Goal: Transaction & Acquisition: Purchase product/service

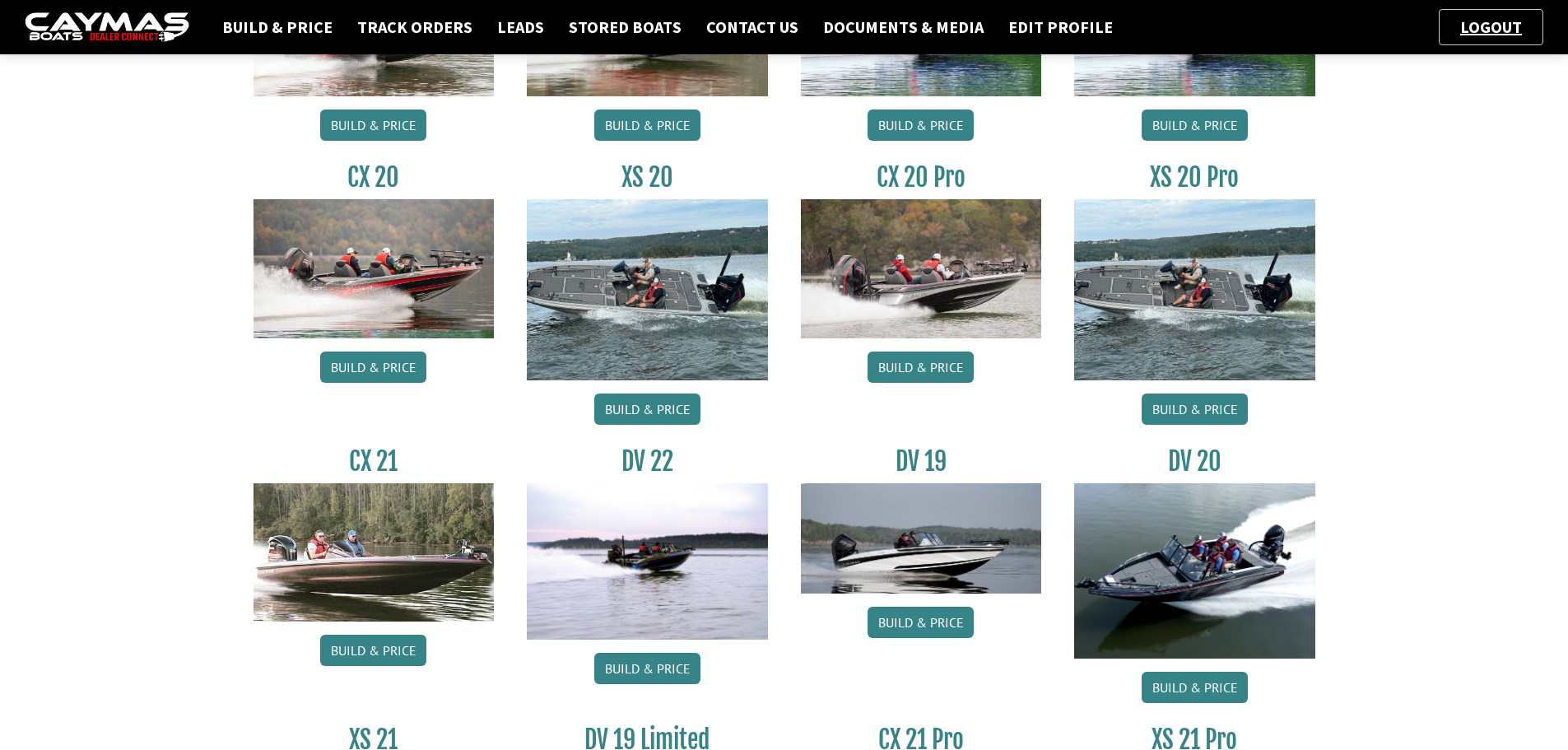
scroll to position [1153, 0]
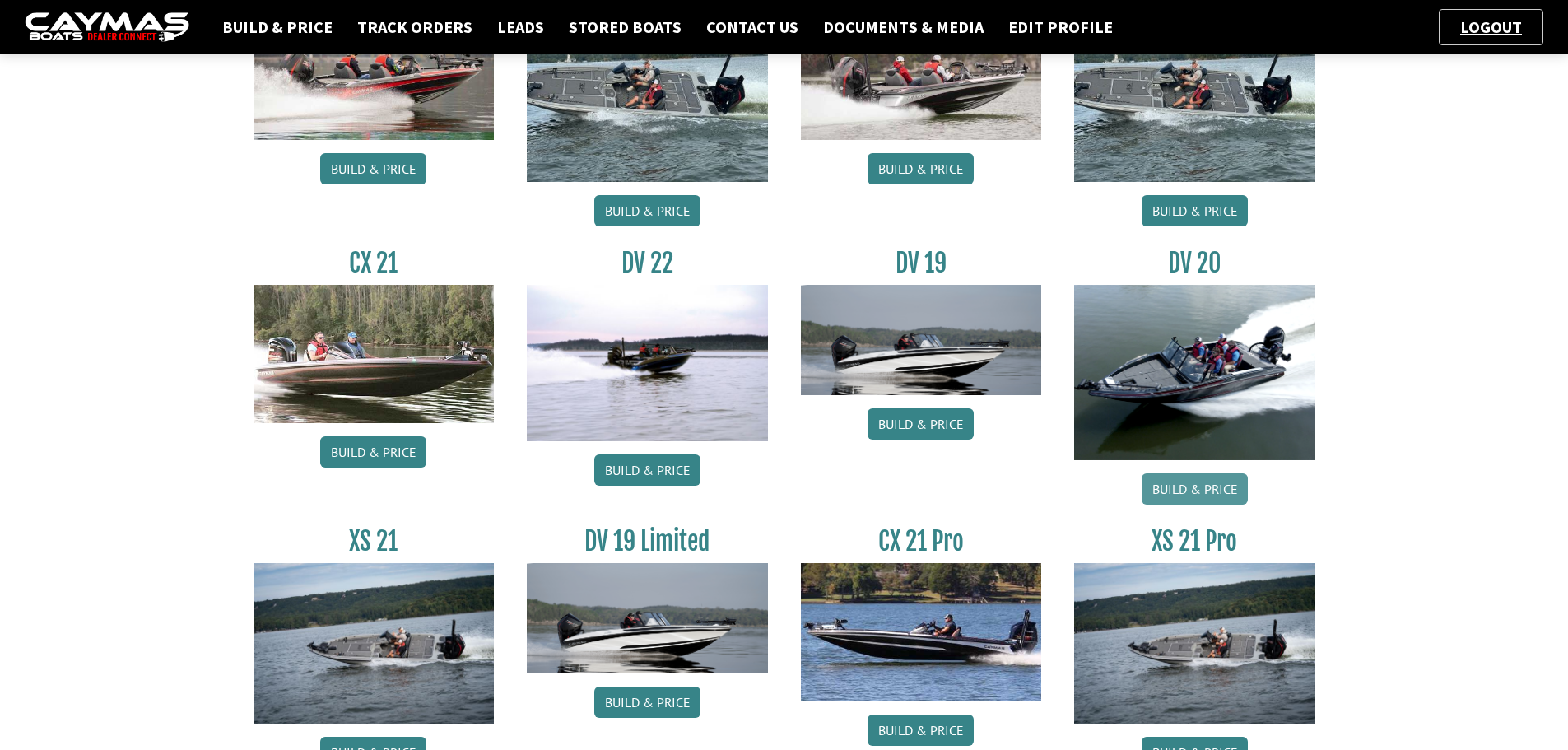
click at [1219, 483] on link "Build & Price" at bounding box center [1194, 488] width 106 height 31
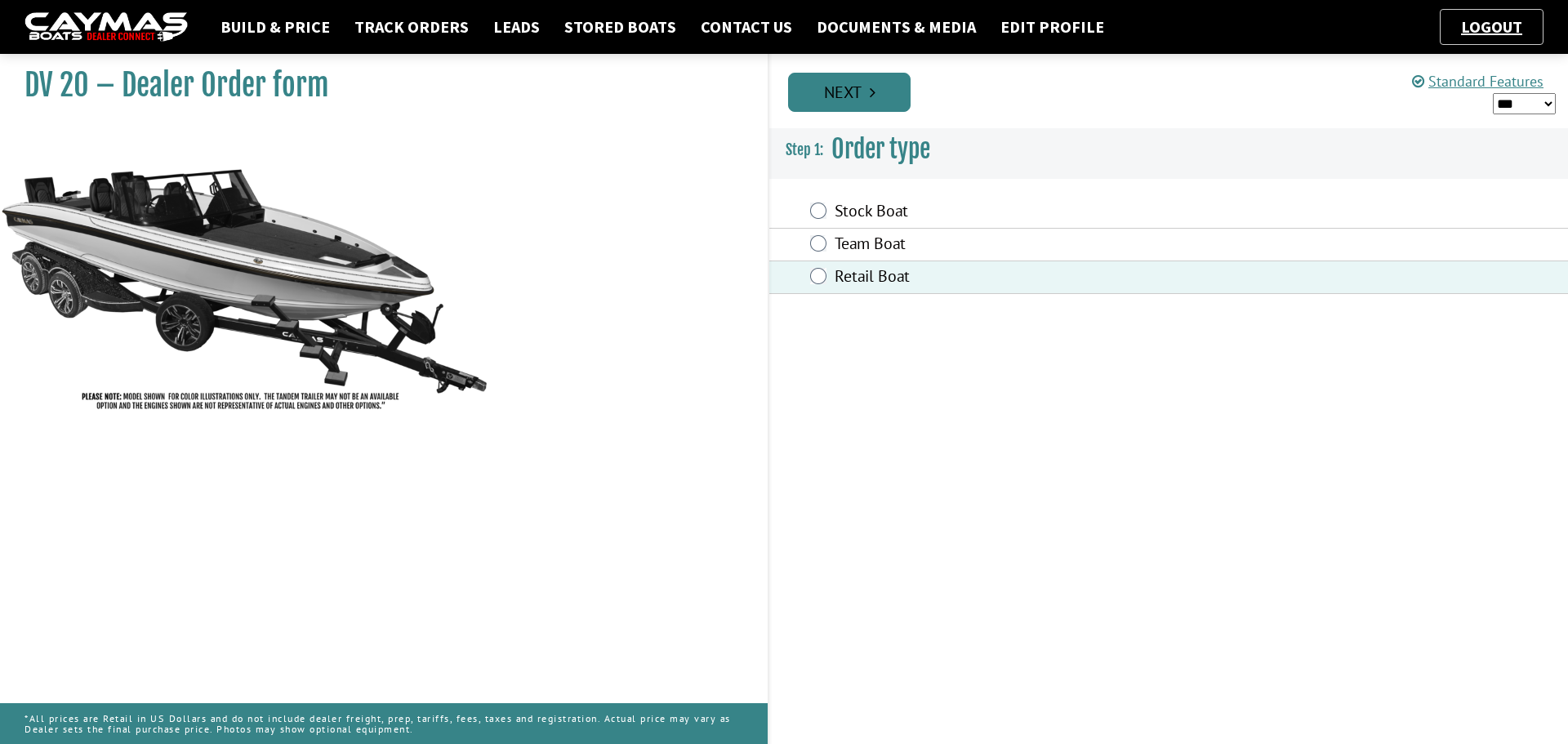
click at [865, 96] on link "Next" at bounding box center [849, 92] width 122 height 40
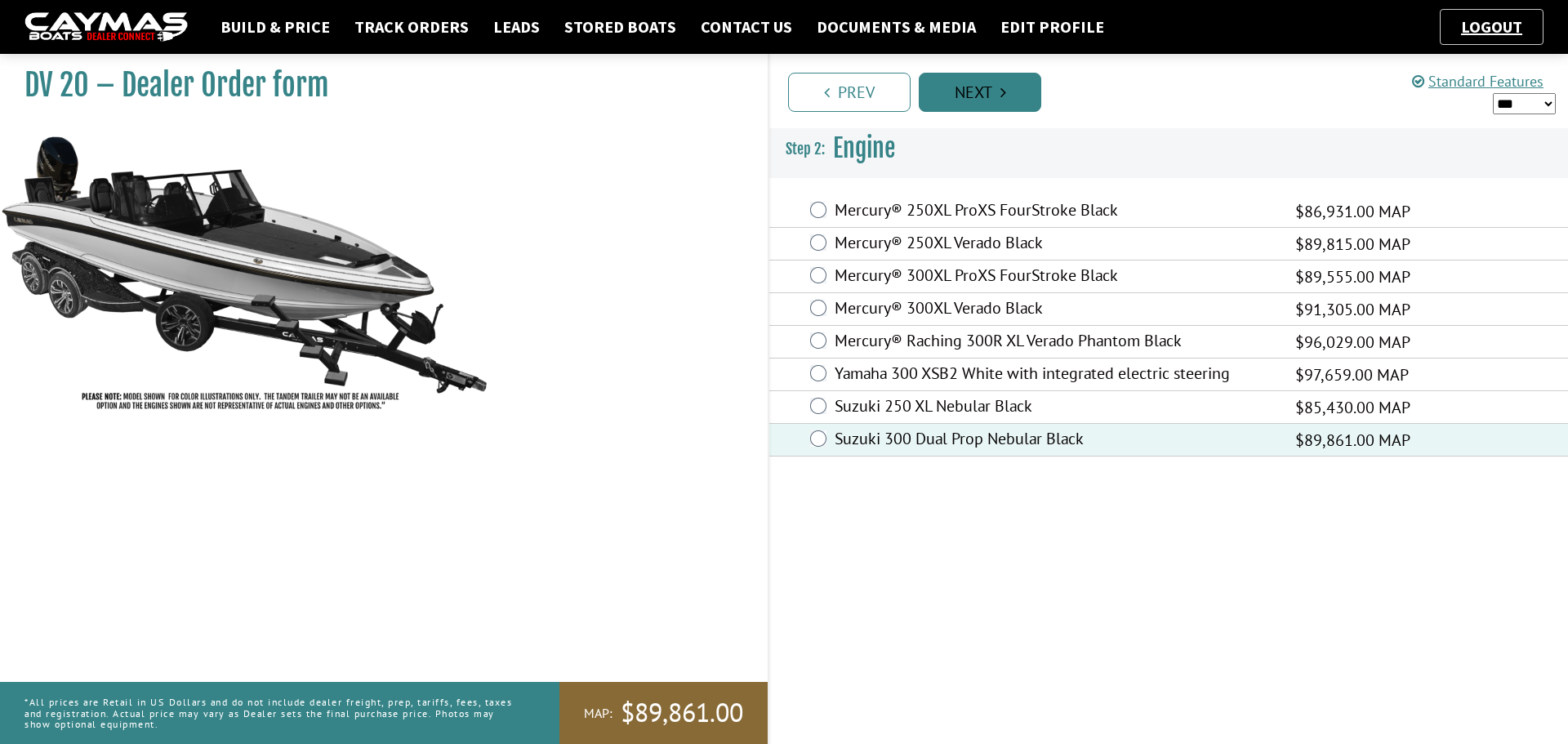
click at [952, 90] on link "Next" at bounding box center [980, 92] width 122 height 40
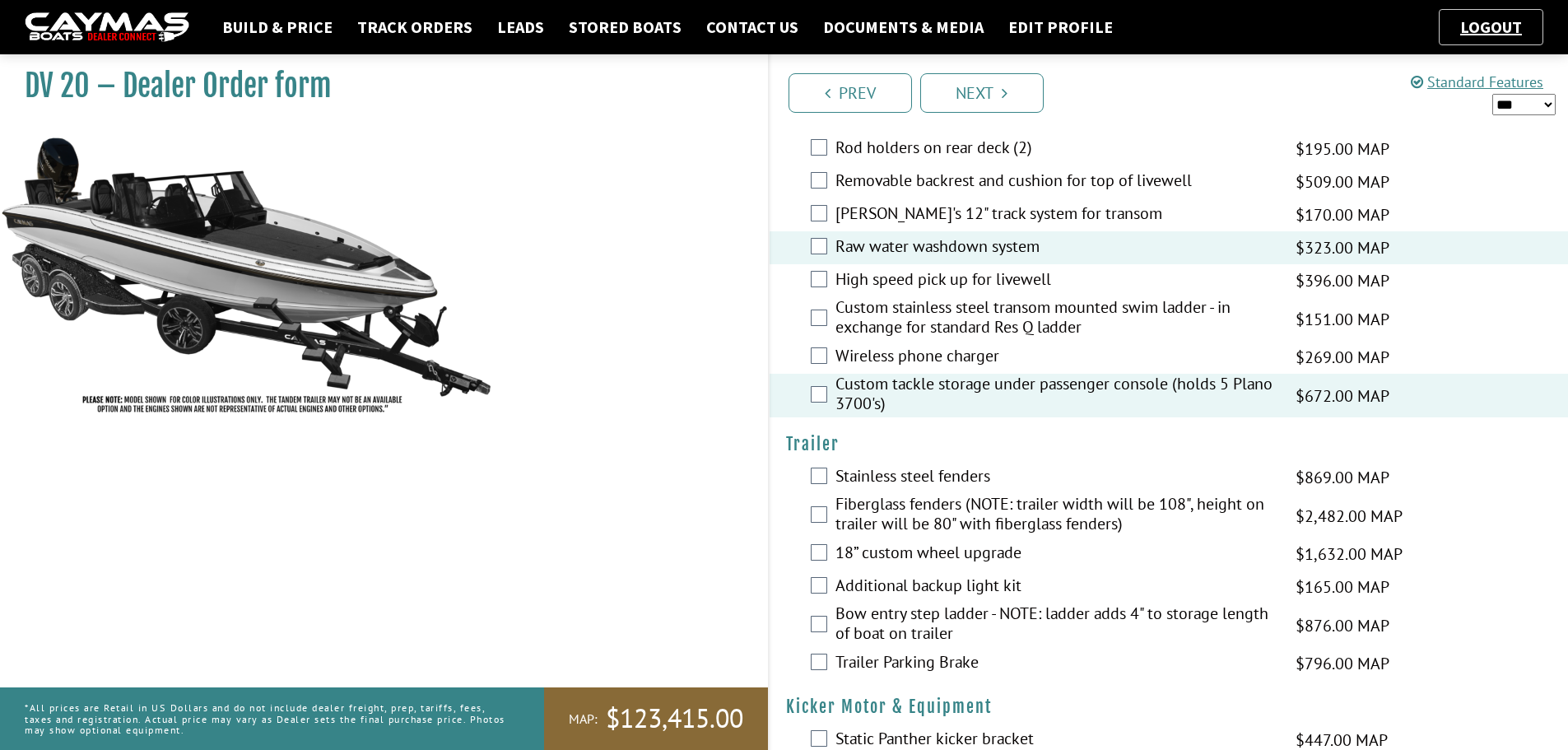
scroll to position [3455, 0]
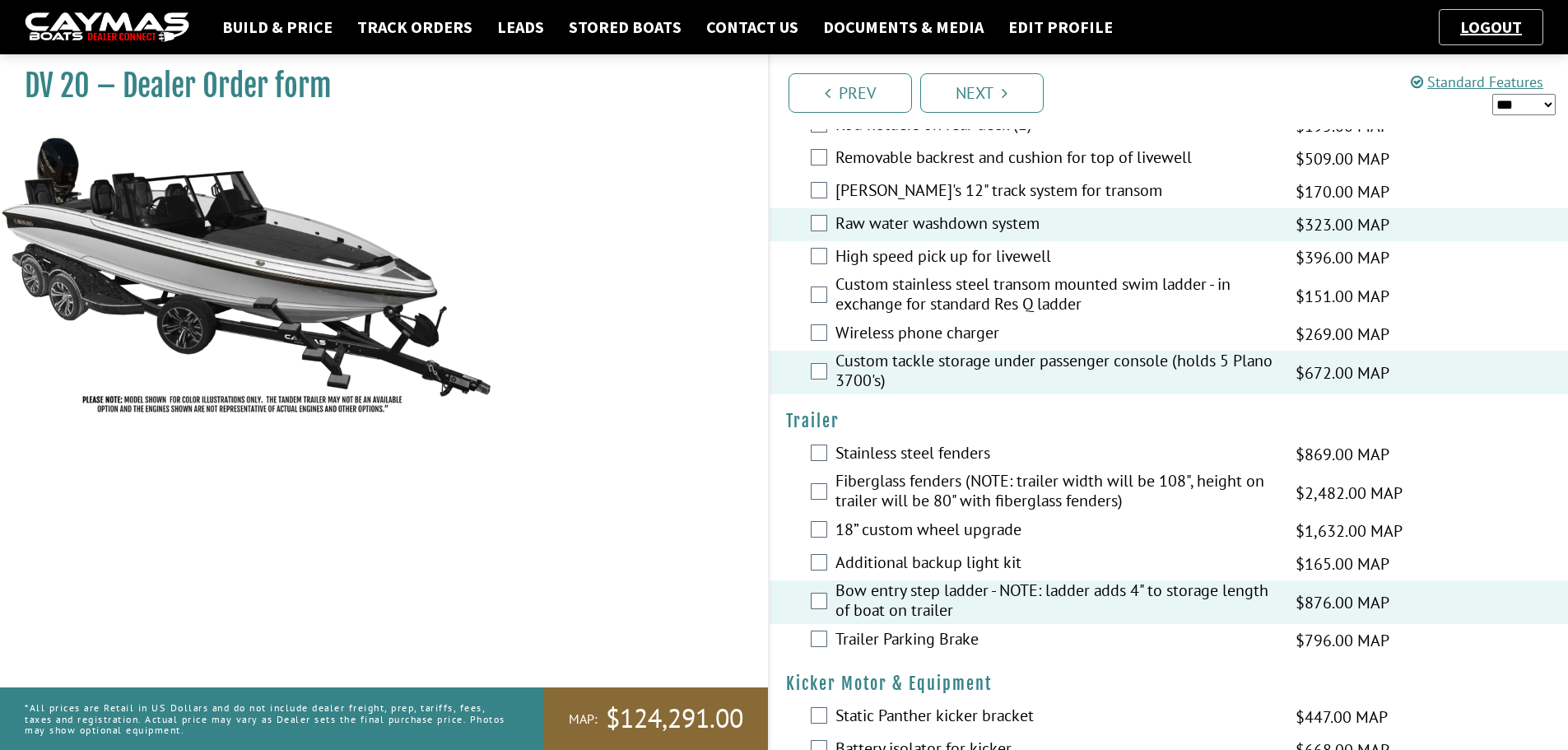
click at [829, 635] on div "Trailer Parking Brake $796.00 MAP $940.00 MSRP $677.00 $796.00" at bounding box center [1169, 640] width 799 height 33
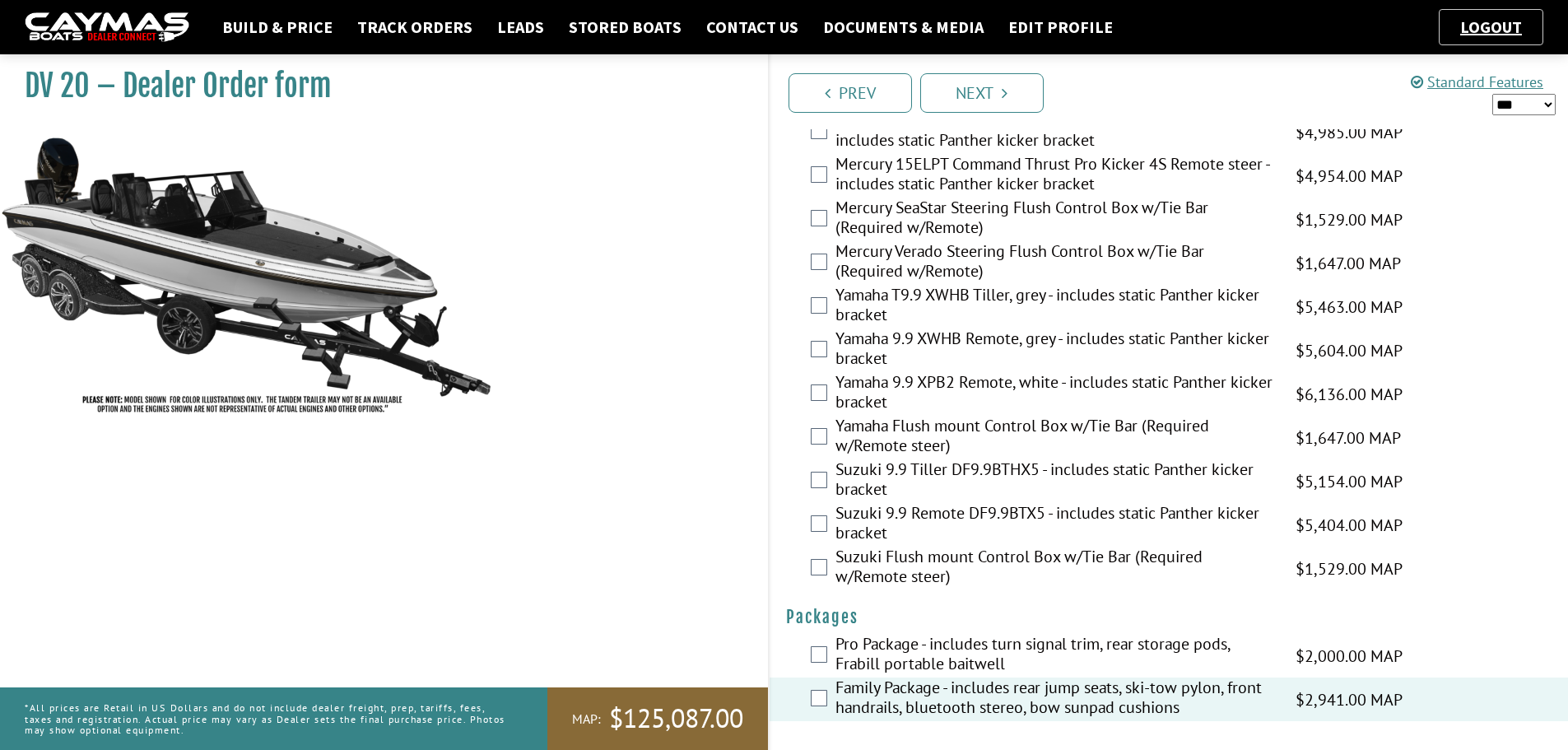
scroll to position [4114, 0]
drag, startPoint x: 1010, startPoint y: 86, endPoint x: 1019, endPoint y: 109, distance: 24.7
click at [1010, 86] on link "Next" at bounding box center [982, 93] width 123 height 40
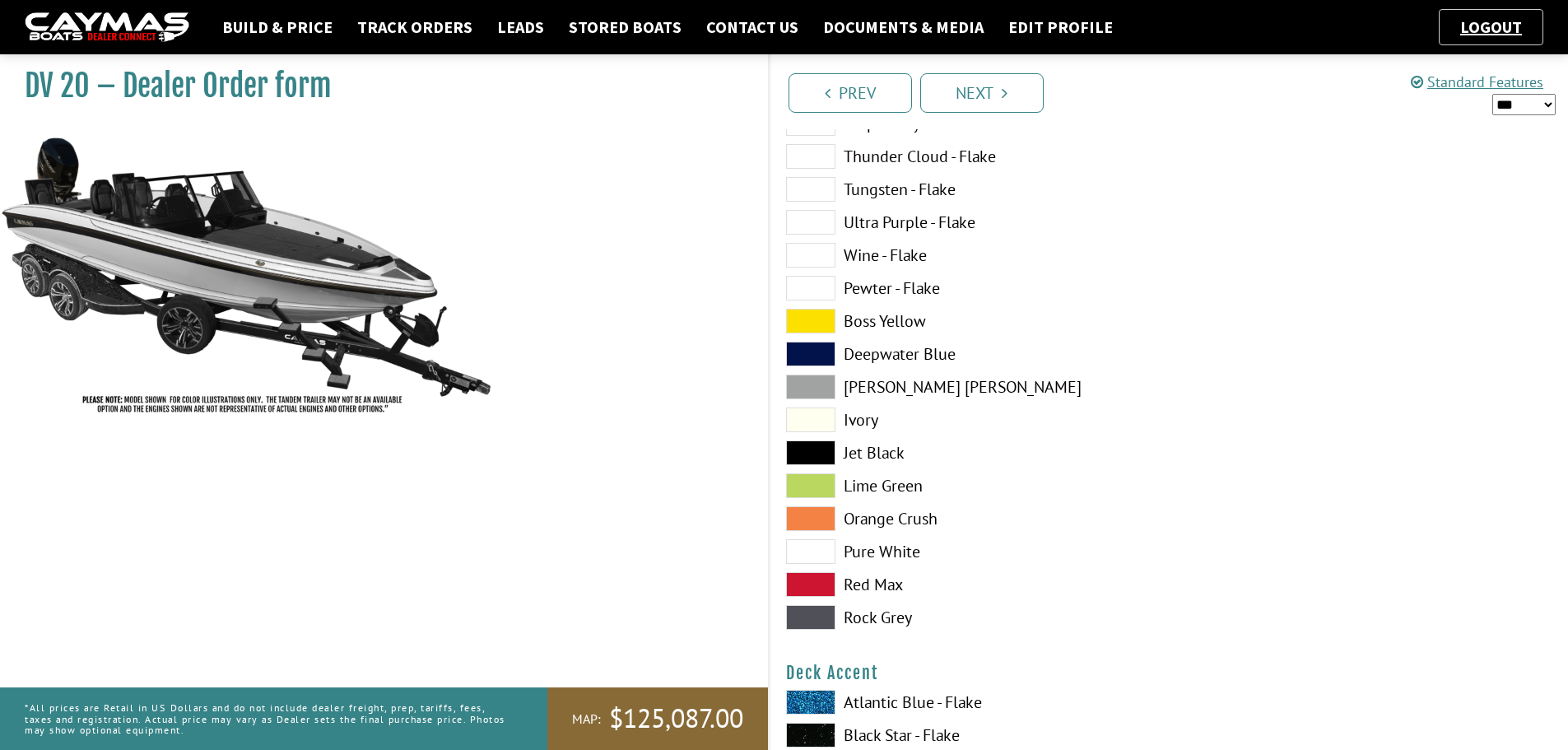
scroll to position [659, 0]
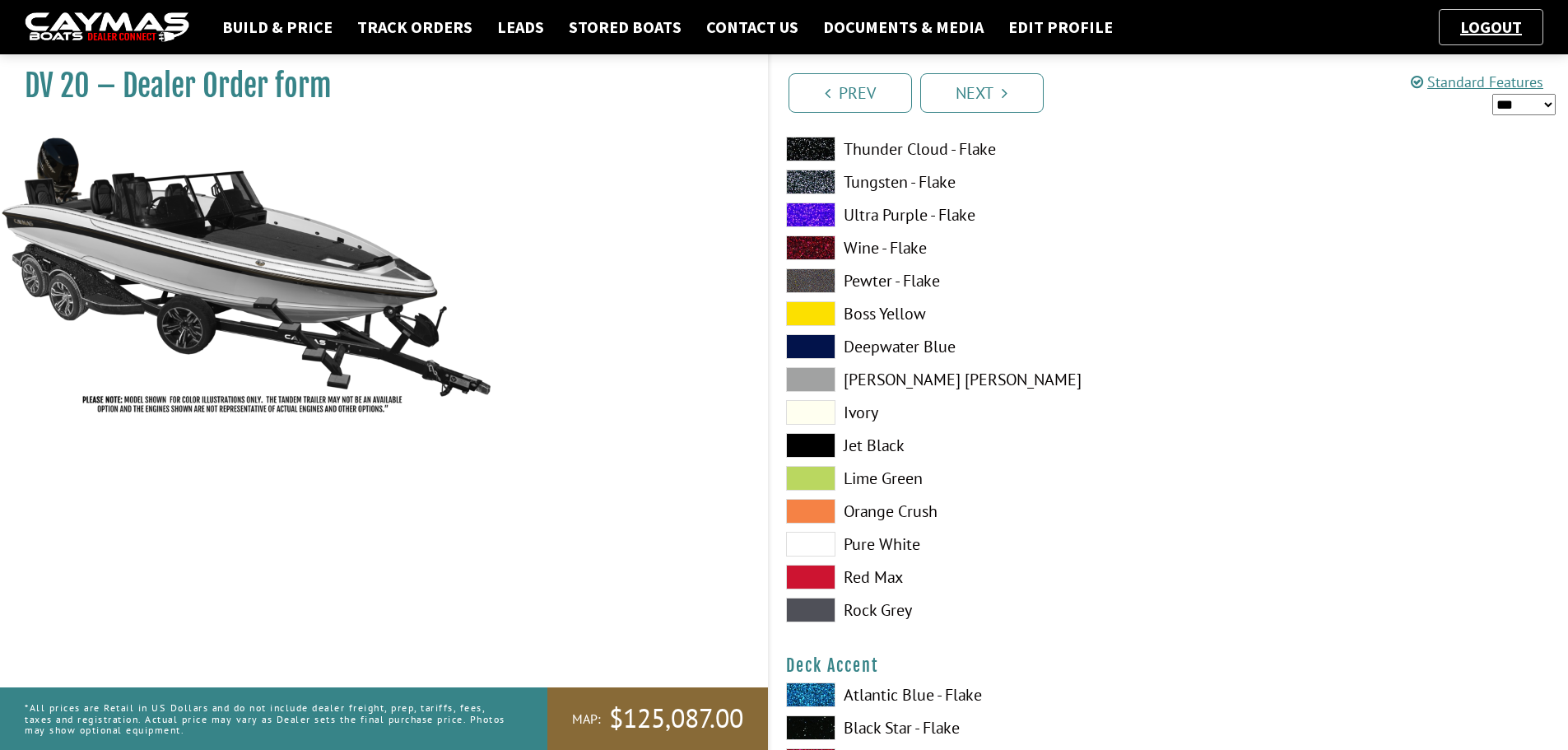
click at [828, 540] on span at bounding box center [811, 544] width 49 height 25
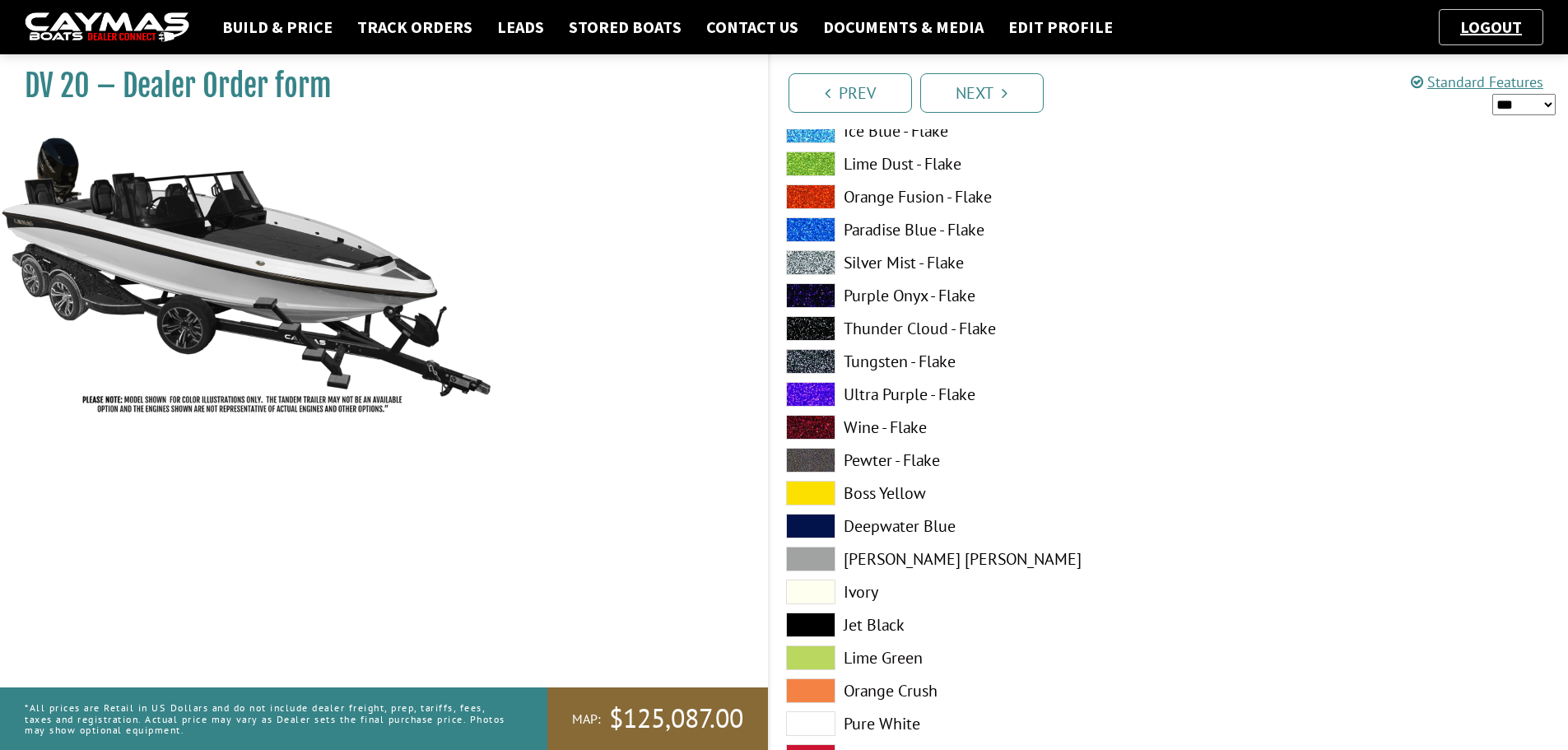
scroll to position [576, 0]
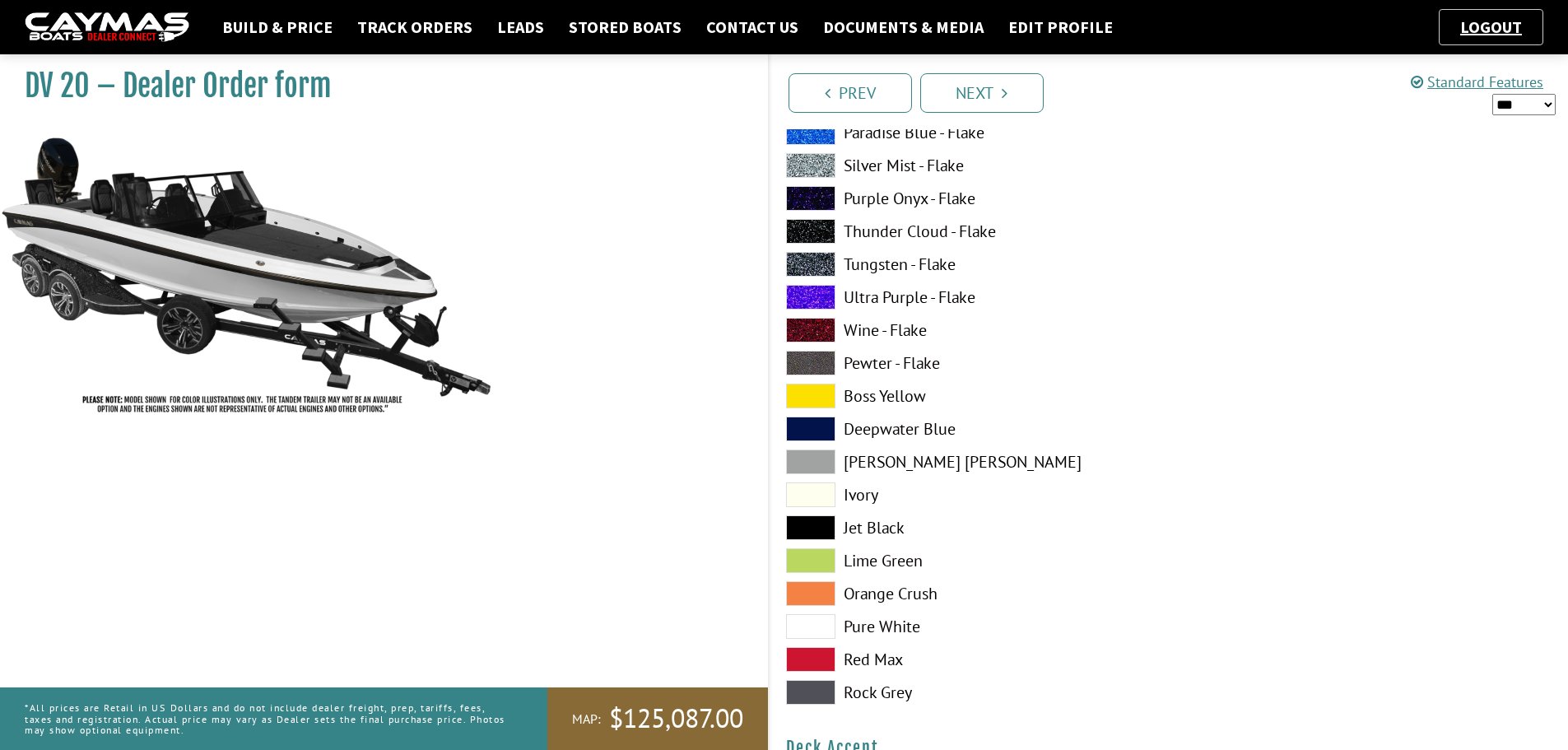
click at [825, 460] on span at bounding box center [811, 462] width 49 height 25
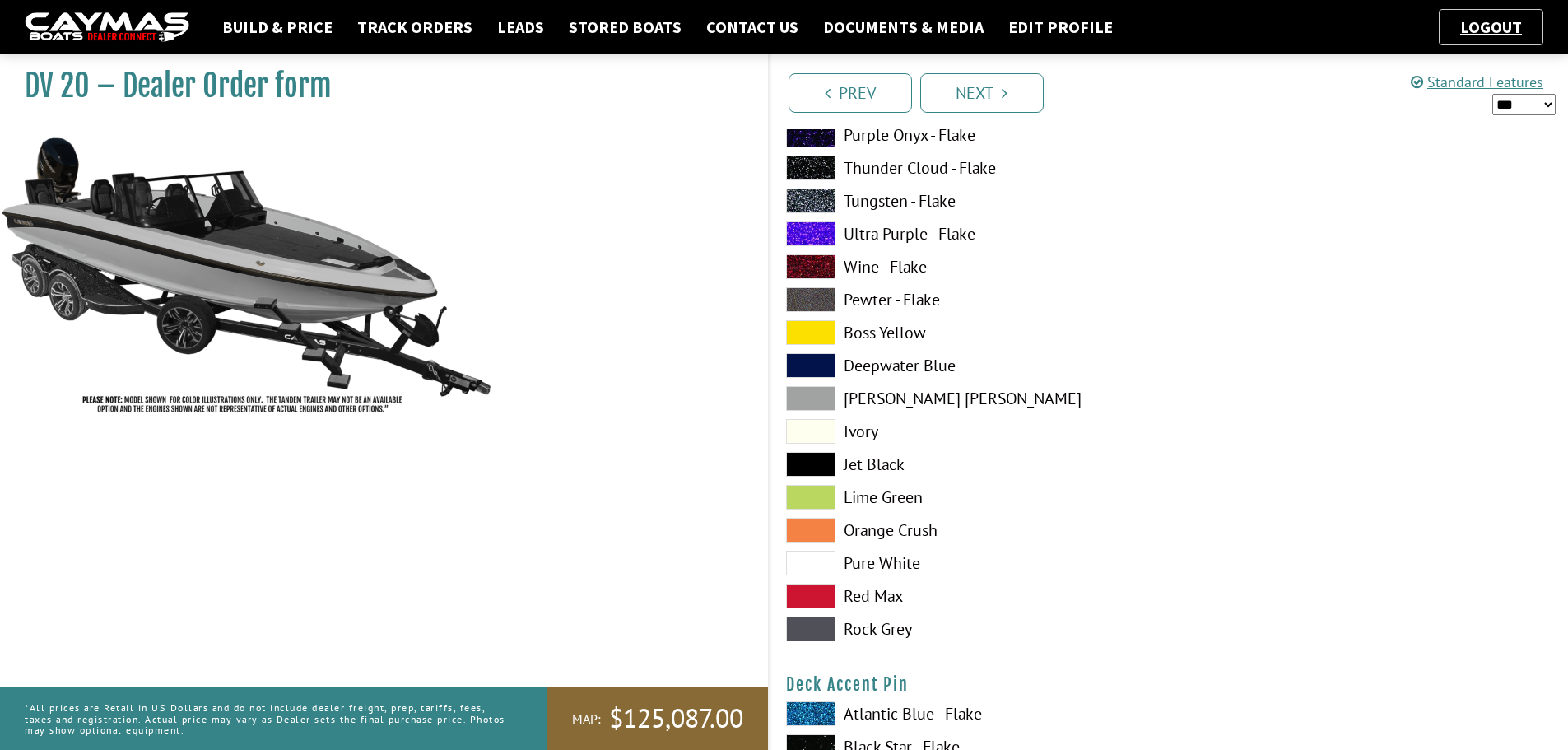
click at [818, 559] on span at bounding box center [811, 563] width 49 height 25
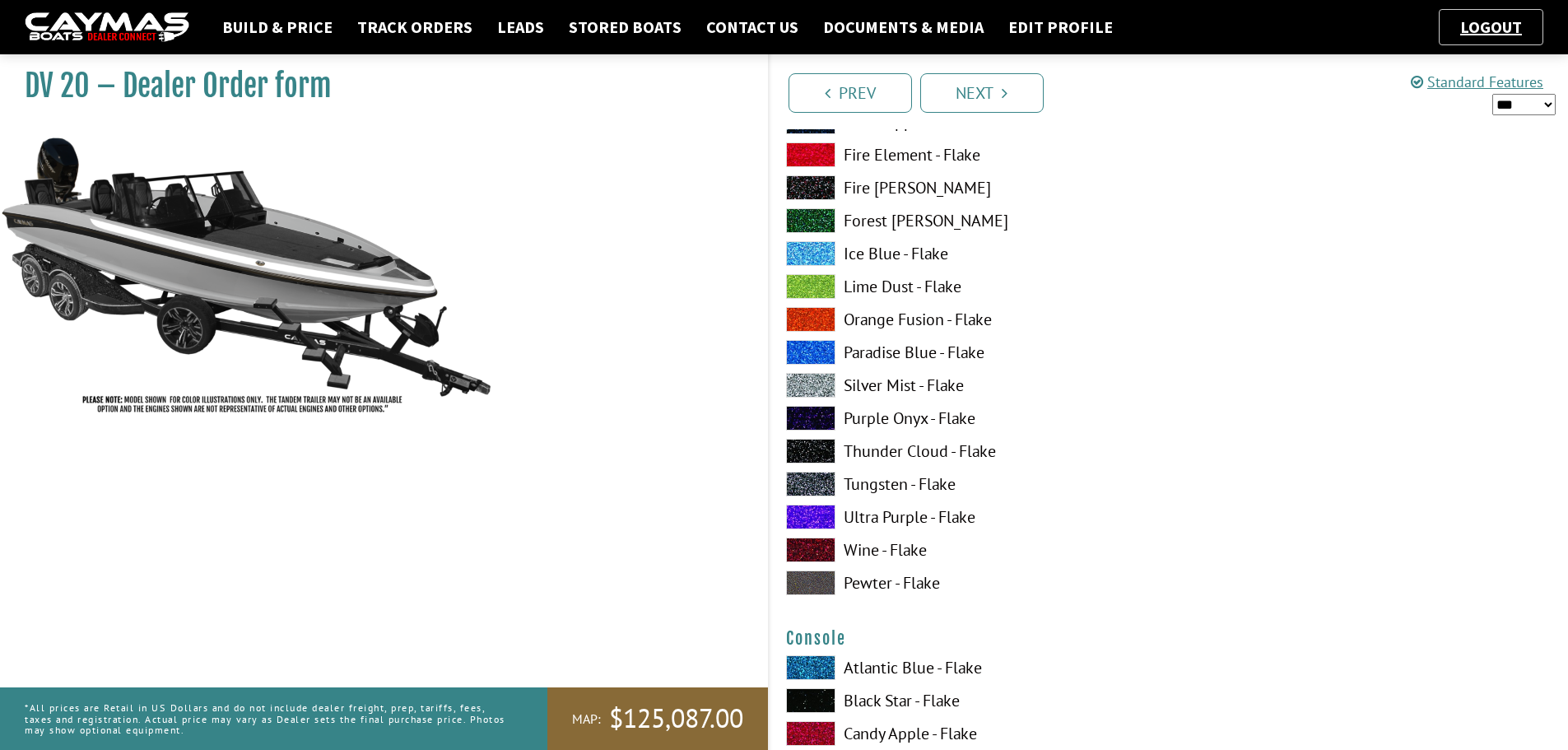
scroll to position [2387, 0]
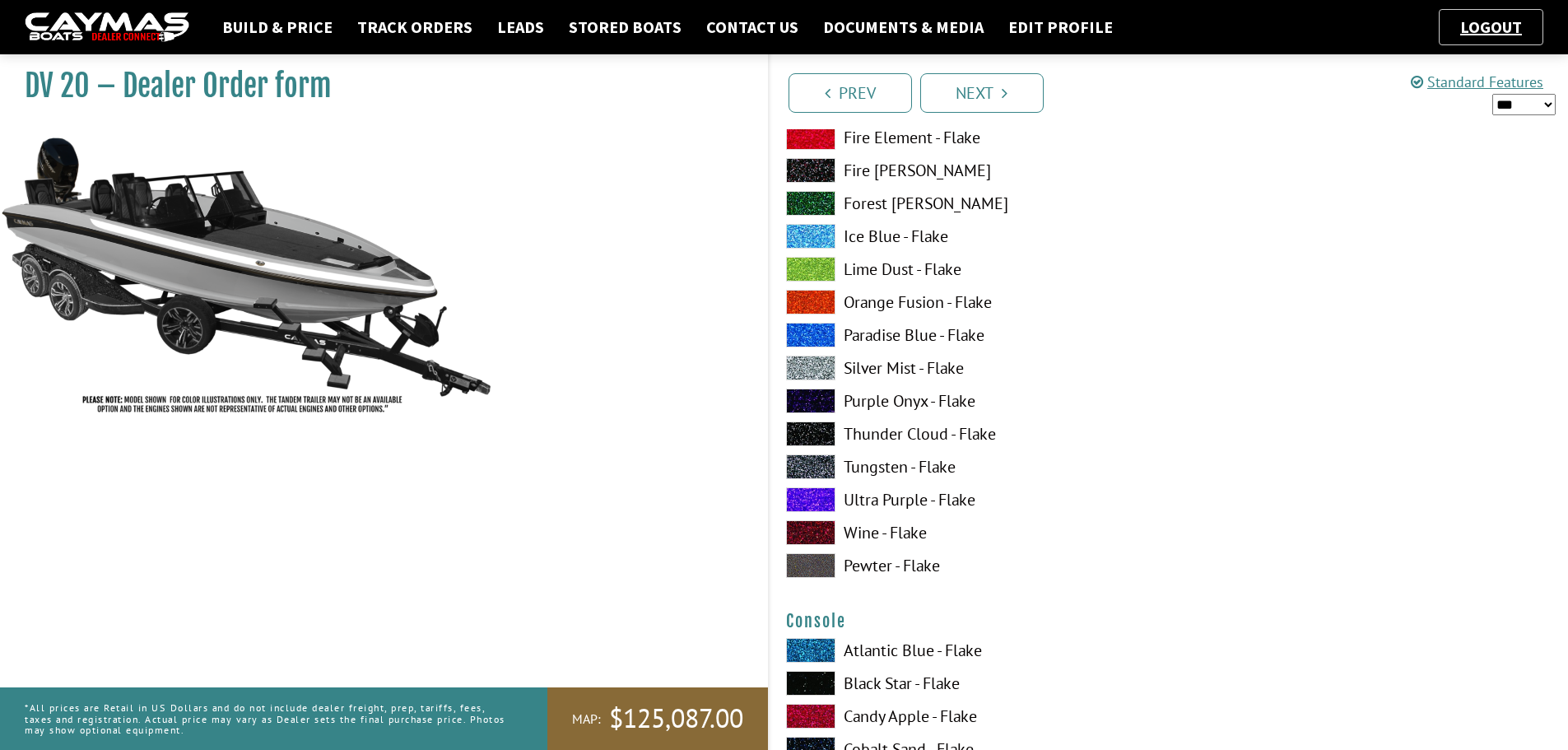
click at [813, 566] on span at bounding box center [811, 566] width 49 height 25
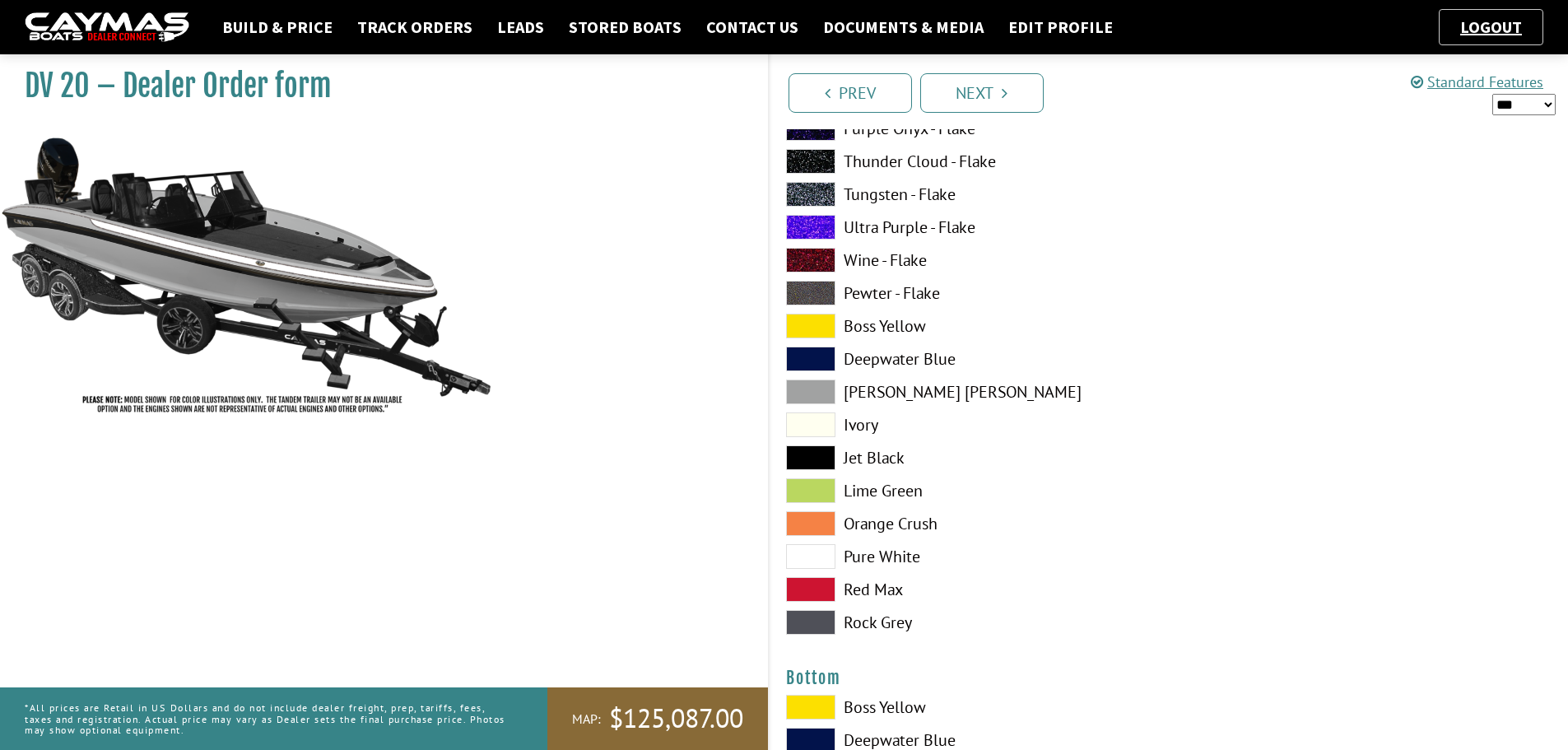
scroll to position [3375, 0]
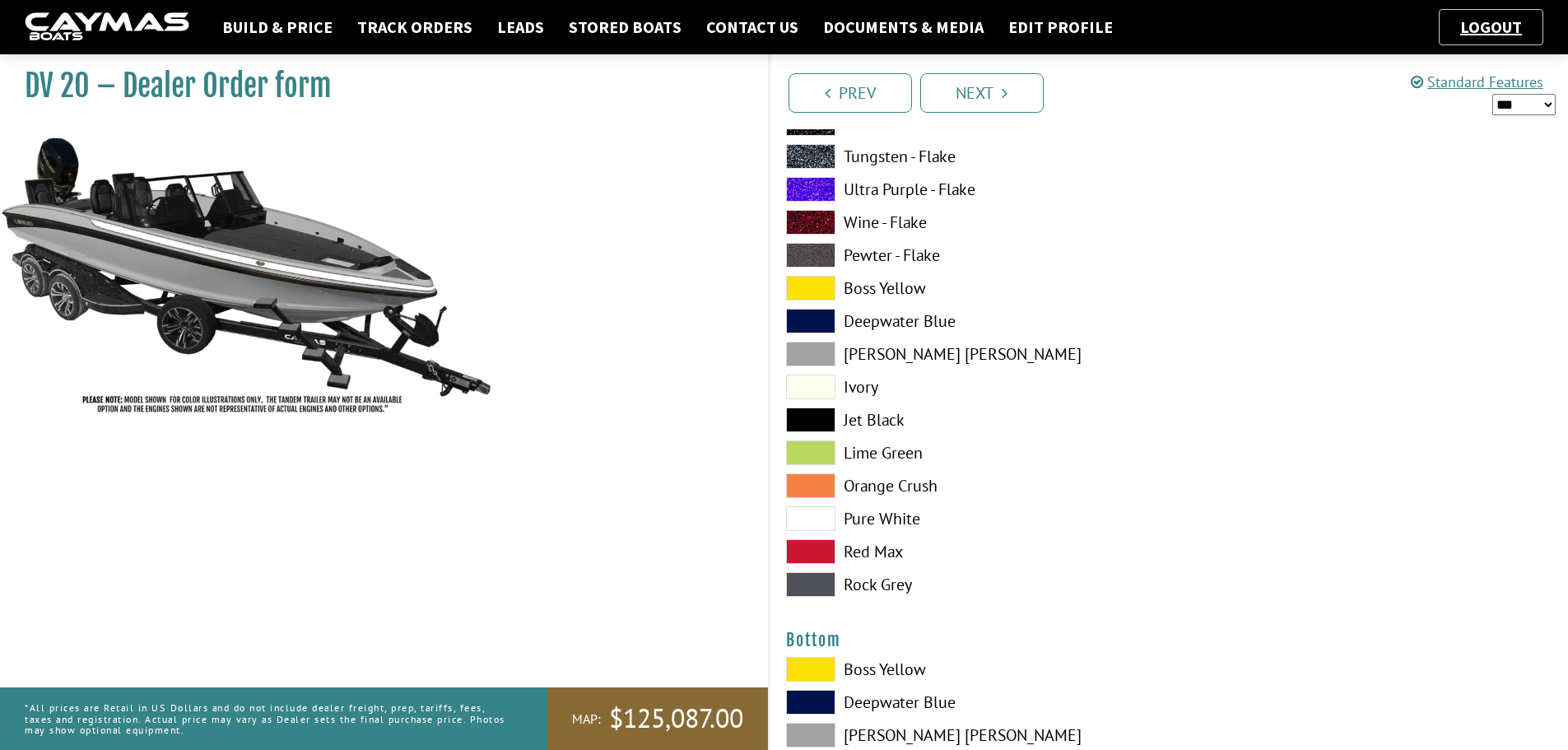
click at [809, 512] on span at bounding box center [811, 519] width 49 height 25
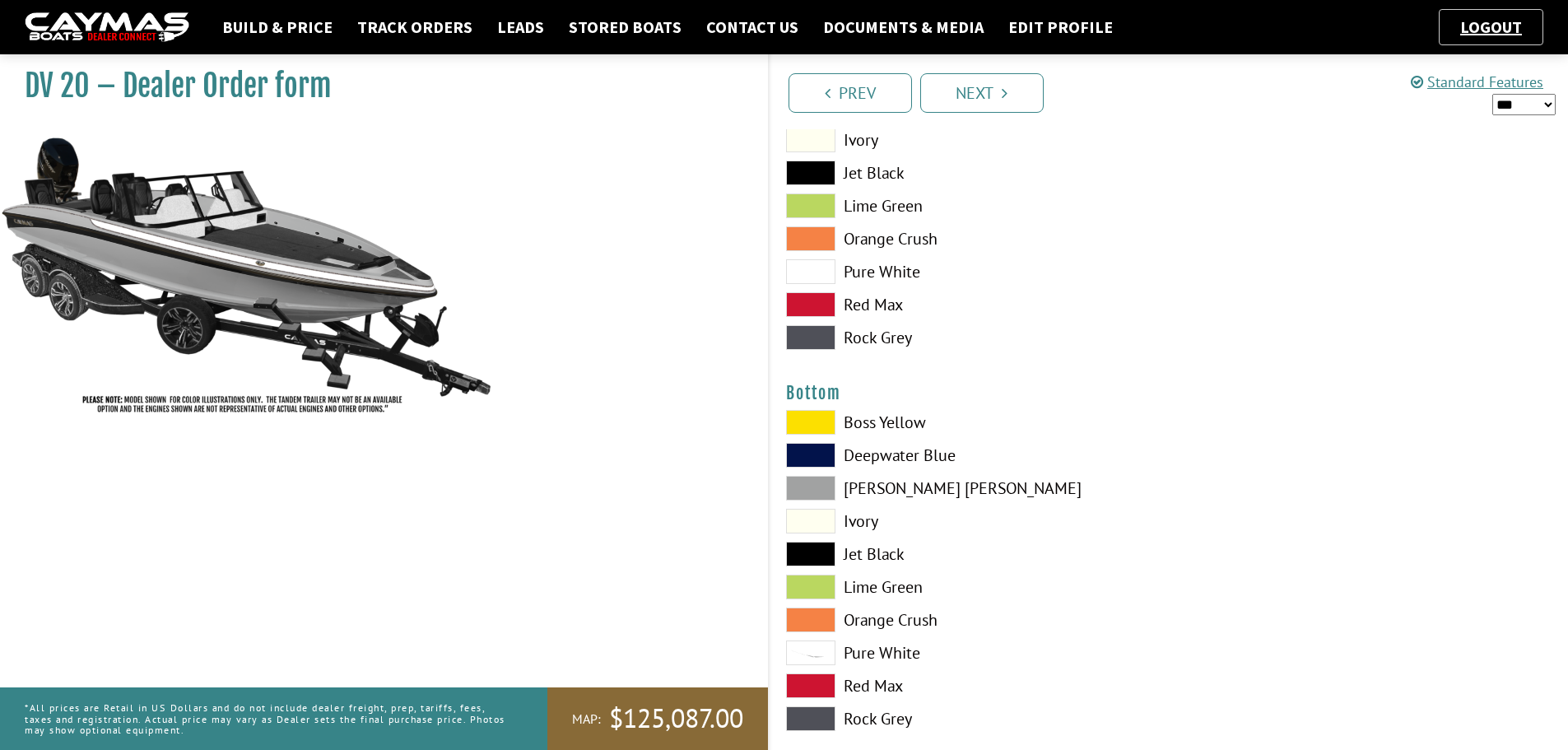
scroll to position [3704, 0]
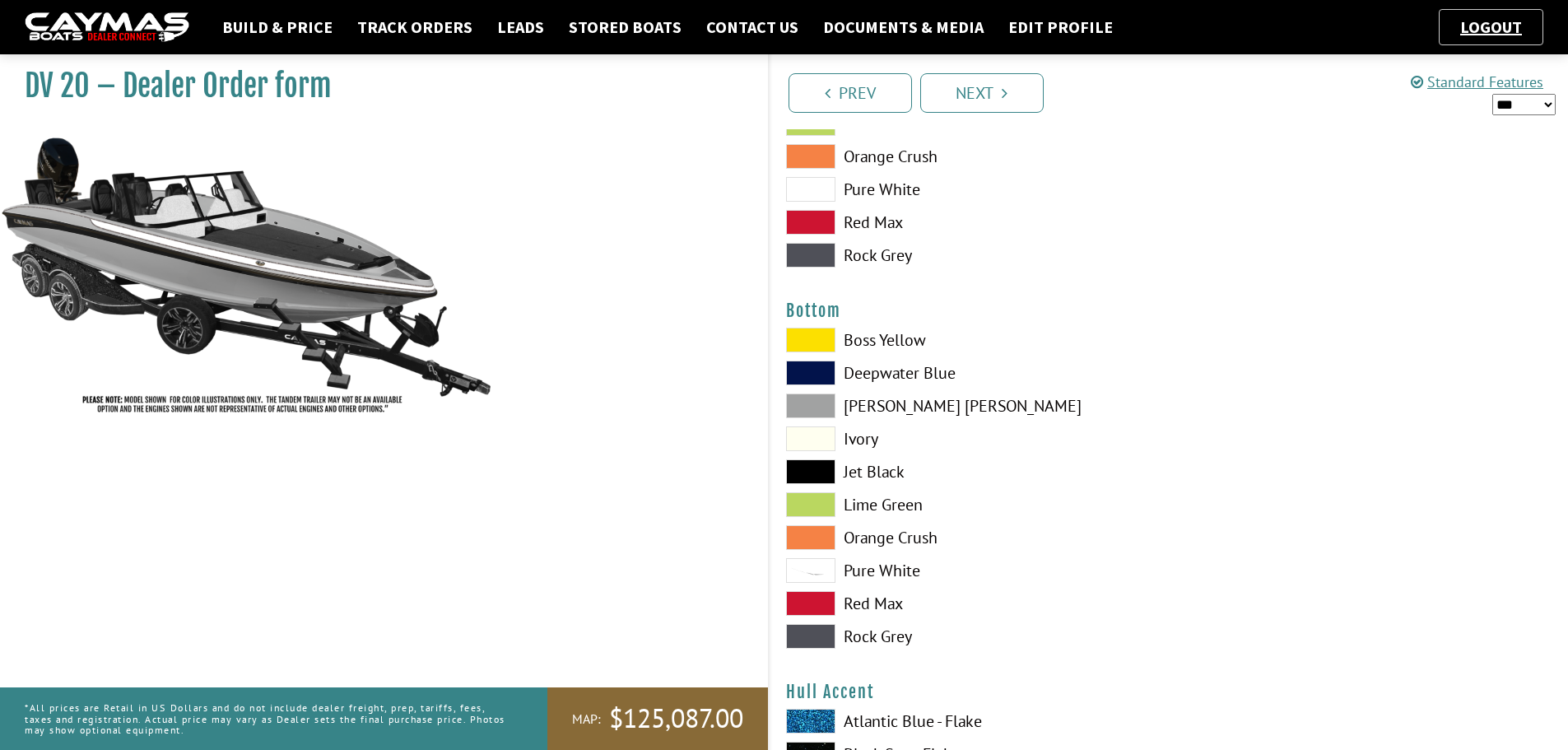
click at [810, 568] on span at bounding box center [811, 571] width 49 height 25
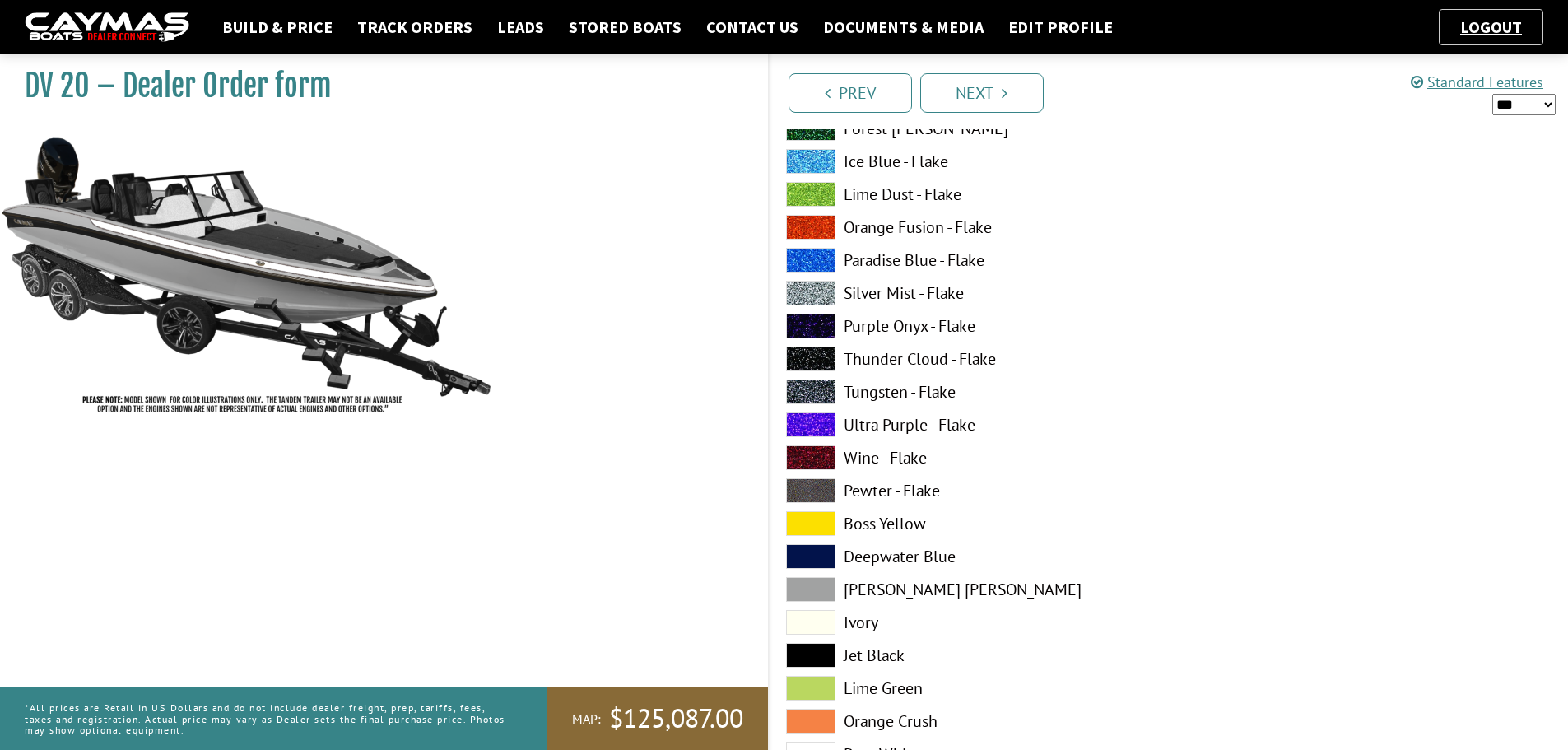
scroll to position [4611, 0]
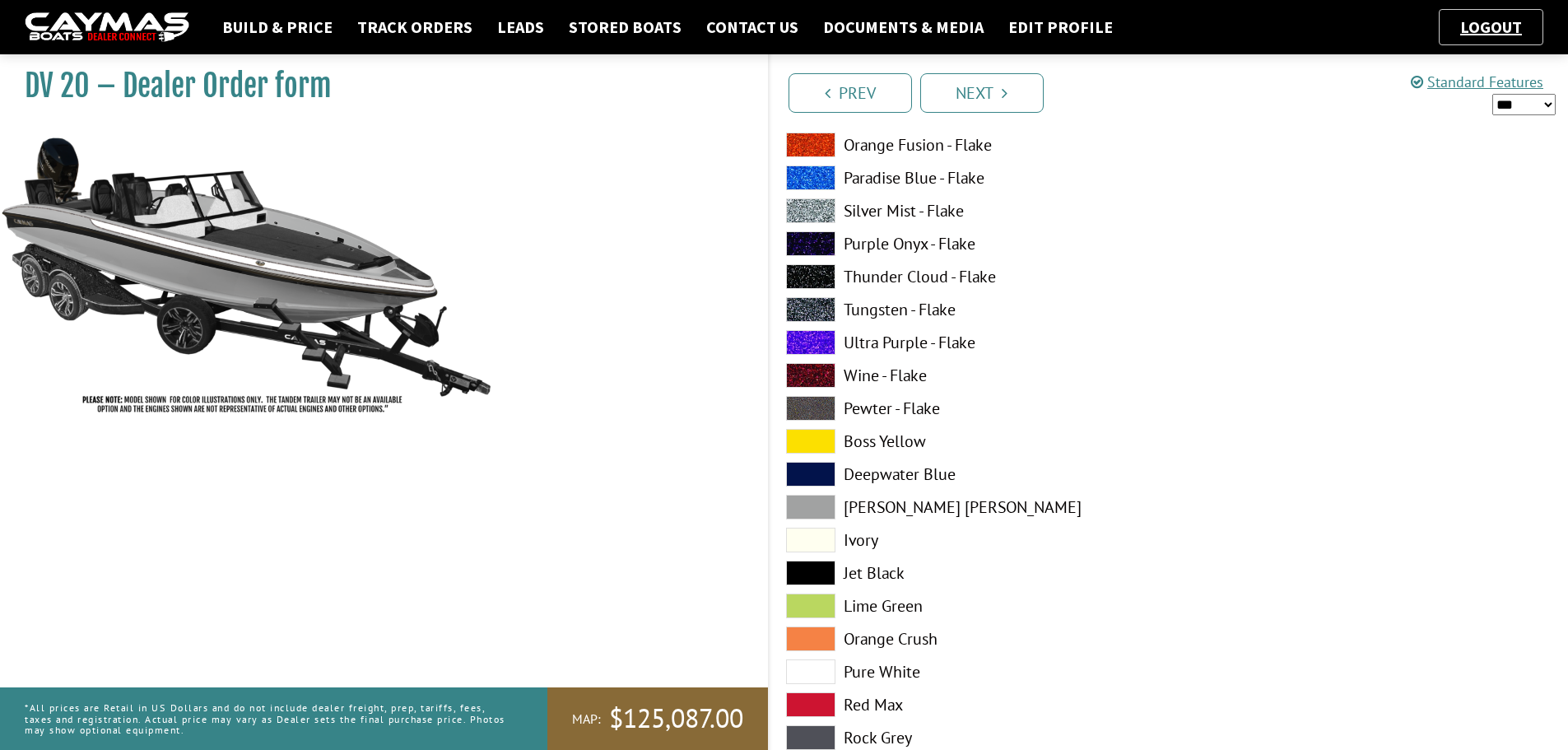
click at [815, 668] on span at bounding box center [811, 672] width 49 height 25
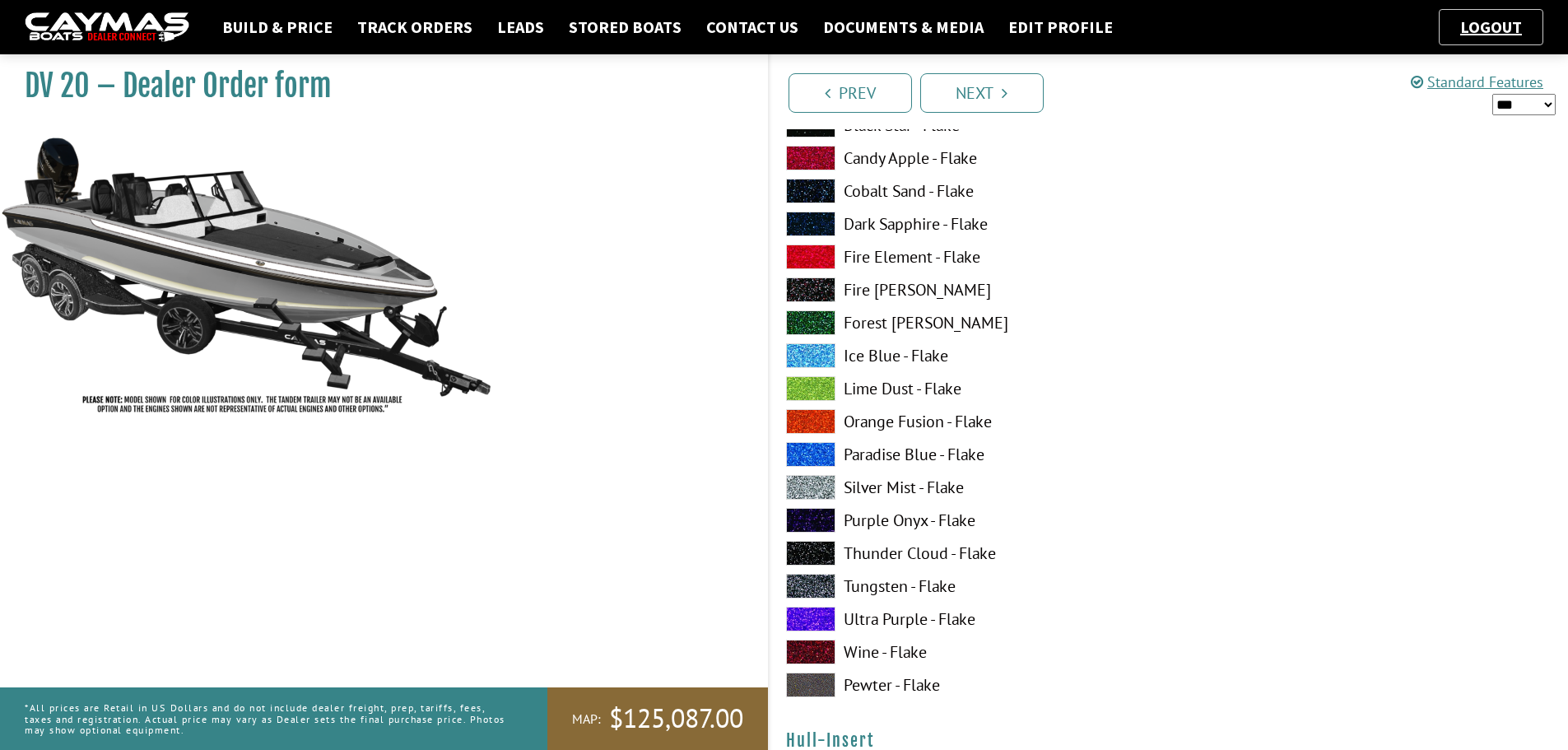
scroll to position [5351, 0]
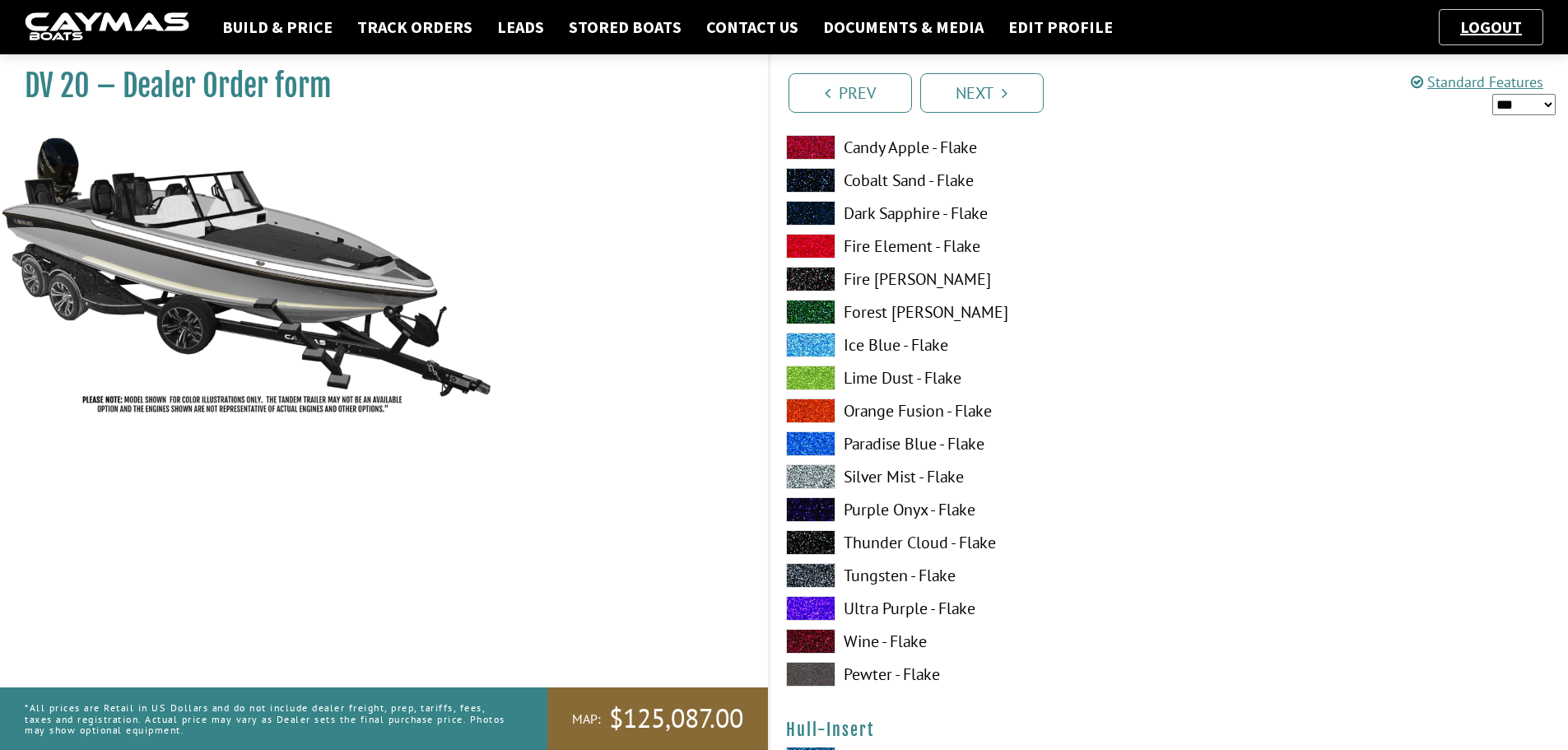
click at [826, 672] on span at bounding box center [811, 674] width 49 height 25
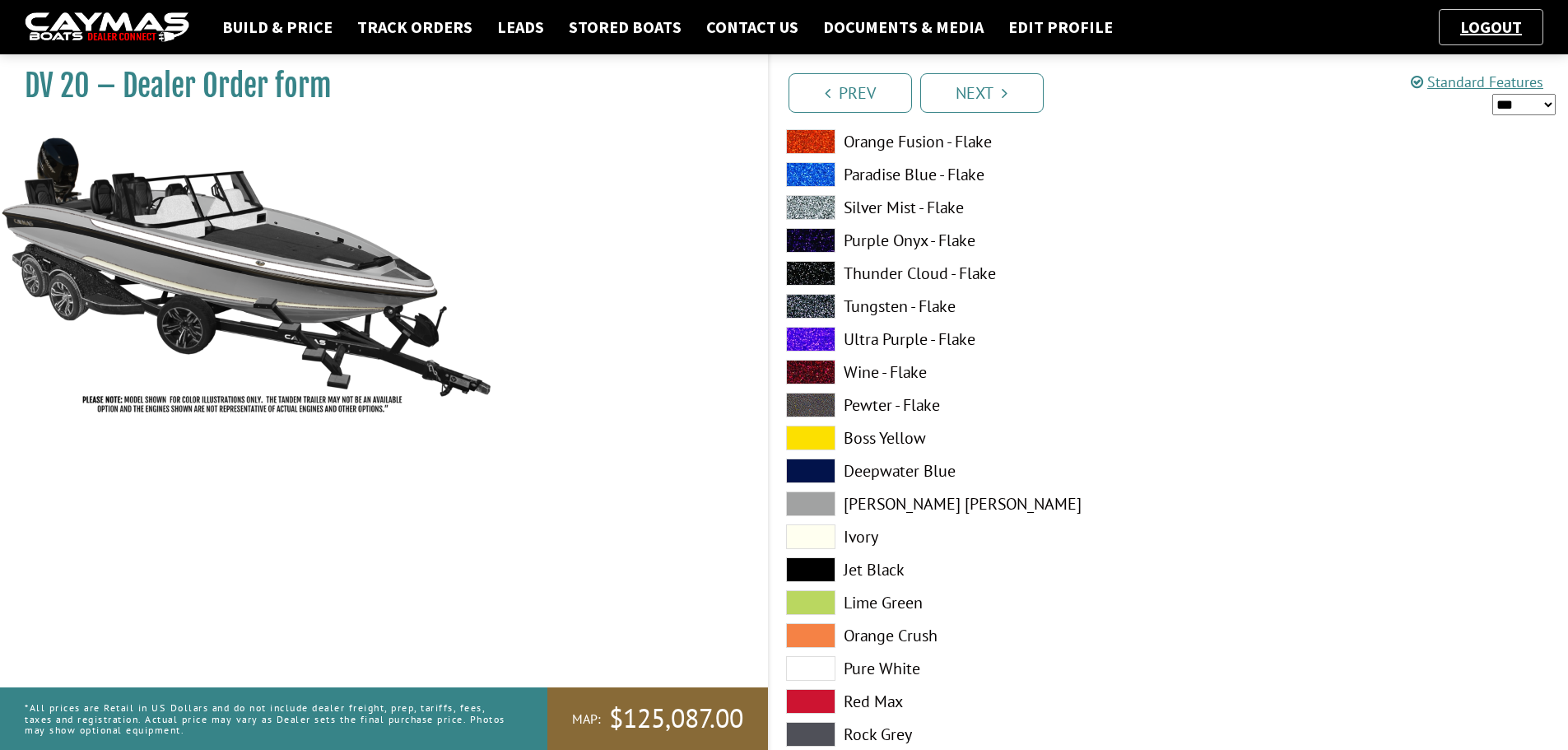
scroll to position [6339, 0]
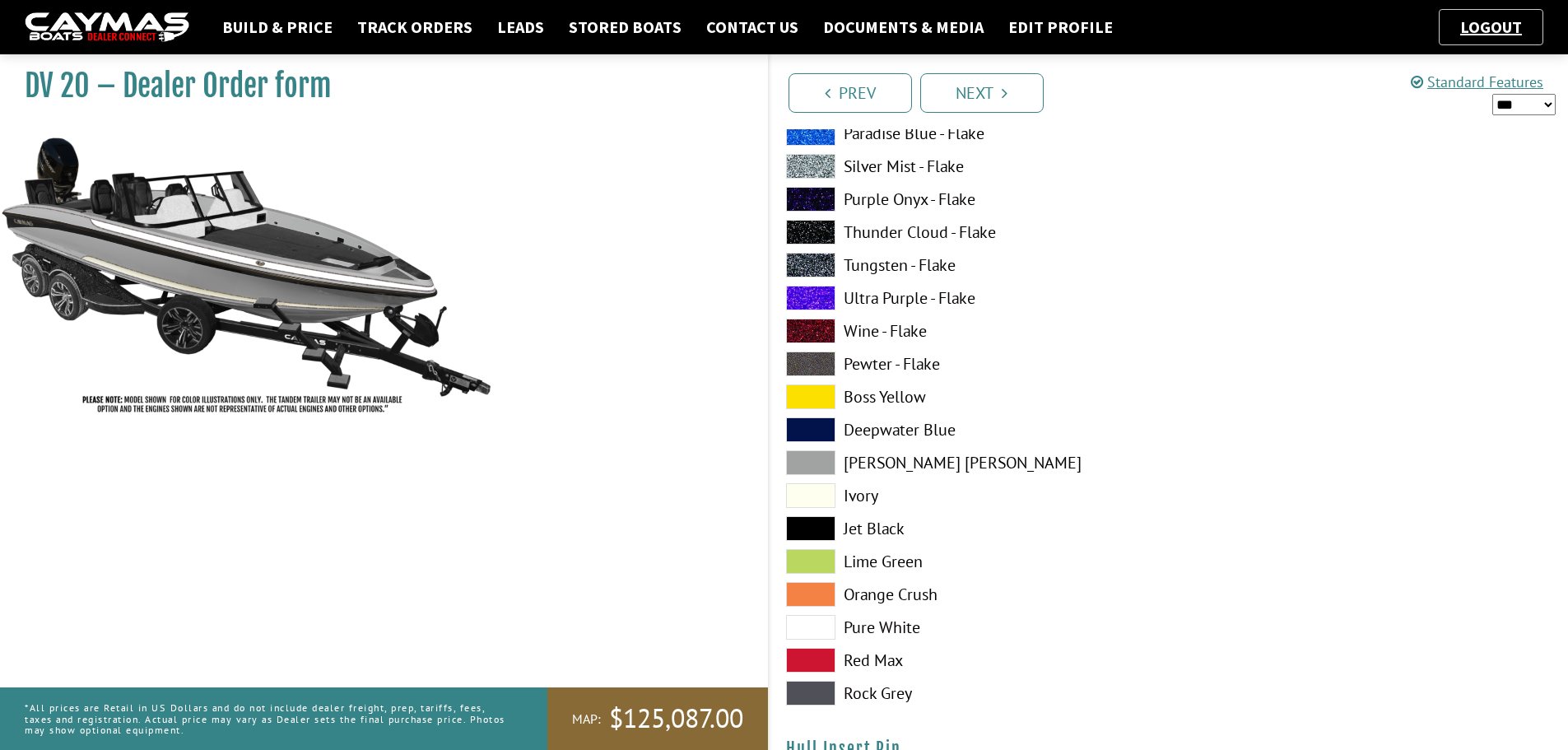
click at [805, 451] on span at bounding box center [811, 463] width 49 height 25
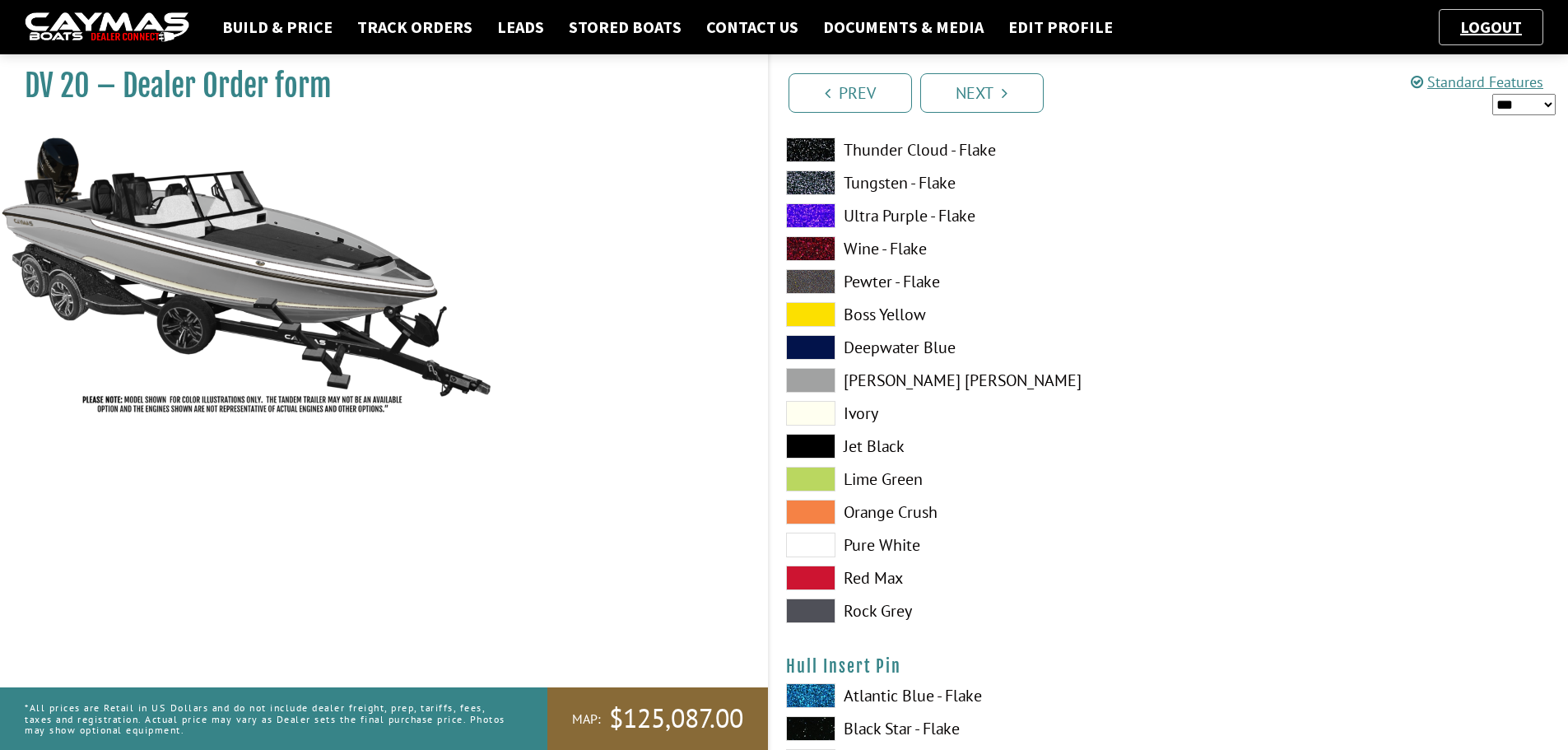
click at [825, 537] on span at bounding box center [811, 545] width 49 height 25
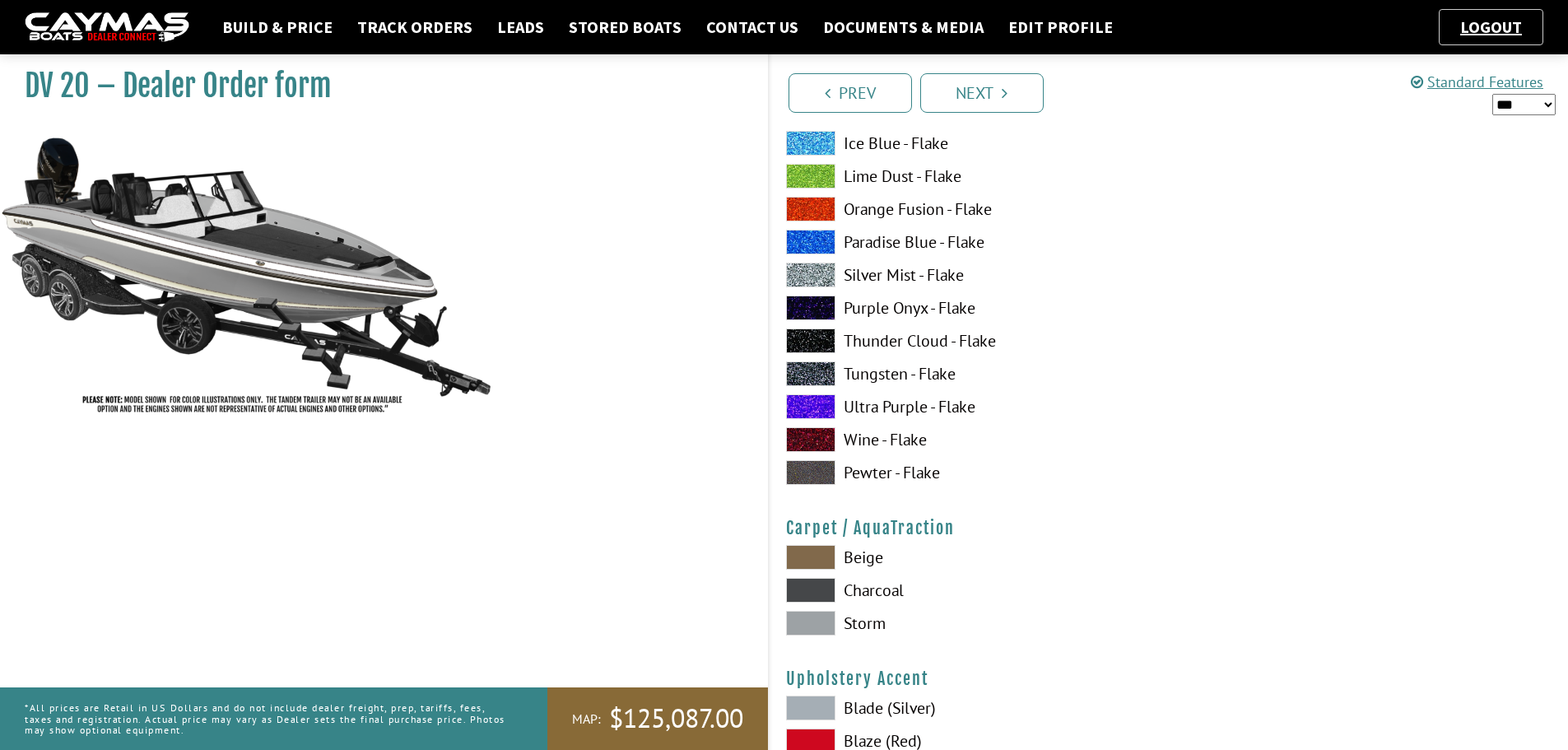
scroll to position [7245, 0]
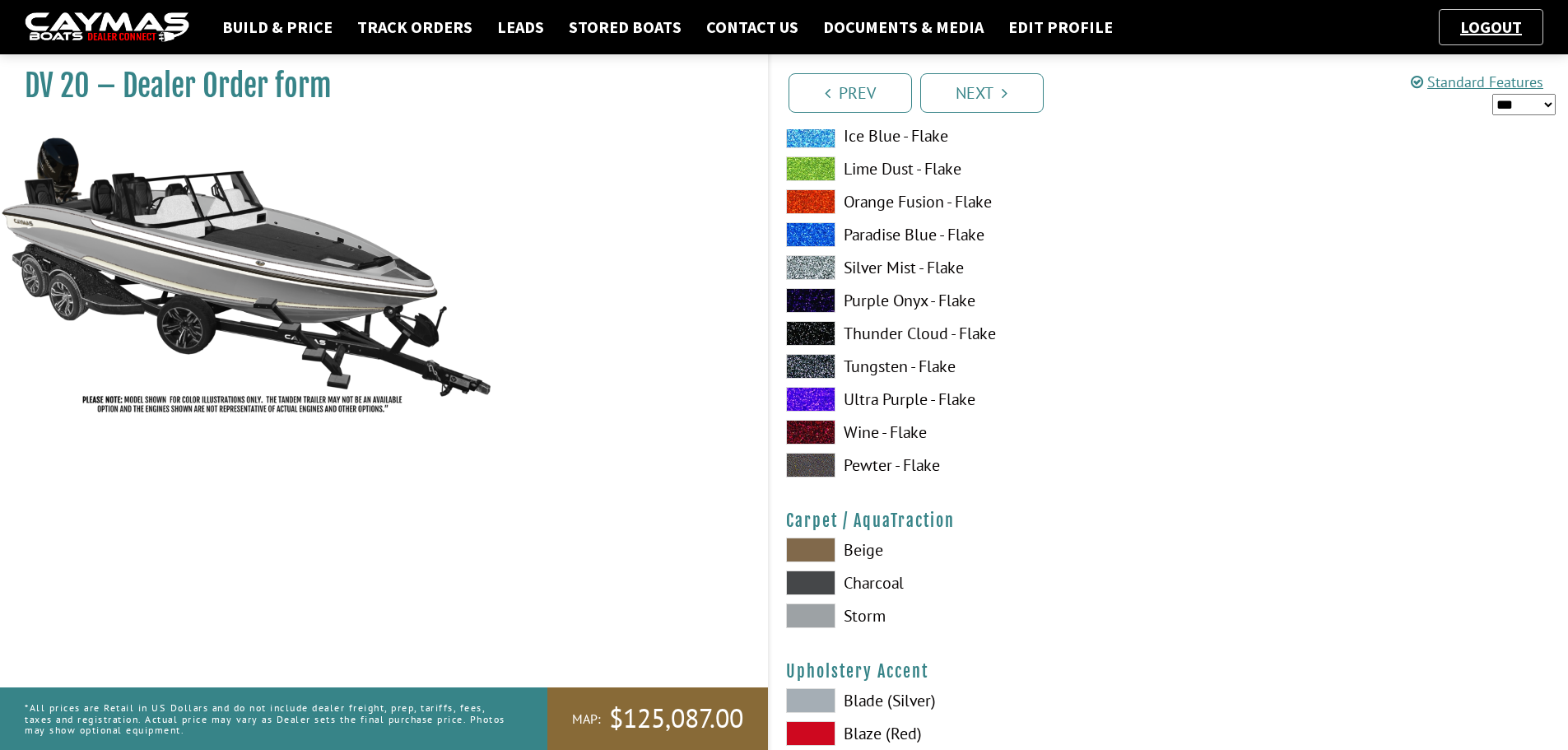
click at [834, 460] on span at bounding box center [811, 466] width 49 height 25
click at [806, 572] on span at bounding box center [811, 583] width 49 height 25
click at [810, 550] on span at bounding box center [811, 550] width 49 height 25
click at [829, 606] on span at bounding box center [811, 615] width 49 height 25
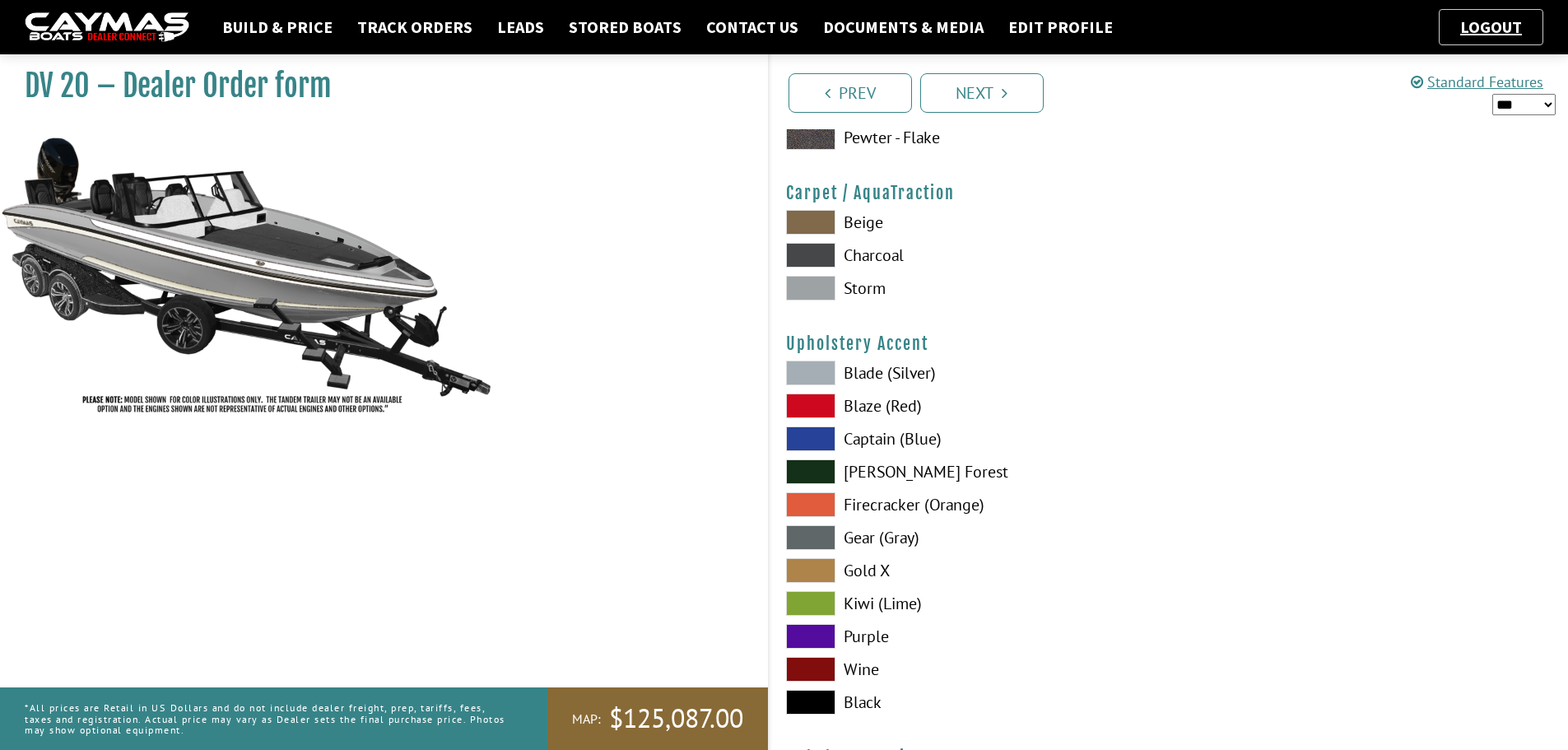
scroll to position [7575, 0]
click at [824, 705] on span at bounding box center [811, 701] width 49 height 25
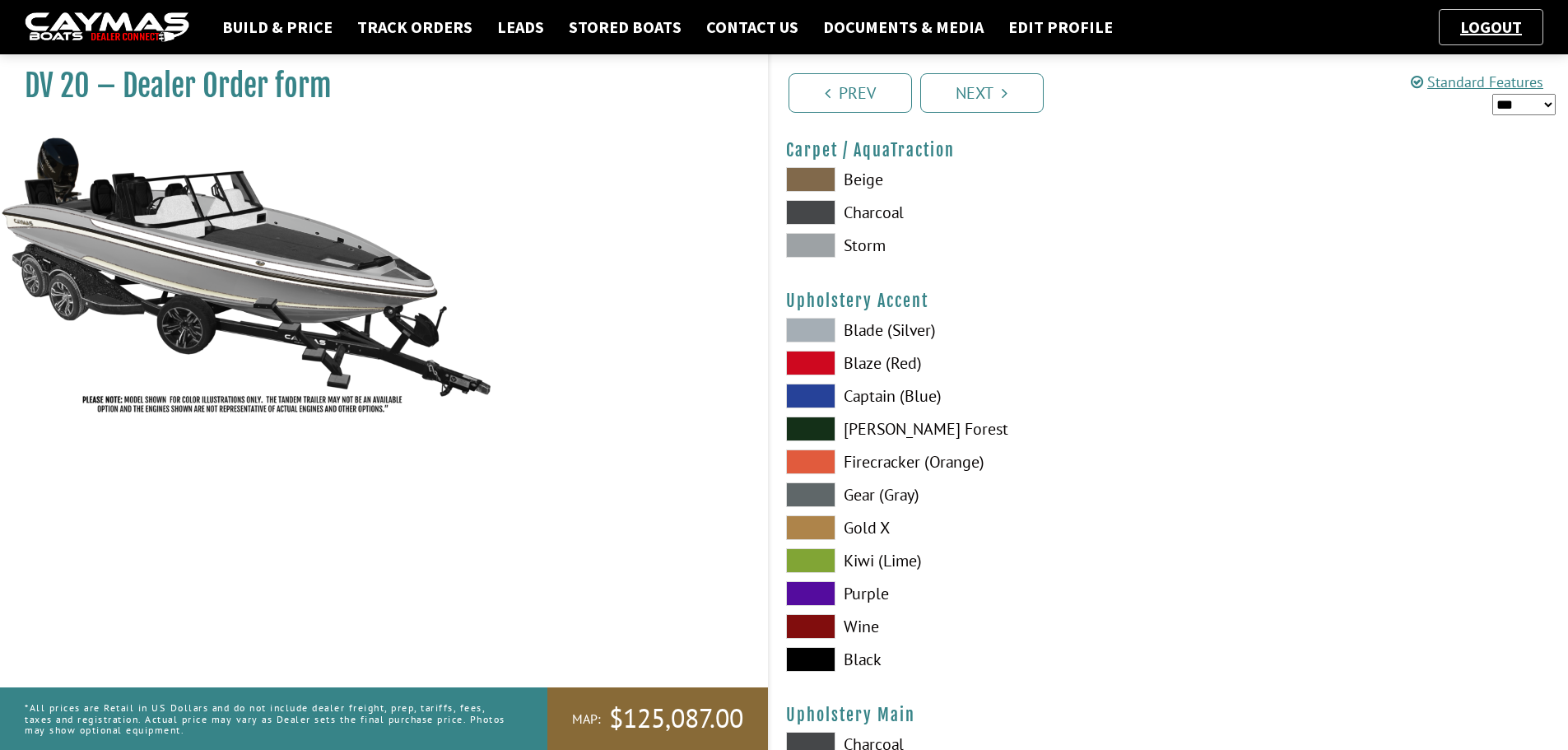
scroll to position [7656, 0]
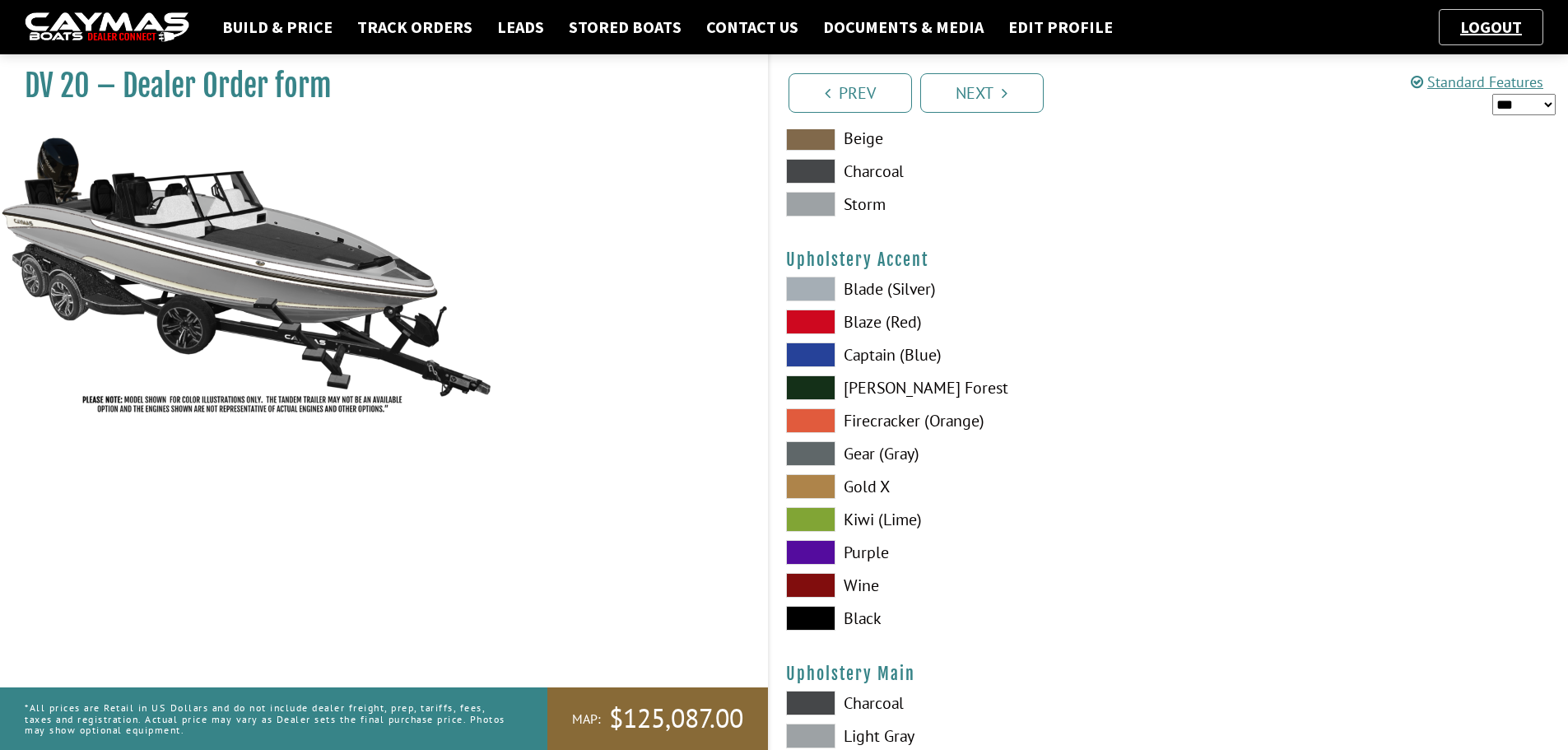
click at [803, 491] on span at bounding box center [811, 486] width 49 height 25
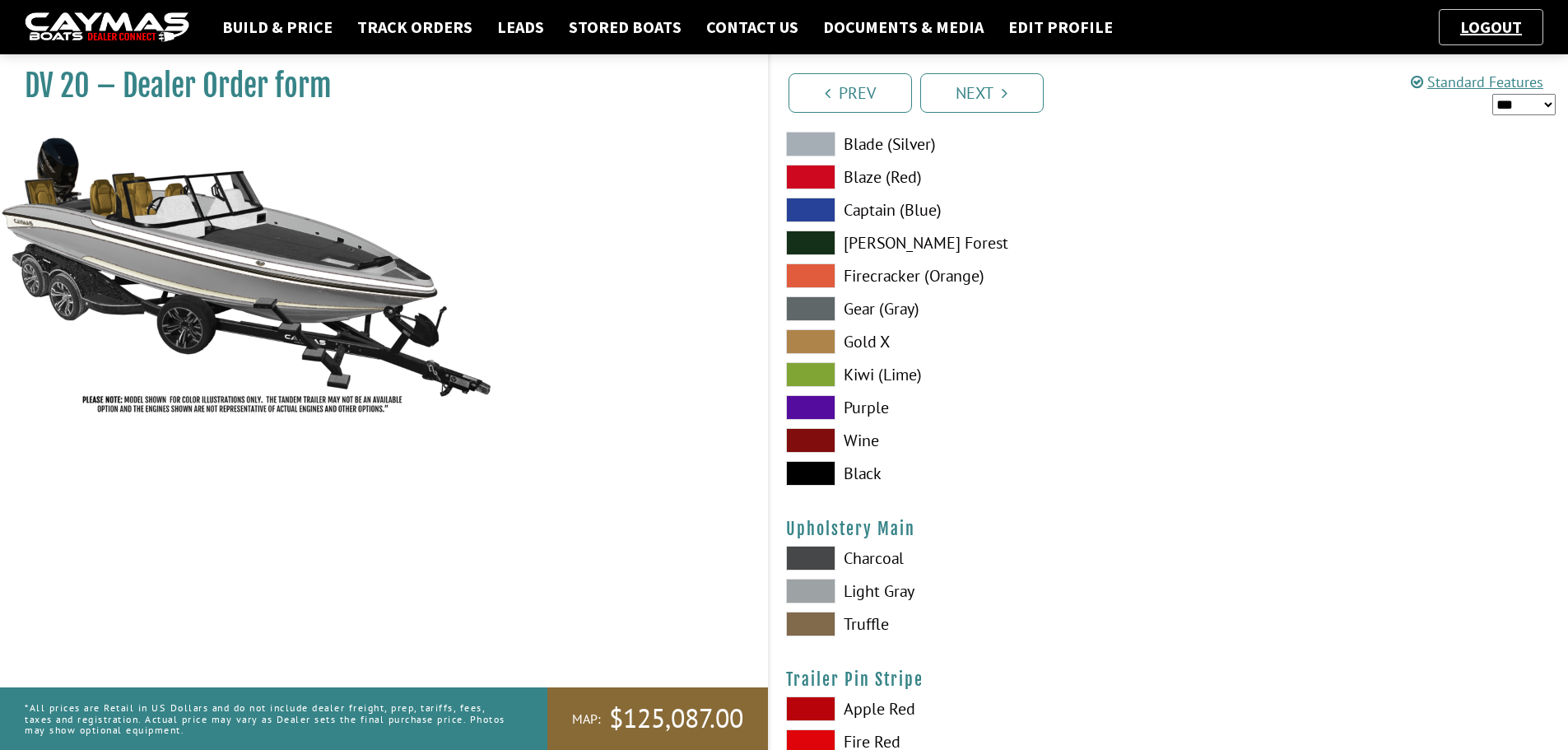
scroll to position [7821, 0]
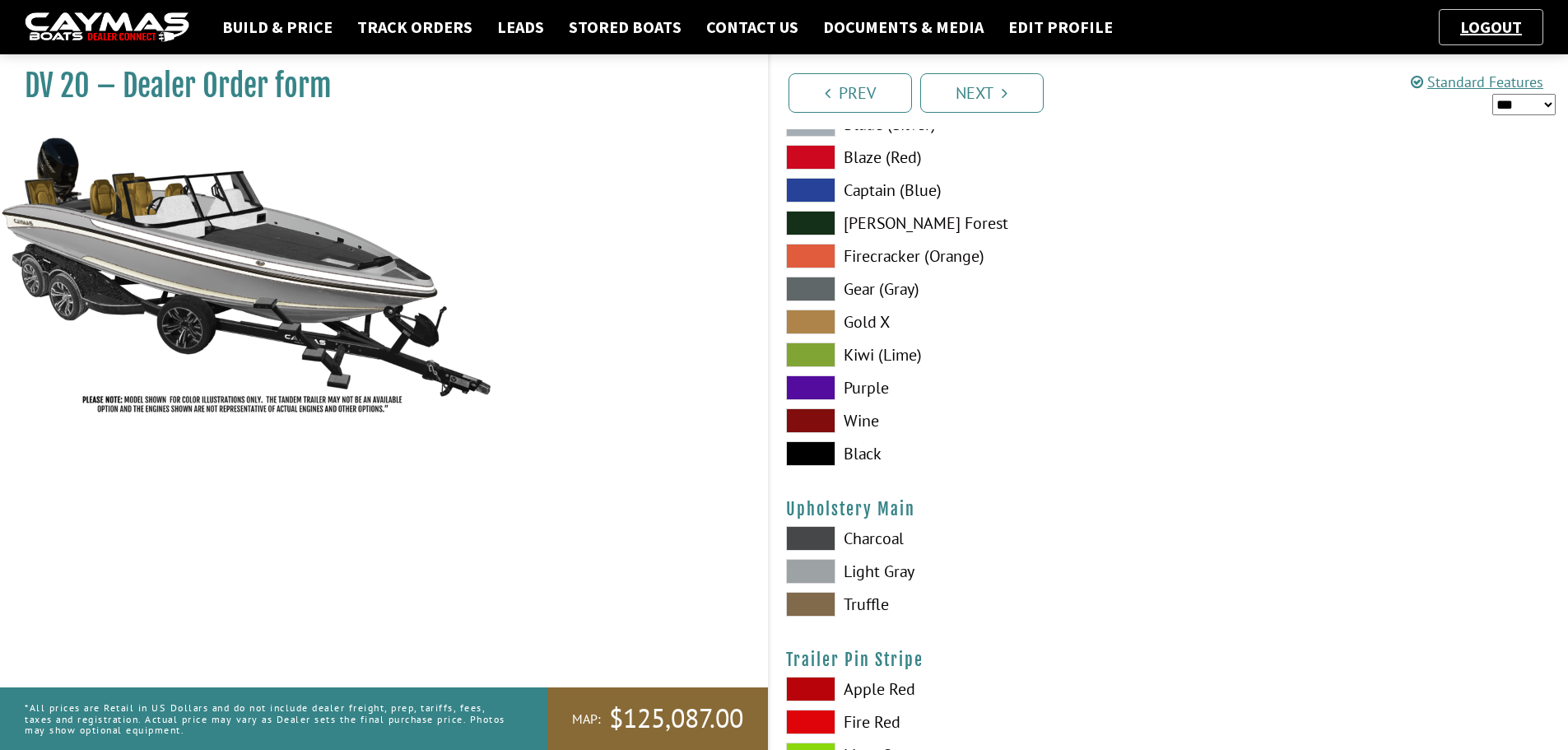
click at [825, 605] on span at bounding box center [811, 604] width 49 height 25
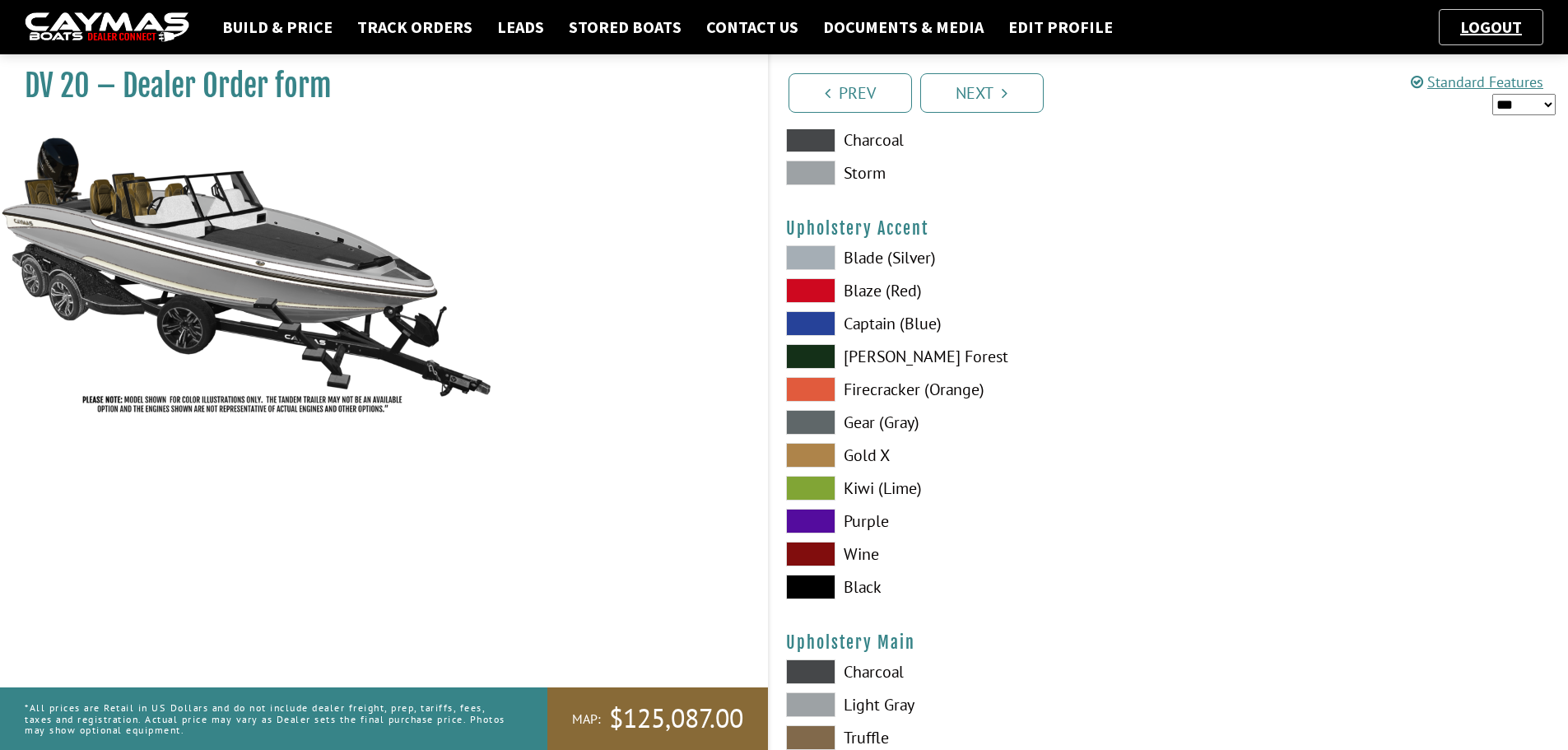
scroll to position [7656, 0]
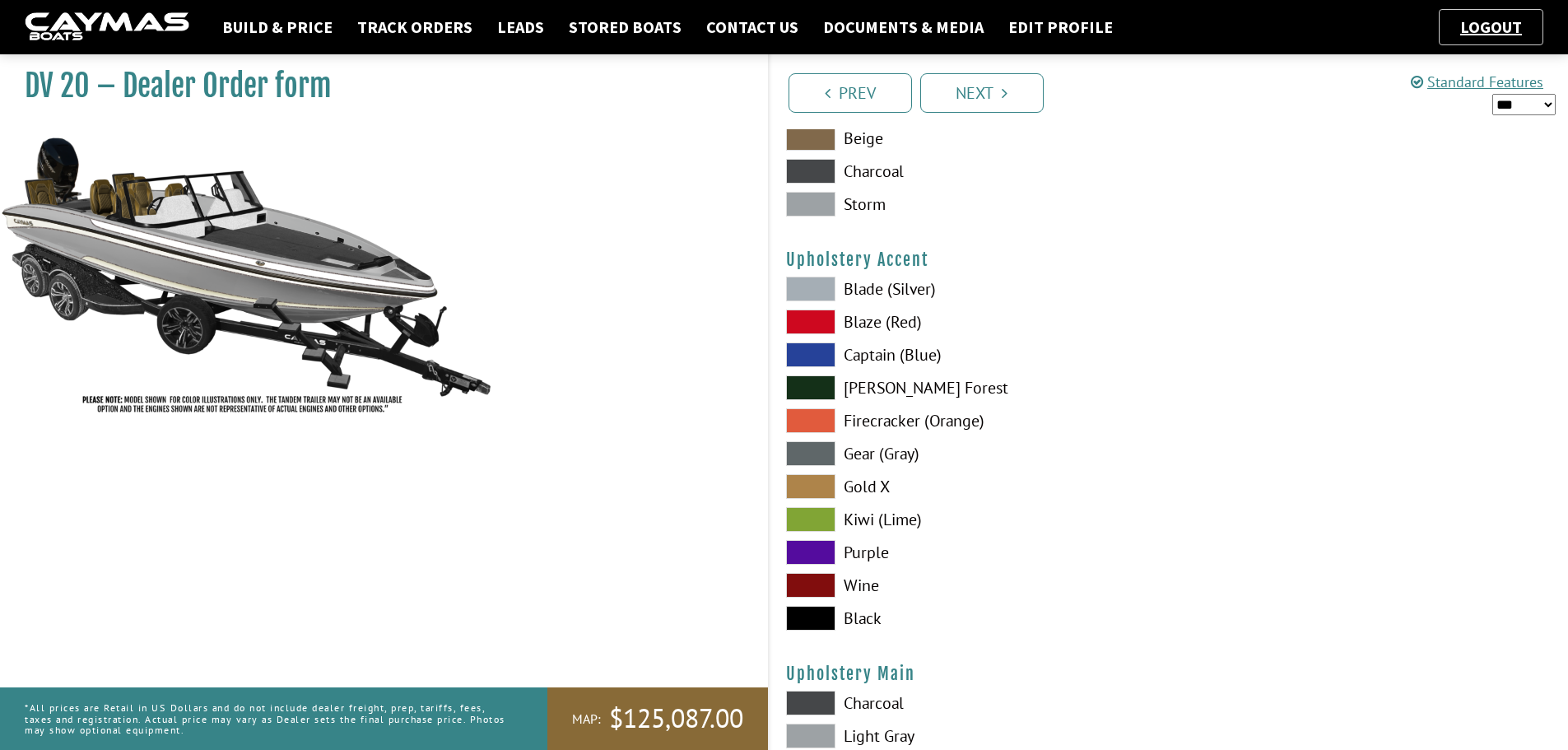
click at [812, 616] on span at bounding box center [811, 618] width 49 height 25
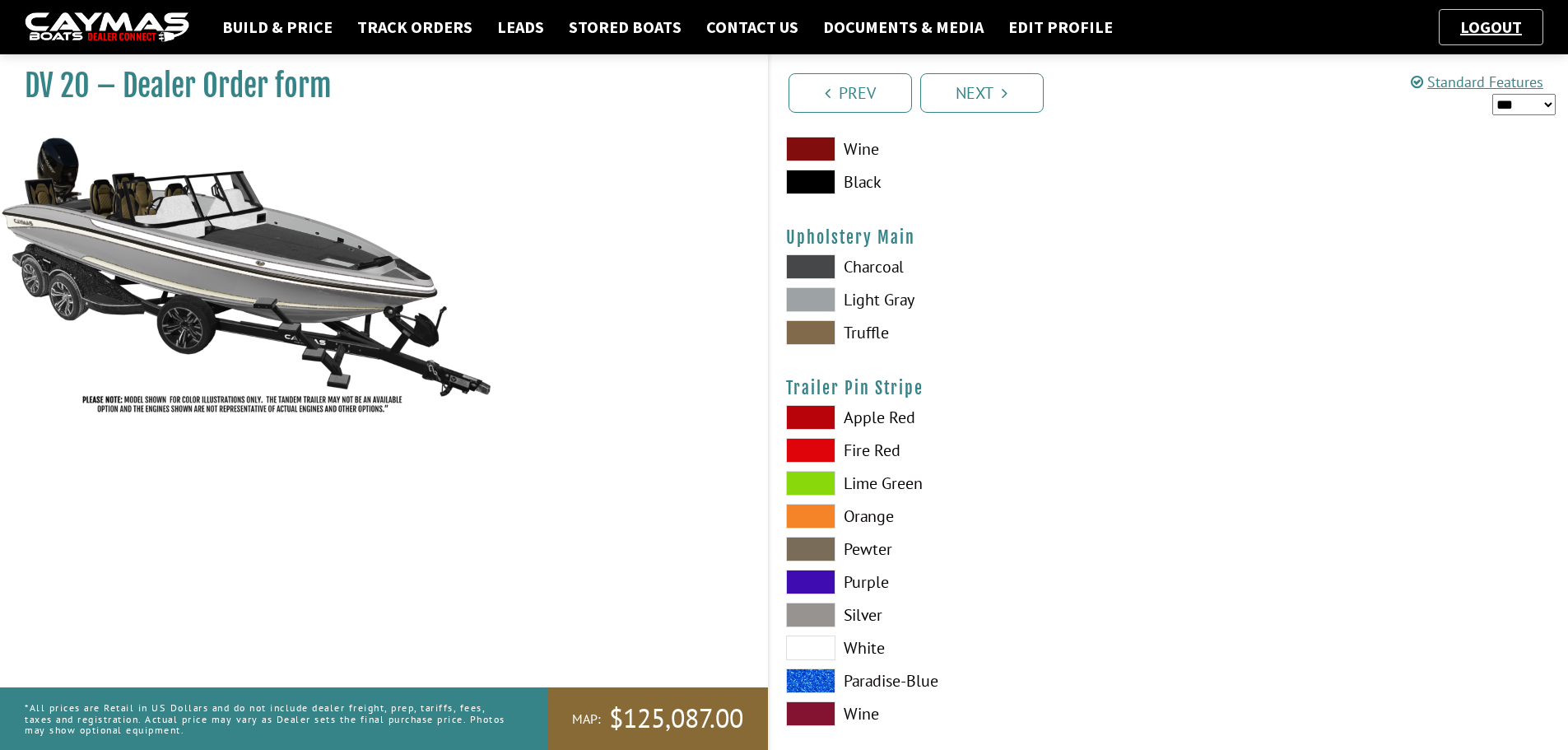
scroll to position [8118, 0]
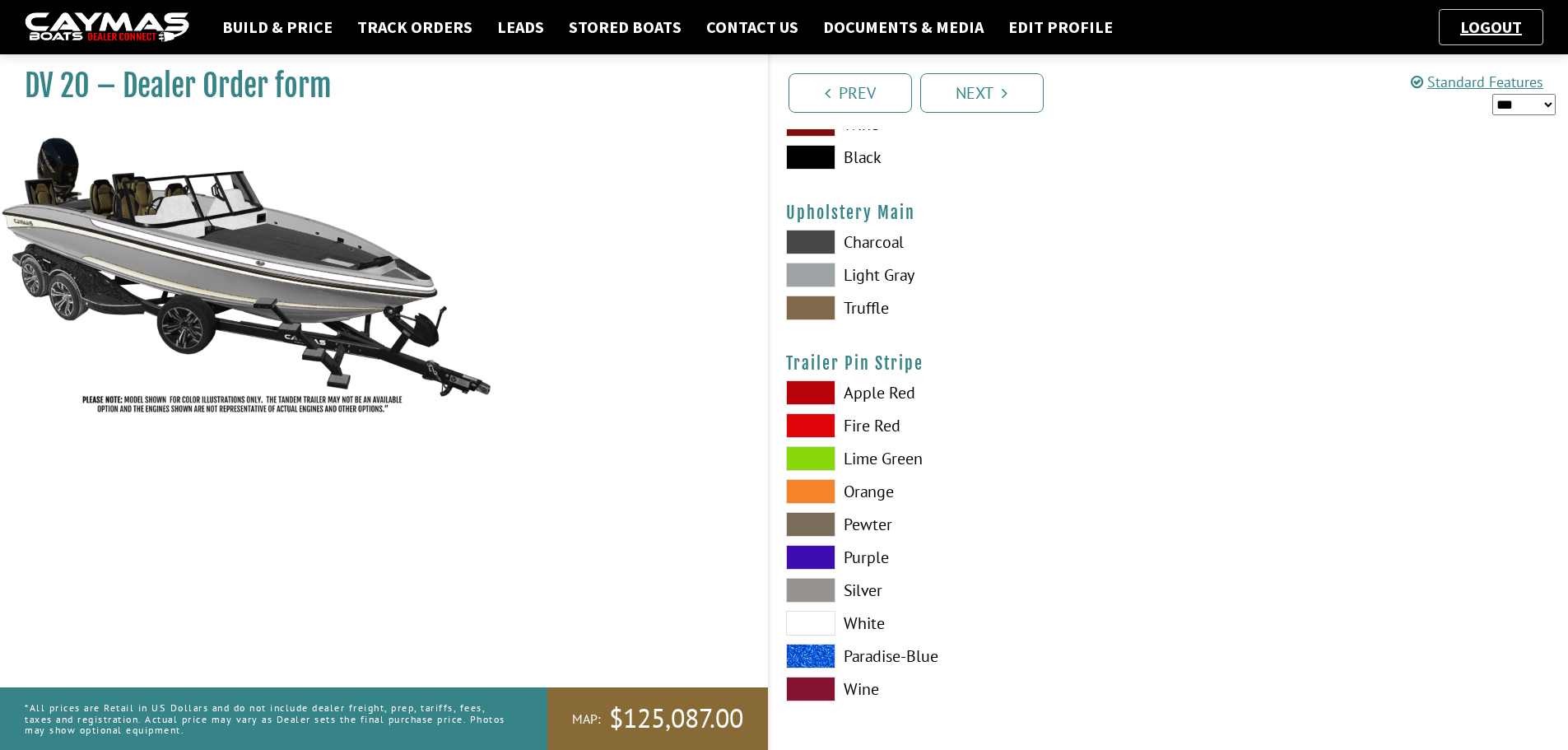
click at [816, 618] on span at bounding box center [811, 623] width 49 height 25
click at [1003, 93] on icon "Pagination" at bounding box center [1005, 92] width 6 height 16
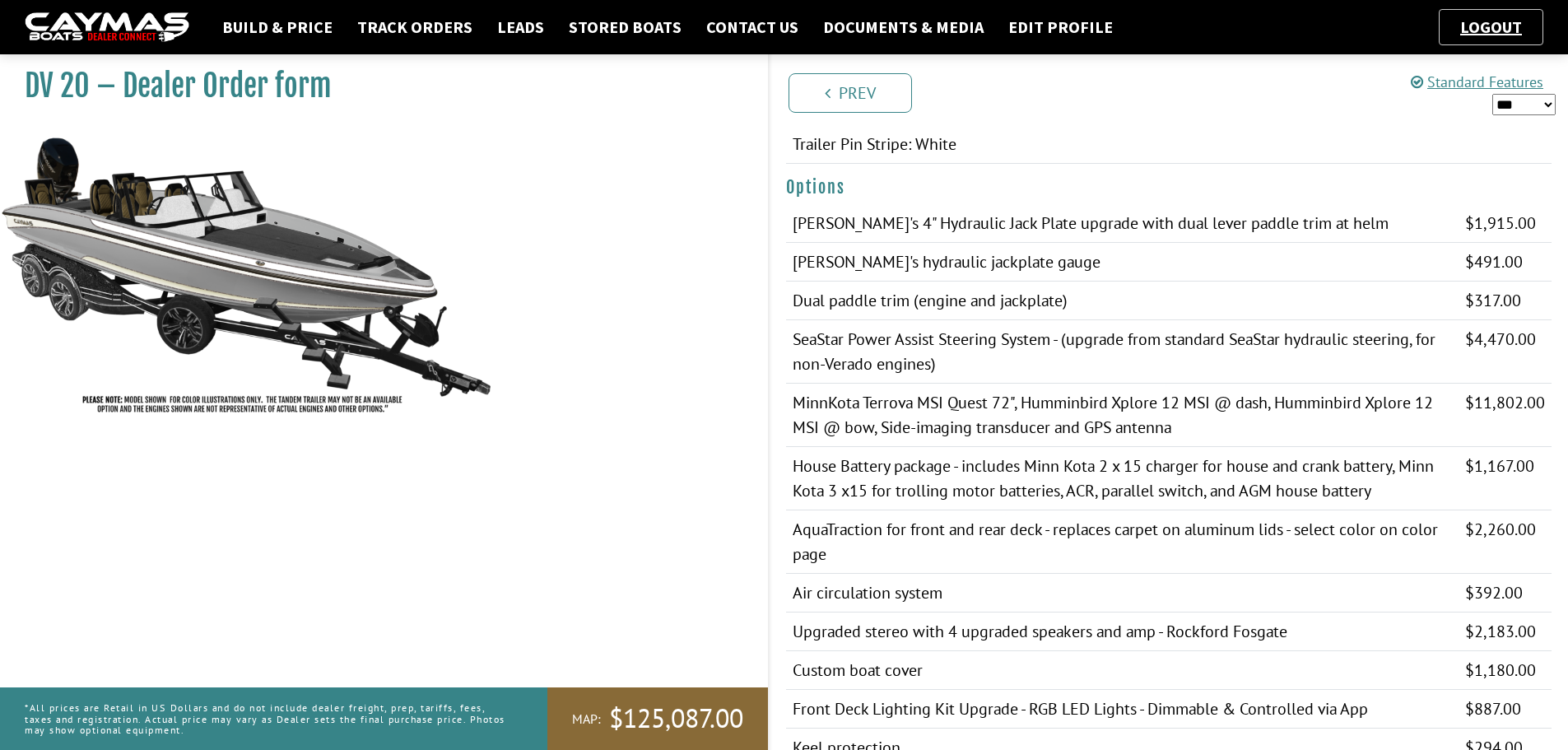
scroll to position [905, 0]
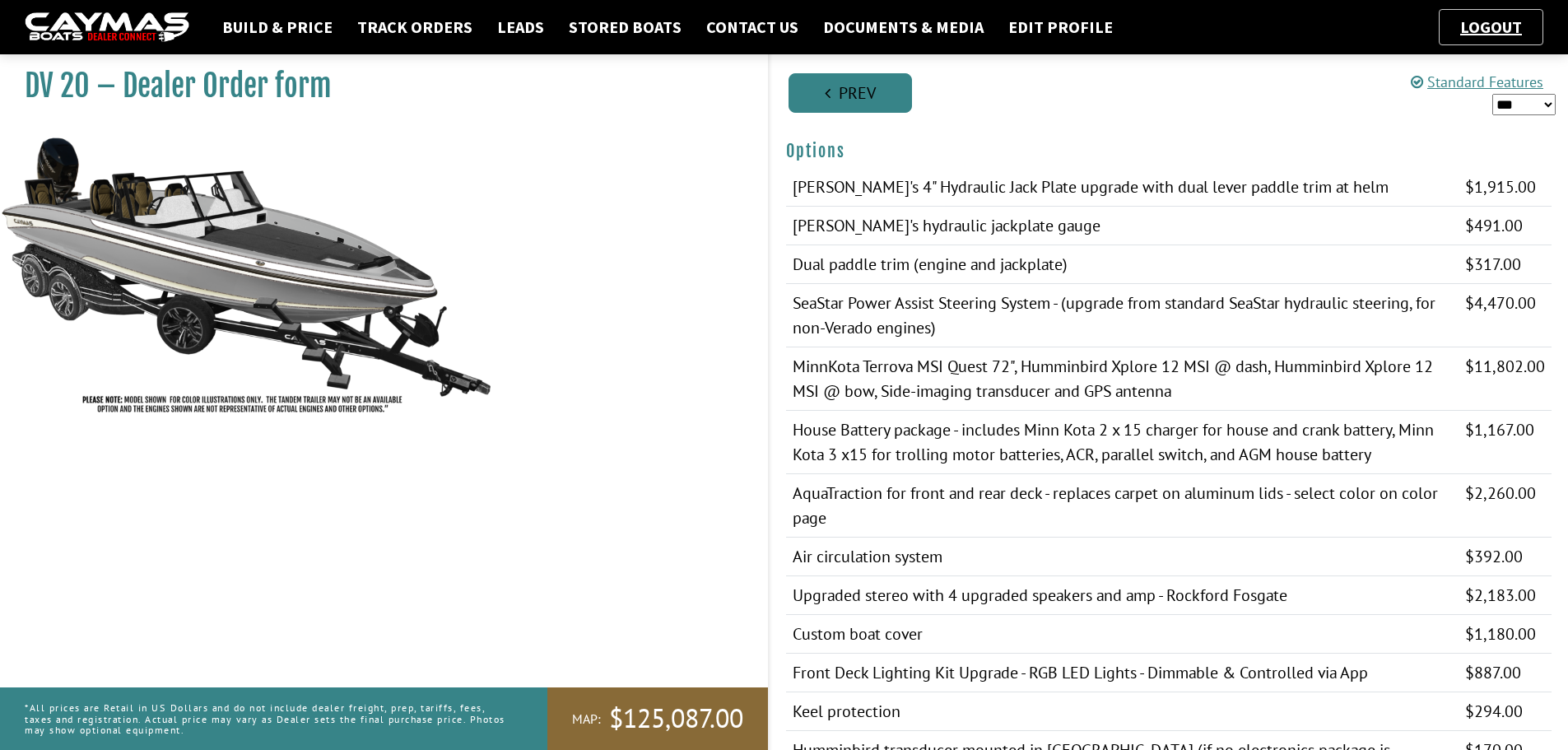
click at [839, 96] on link "Prev" at bounding box center [850, 93] width 123 height 40
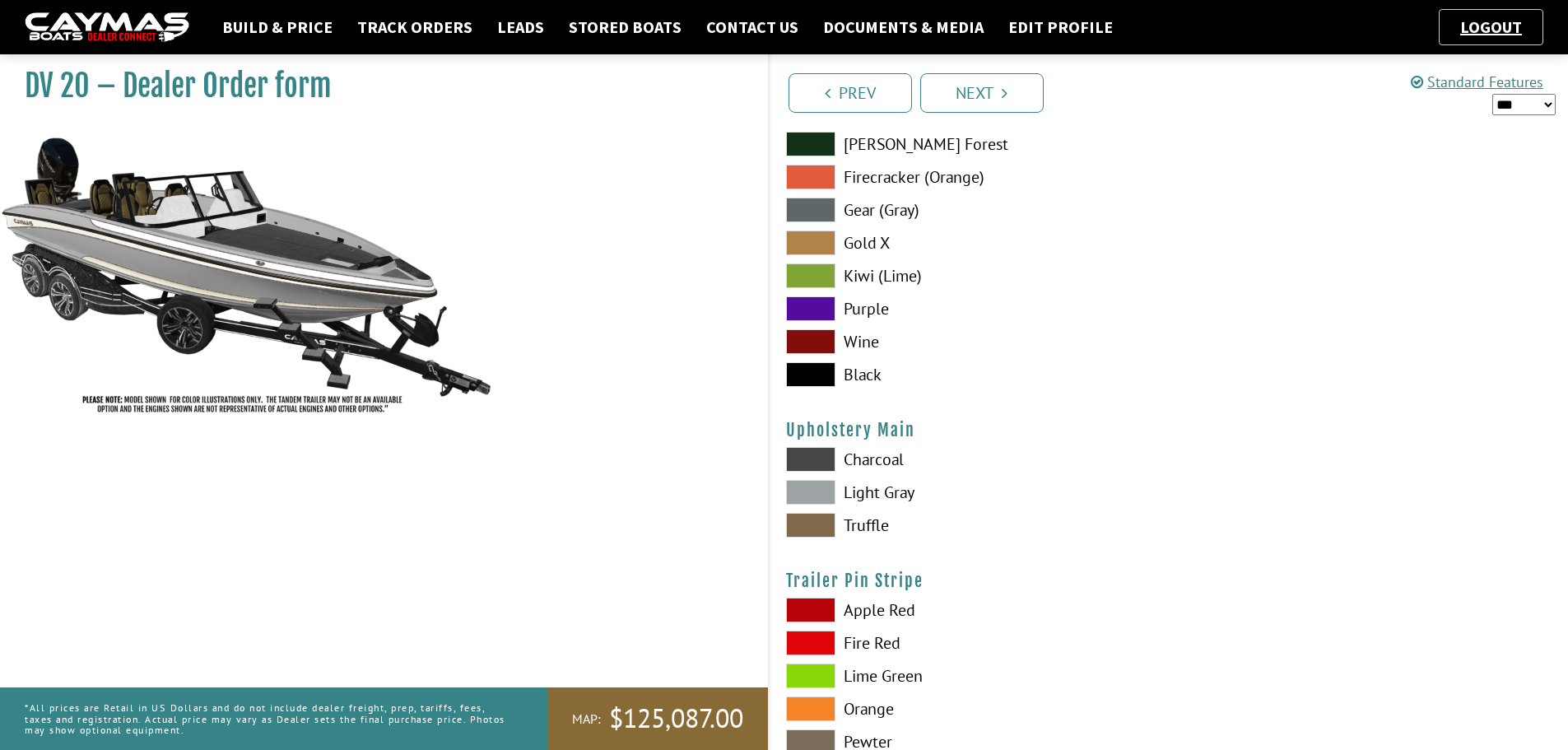
scroll to position [7871, 0]
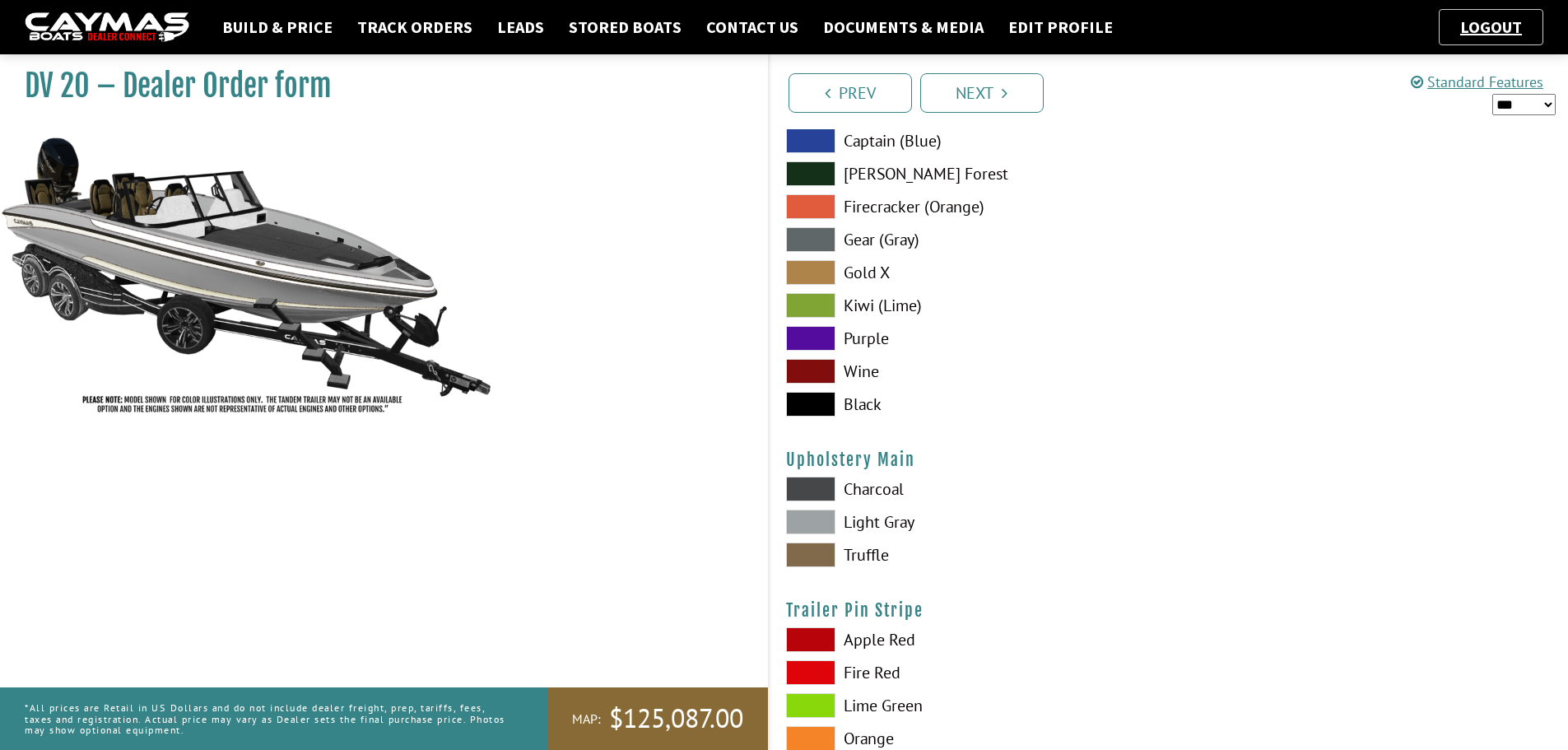
click at [803, 516] on span at bounding box center [811, 521] width 49 height 25
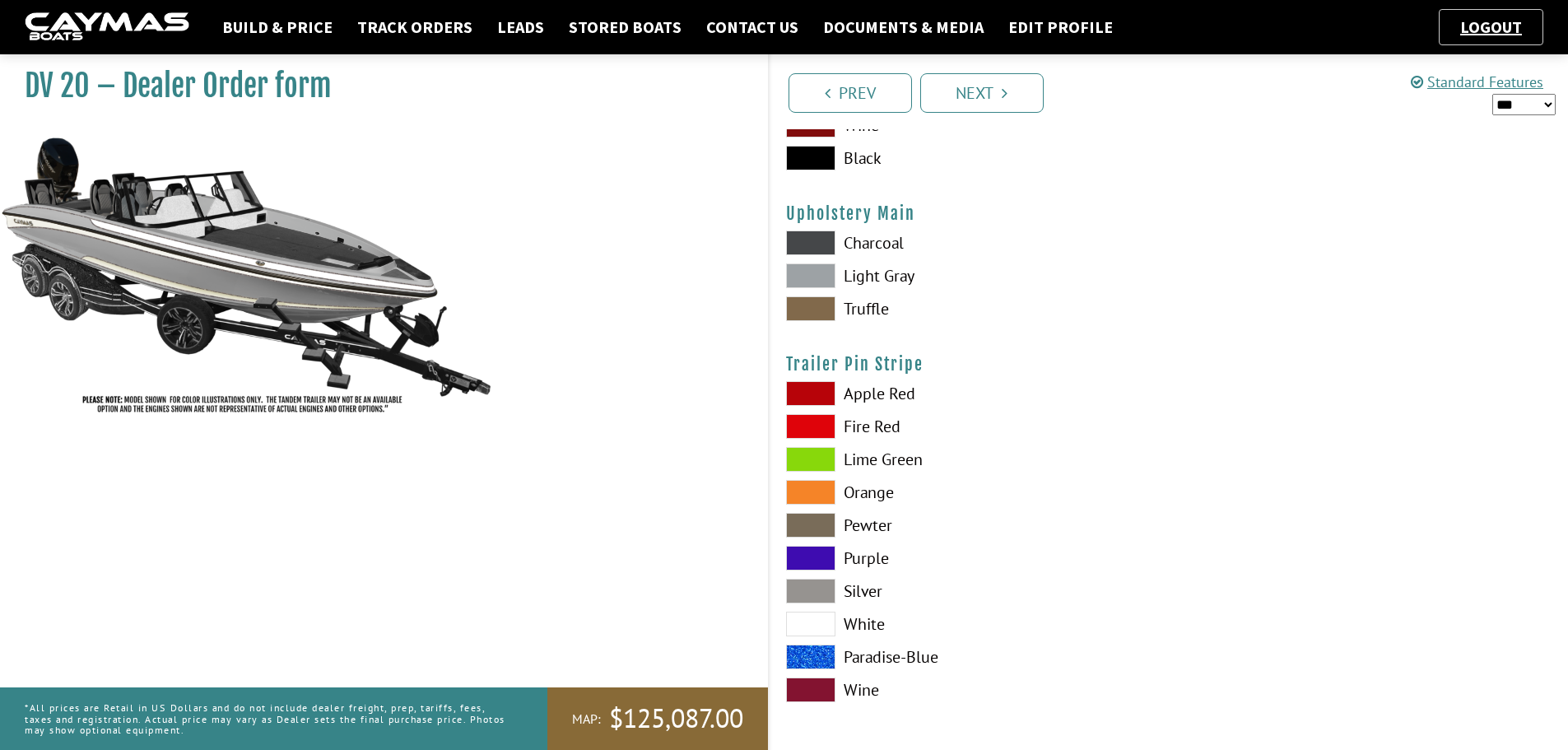
scroll to position [8118, 0]
click at [947, 91] on link "Next" at bounding box center [982, 93] width 123 height 40
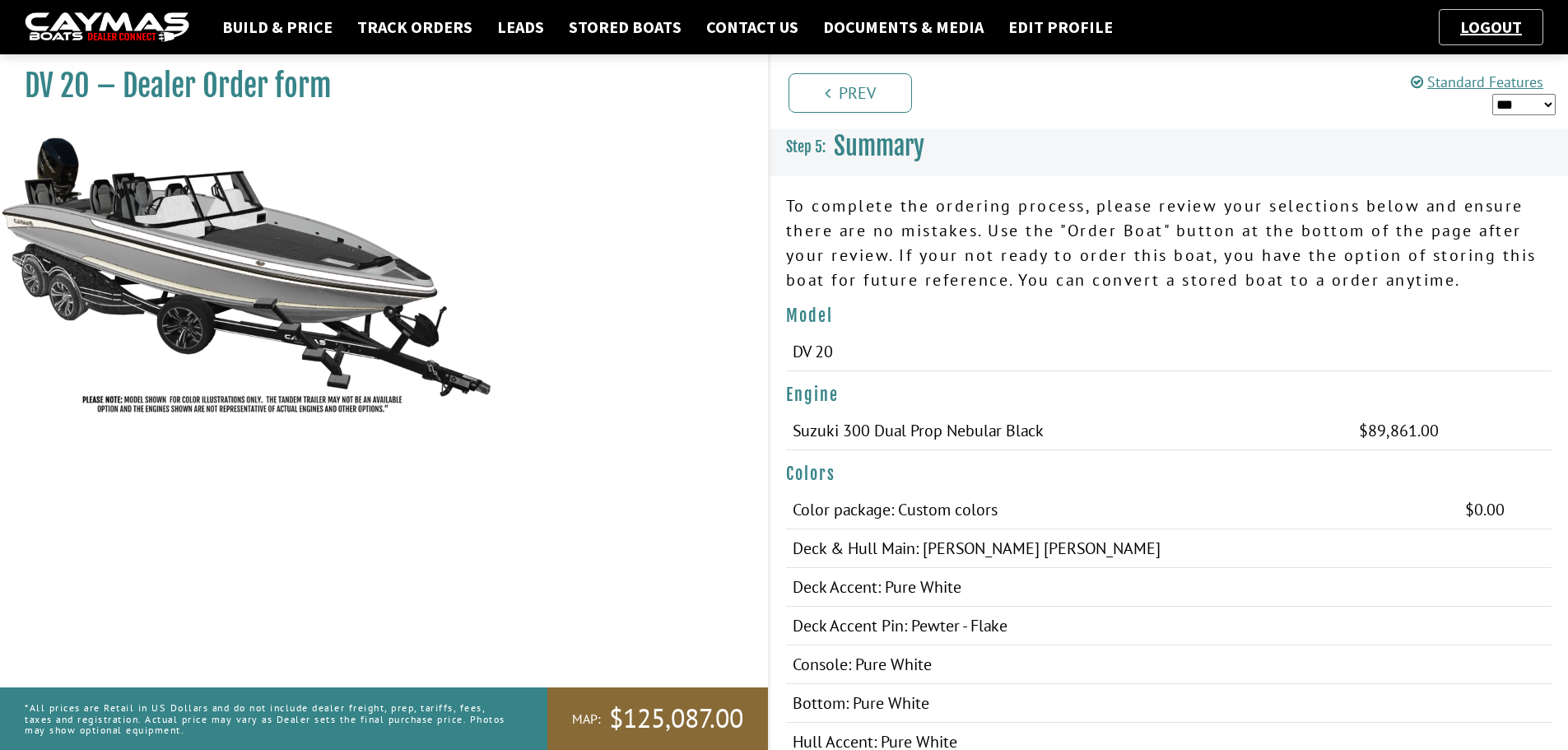
scroll to position [0, 0]
click at [1503, 107] on select "*** ****** ******" at bounding box center [1523, 104] width 64 height 22
select select "*"
click at [1492, 94] on select "*** ****** ******" at bounding box center [1523, 104] width 64 height 22
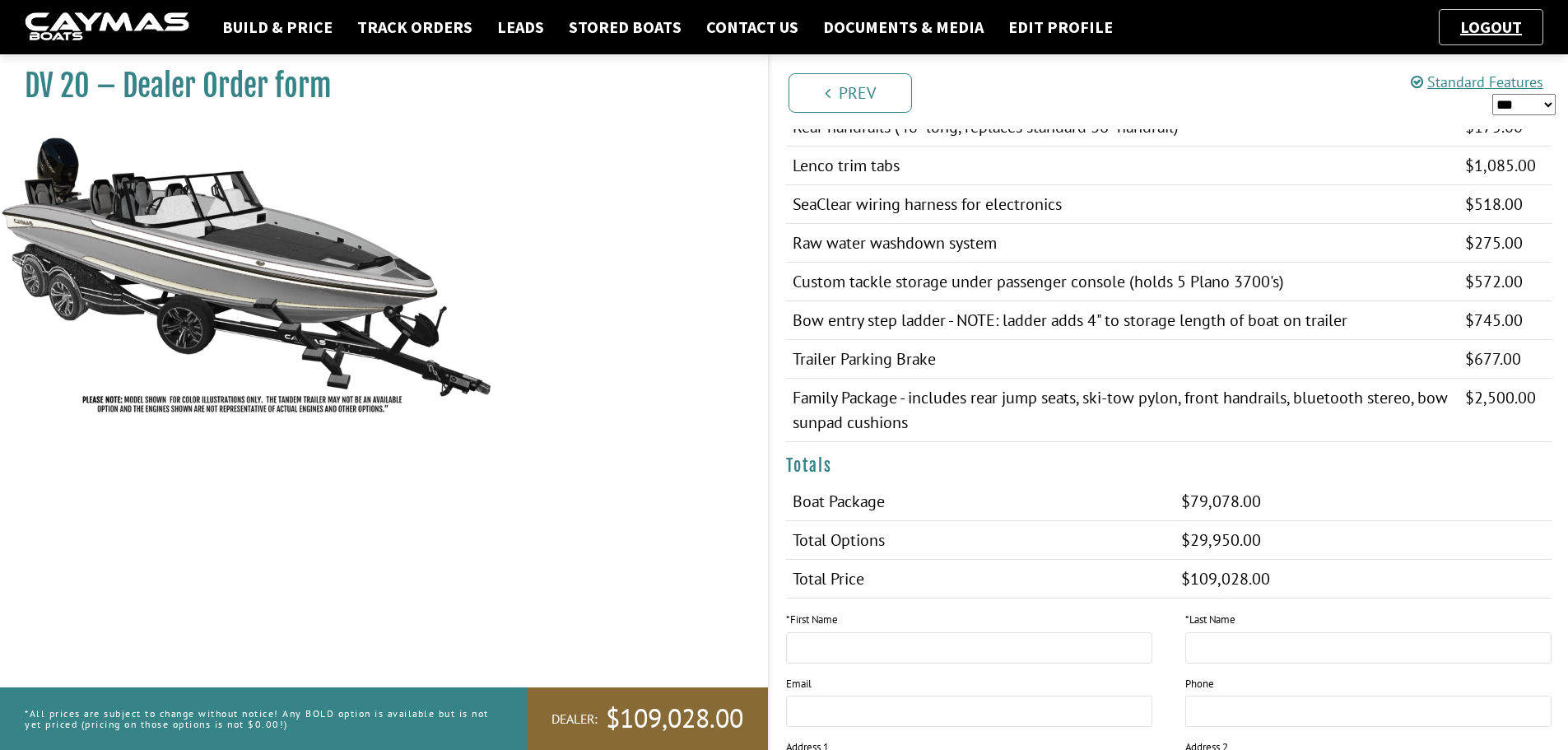
scroll to position [1578, 0]
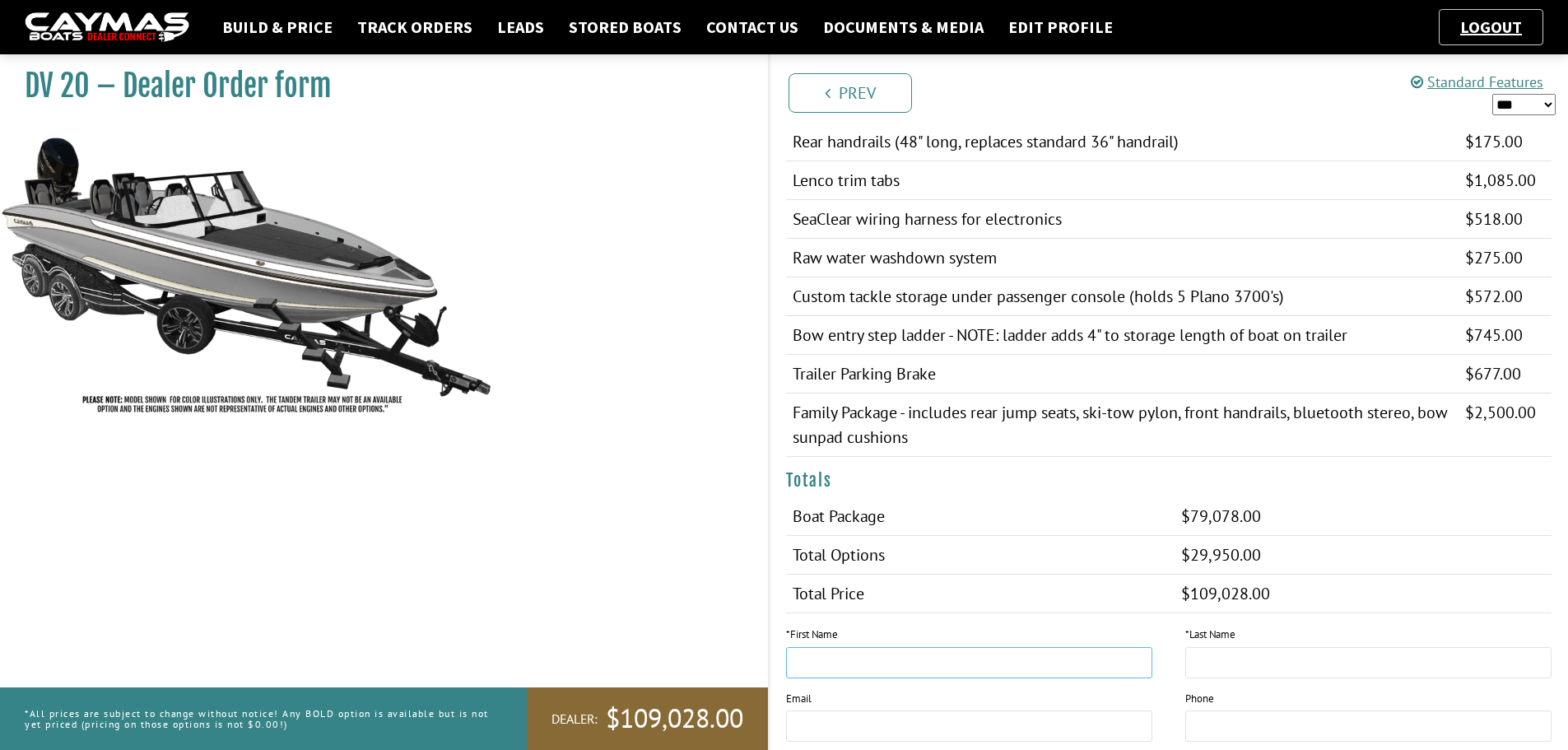
click at [847, 648] on input "text" at bounding box center [969, 663] width 366 height 31
type input "*******"
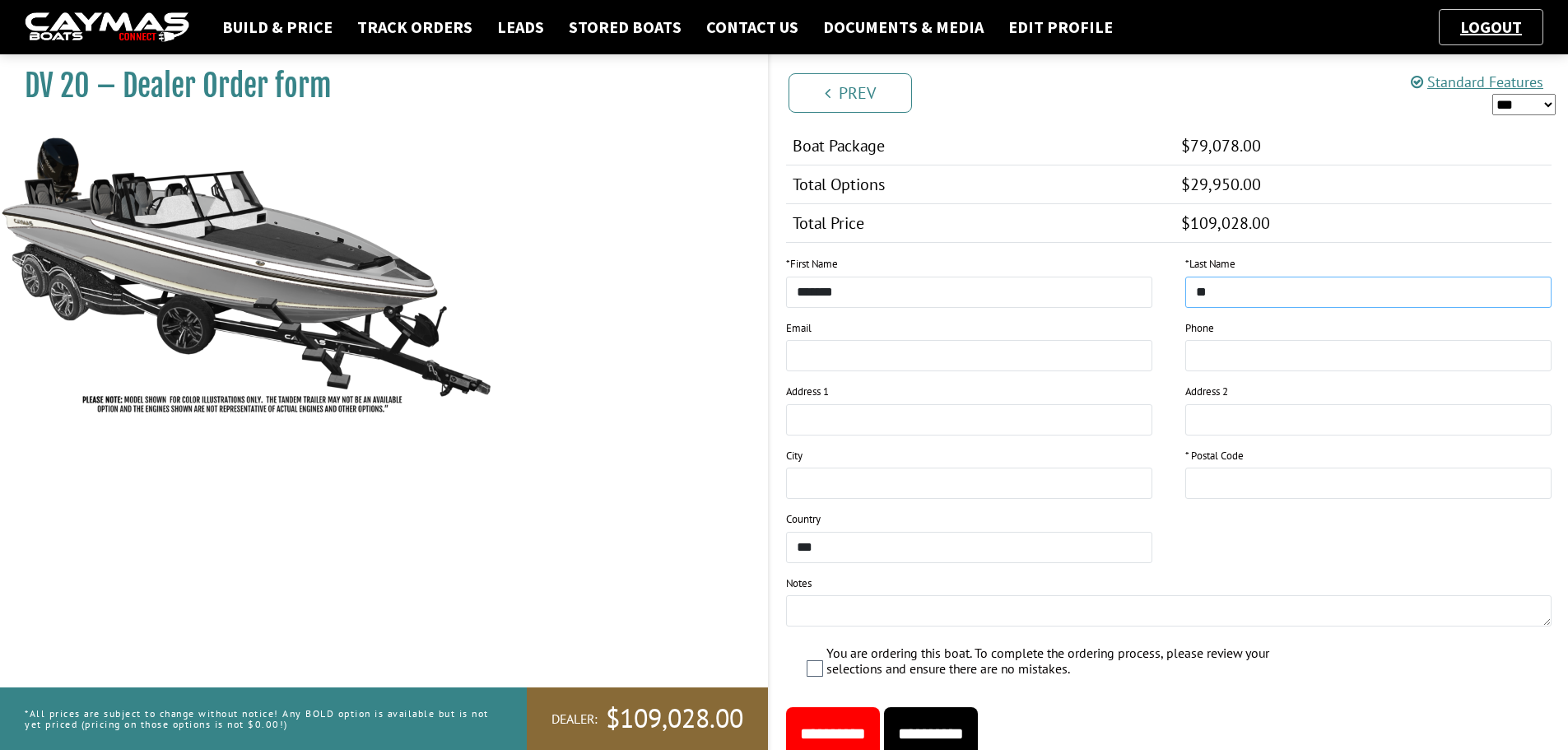
scroll to position [1989, 0]
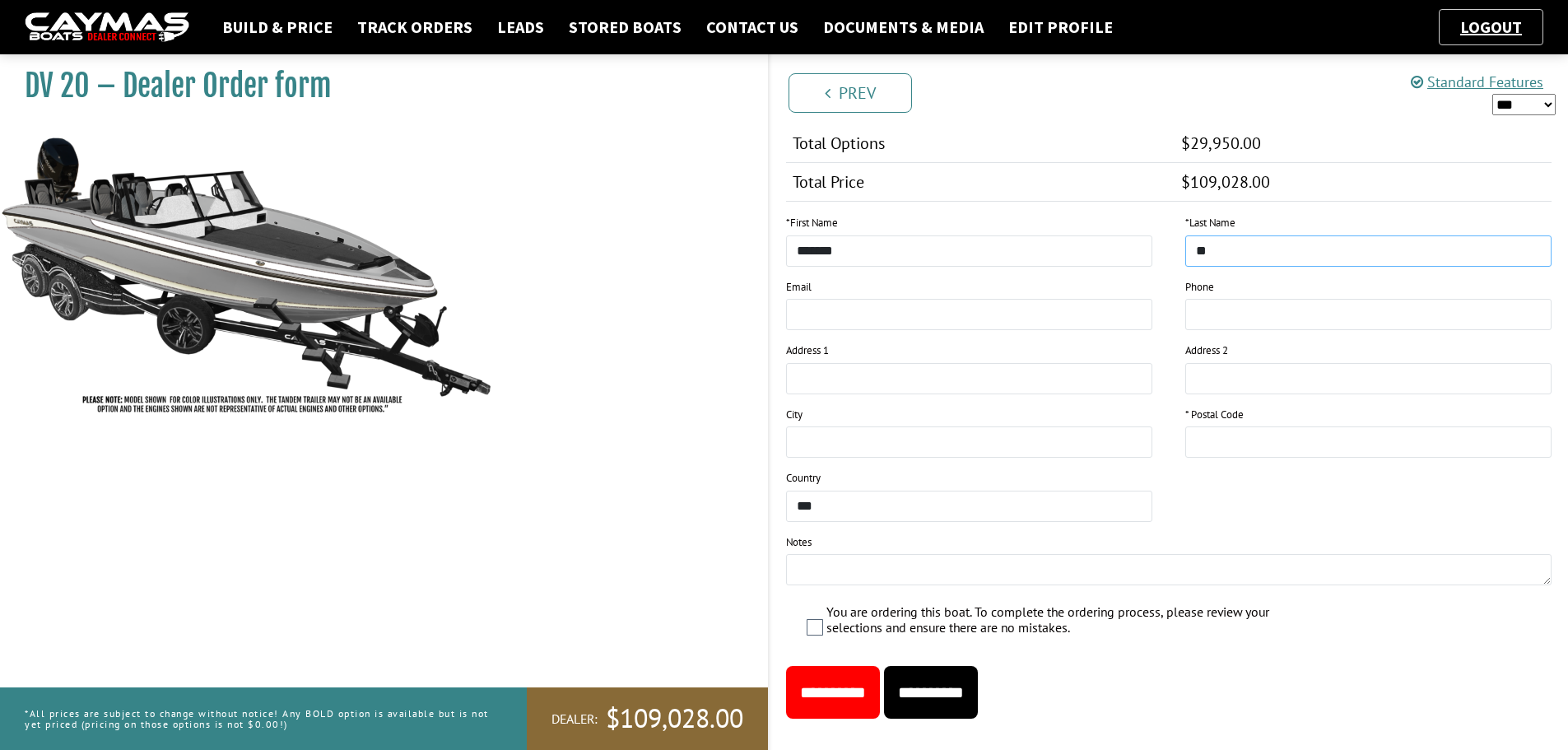
type input "**"
click at [957, 666] on input "**********" at bounding box center [931, 692] width 94 height 53
type input "*****"
click at [978, 666] on input "**********" at bounding box center [931, 692] width 94 height 53
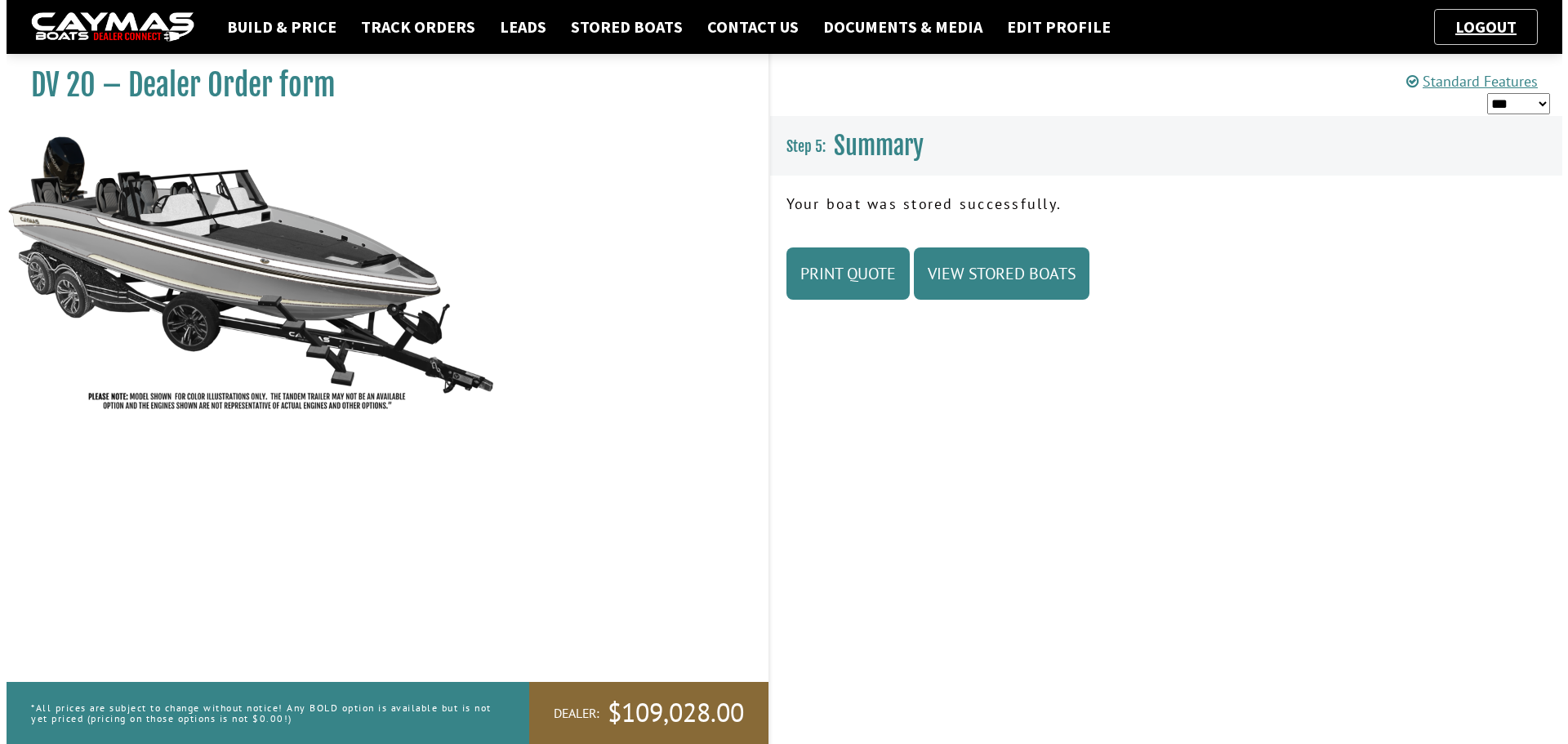
scroll to position [0, 0]
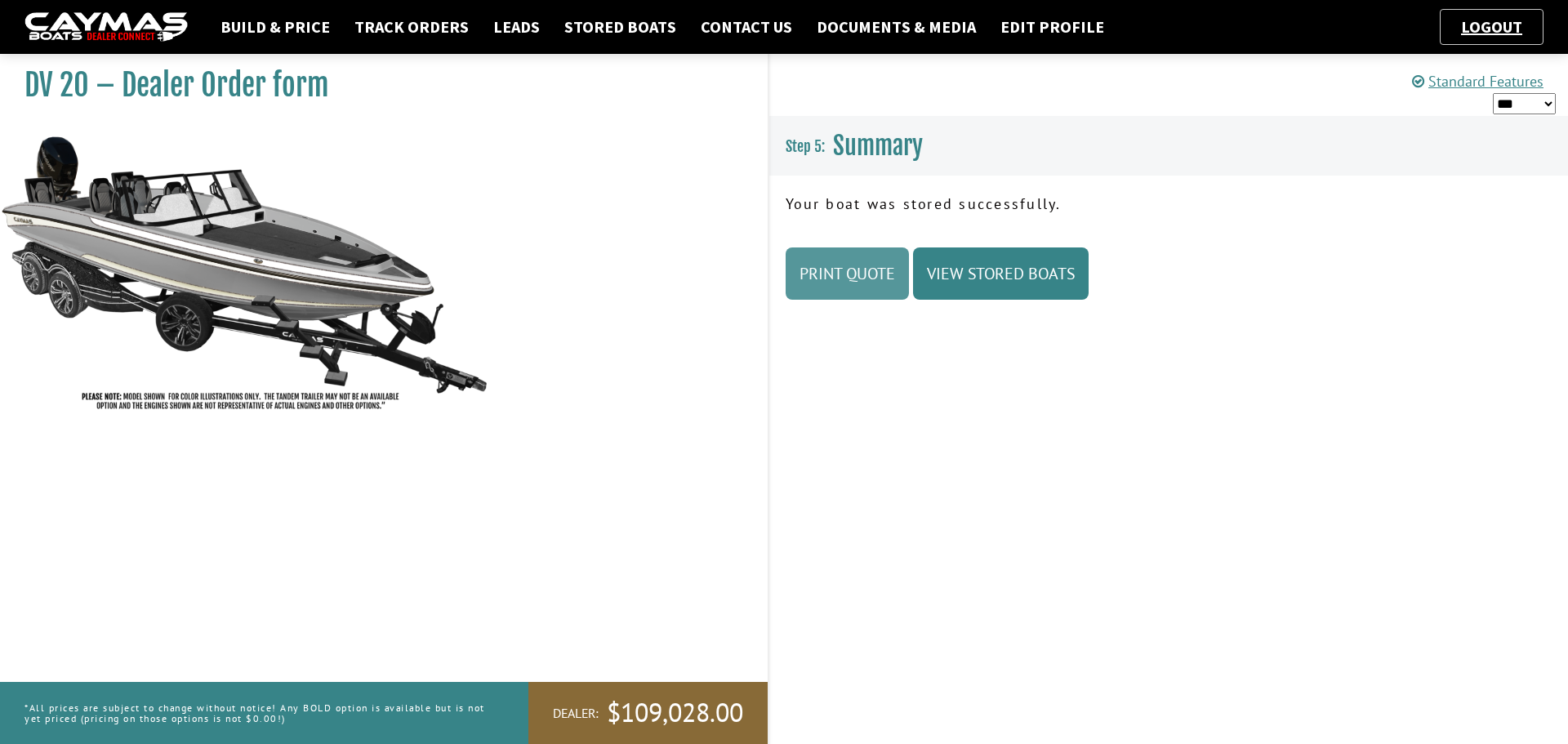
click at [867, 262] on link "Print Quote" at bounding box center [847, 274] width 123 height 53
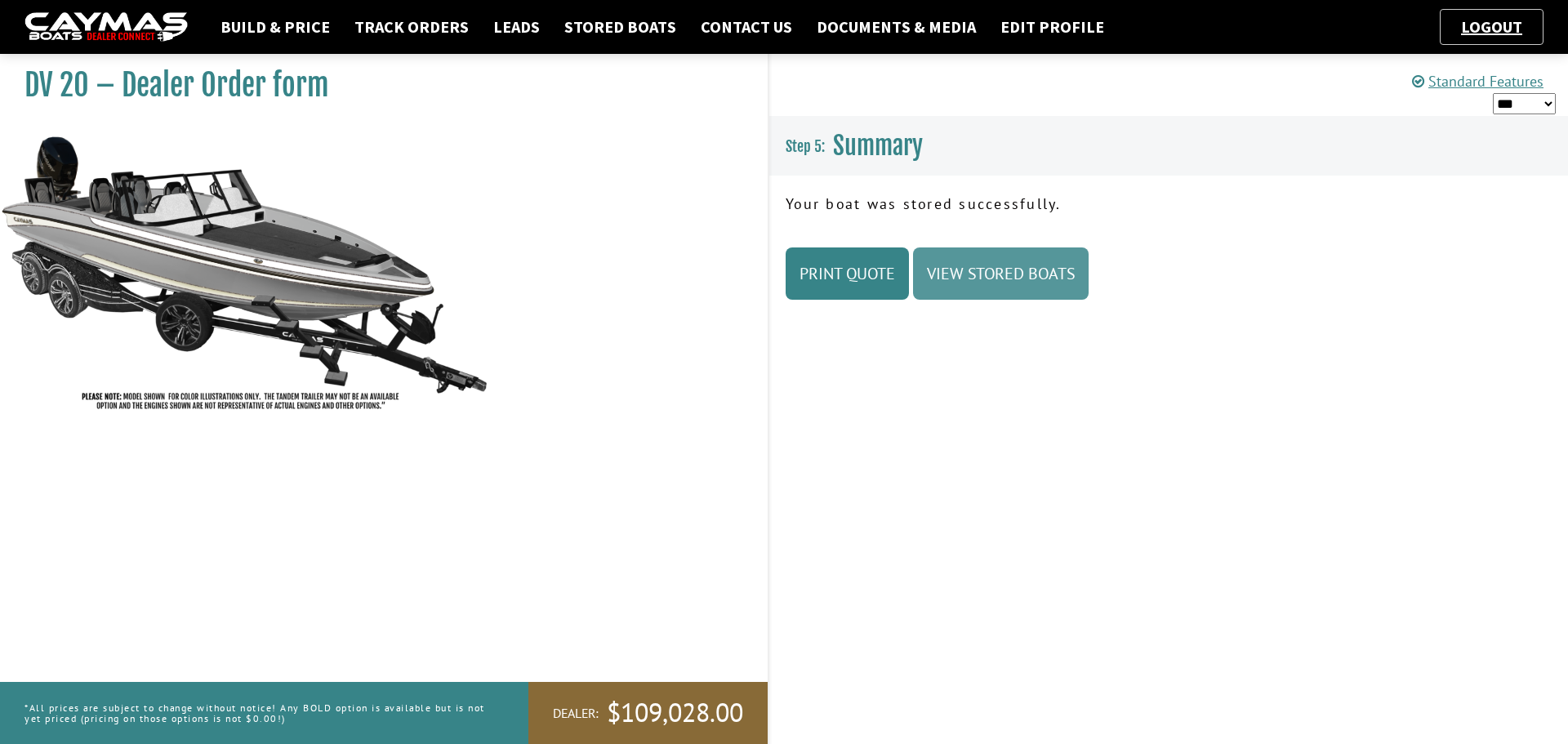
click at [986, 279] on link "View Stored Boats" at bounding box center [1001, 274] width 176 height 53
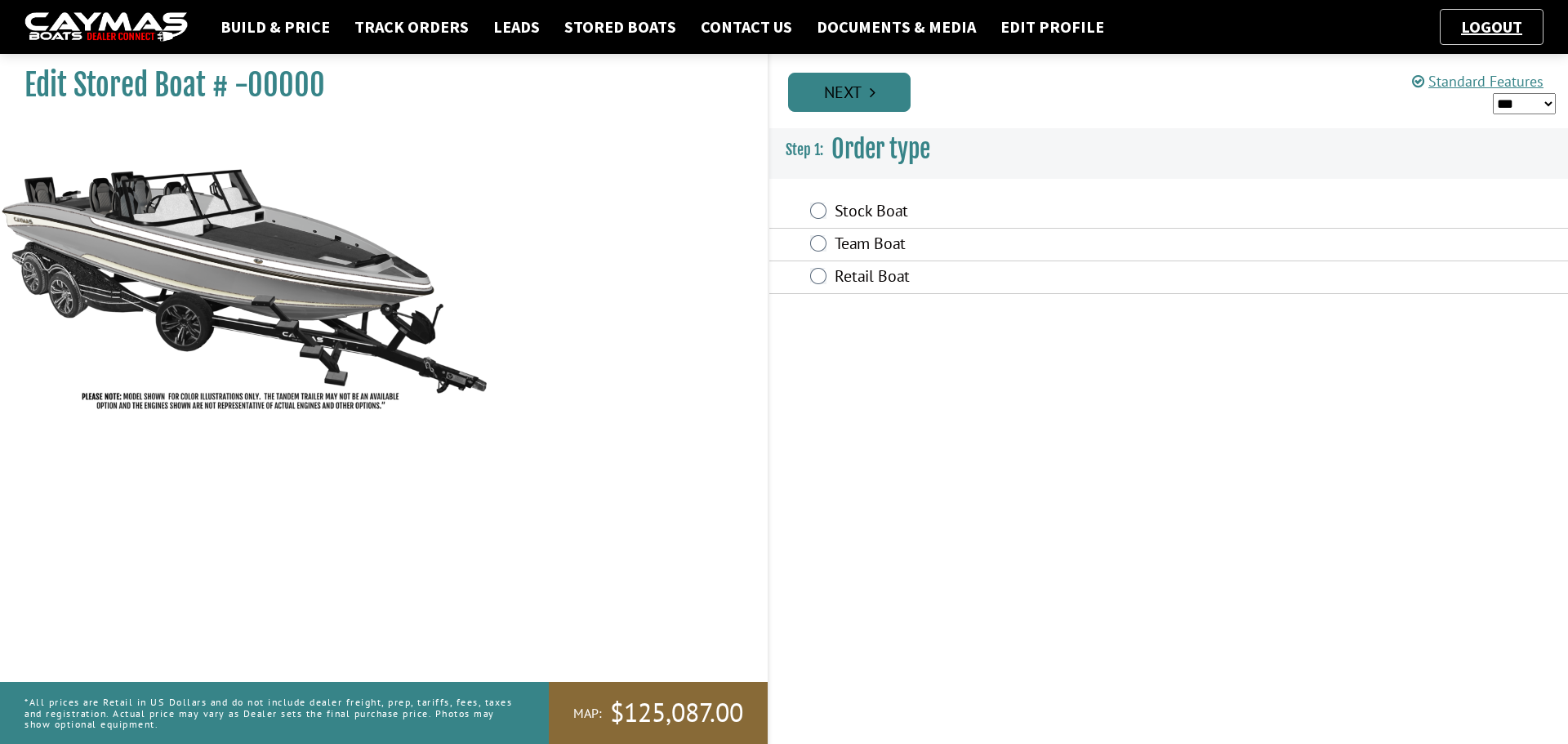
click at [875, 91] on icon "Pagination" at bounding box center [873, 91] width 6 height 16
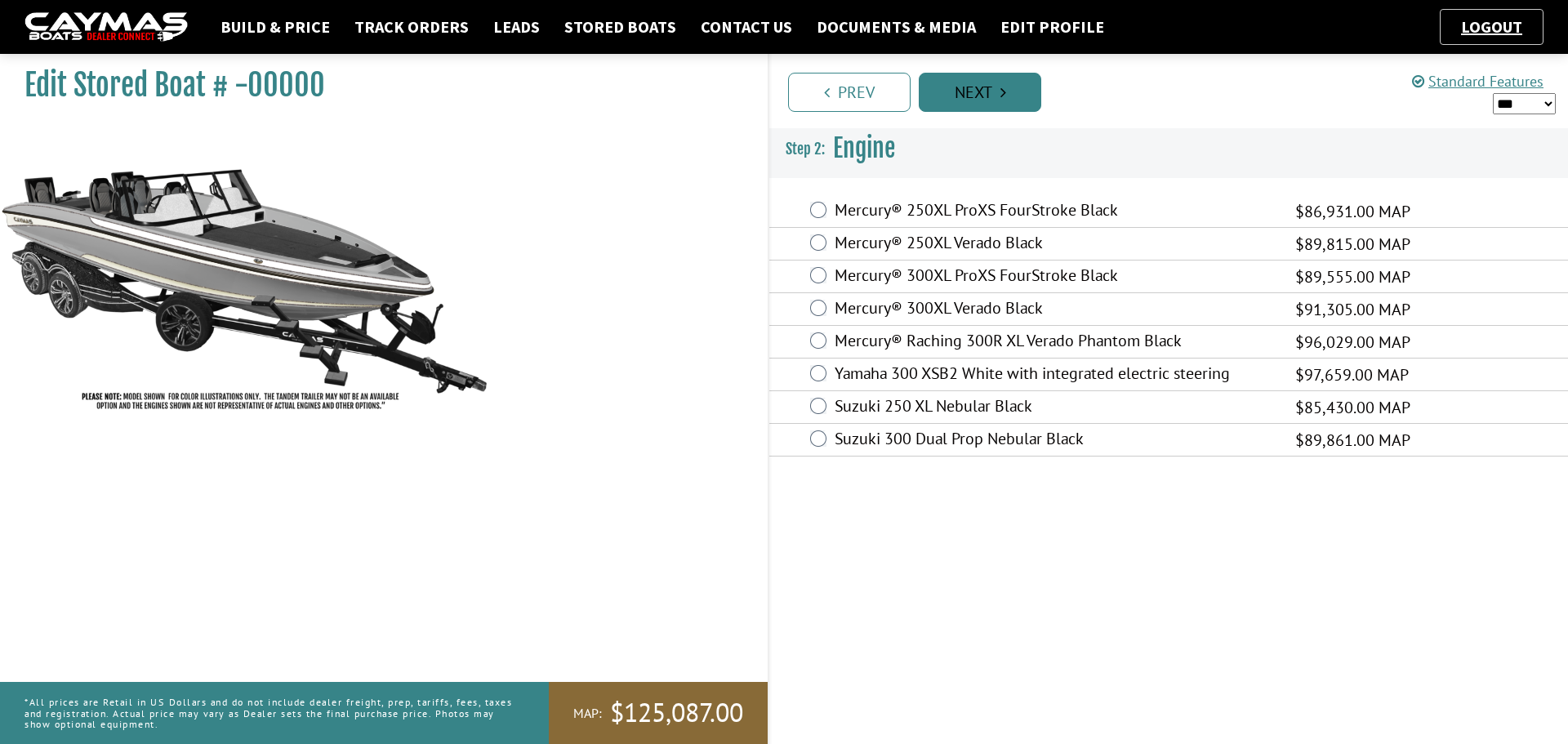
click at [1031, 88] on link "Next" at bounding box center [980, 92] width 122 height 40
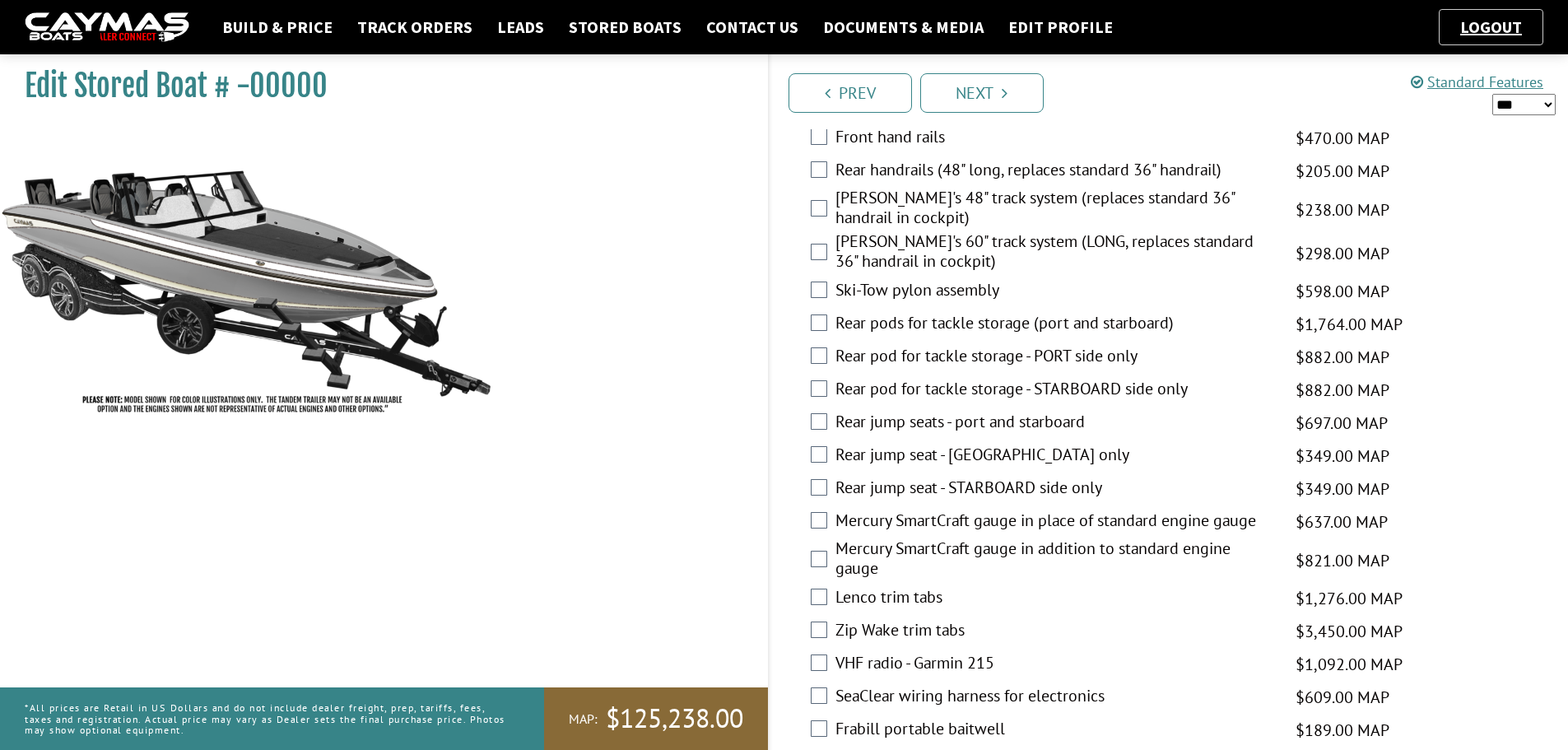
scroll to position [2716, 0]
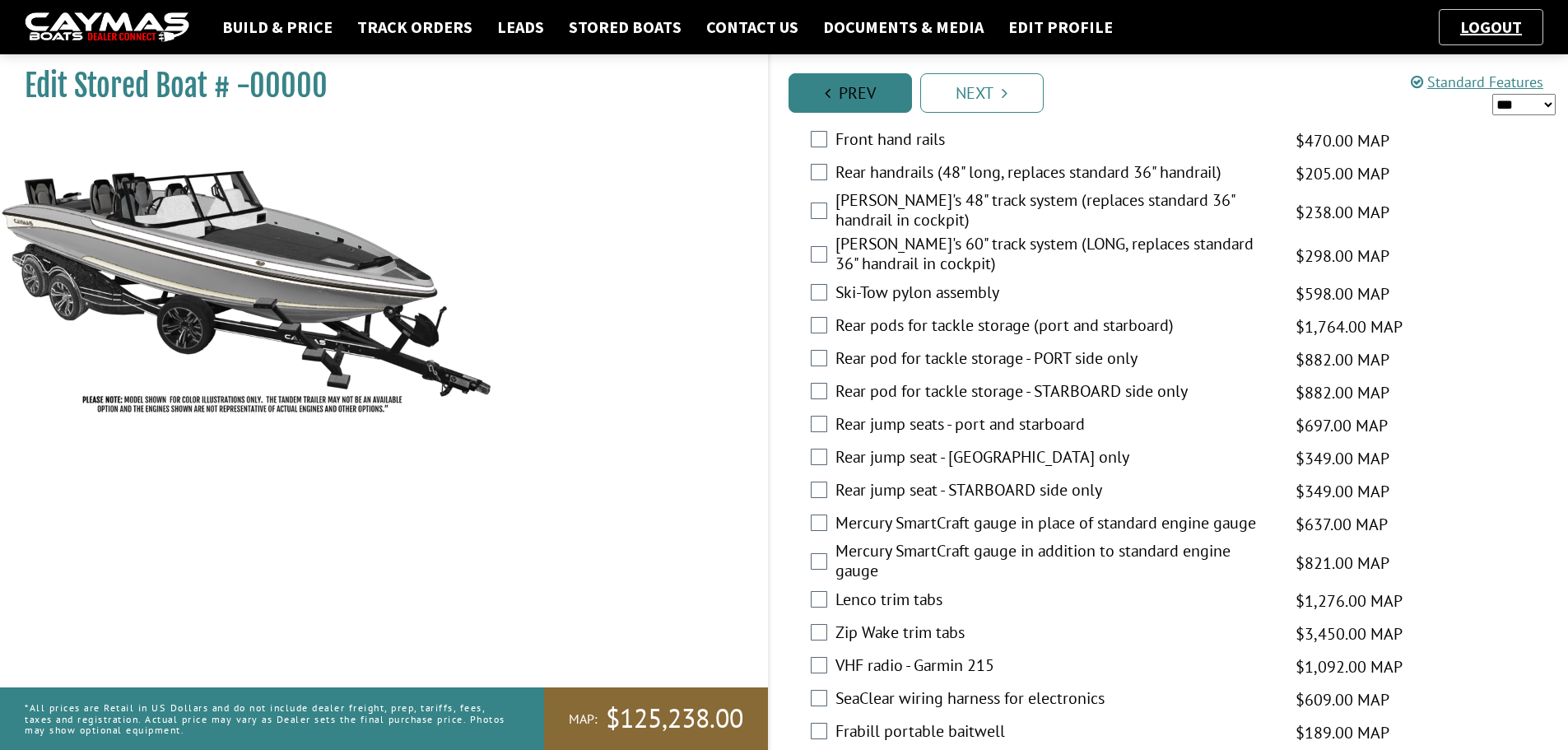
click at [880, 101] on link "Prev" at bounding box center [850, 93] width 123 height 40
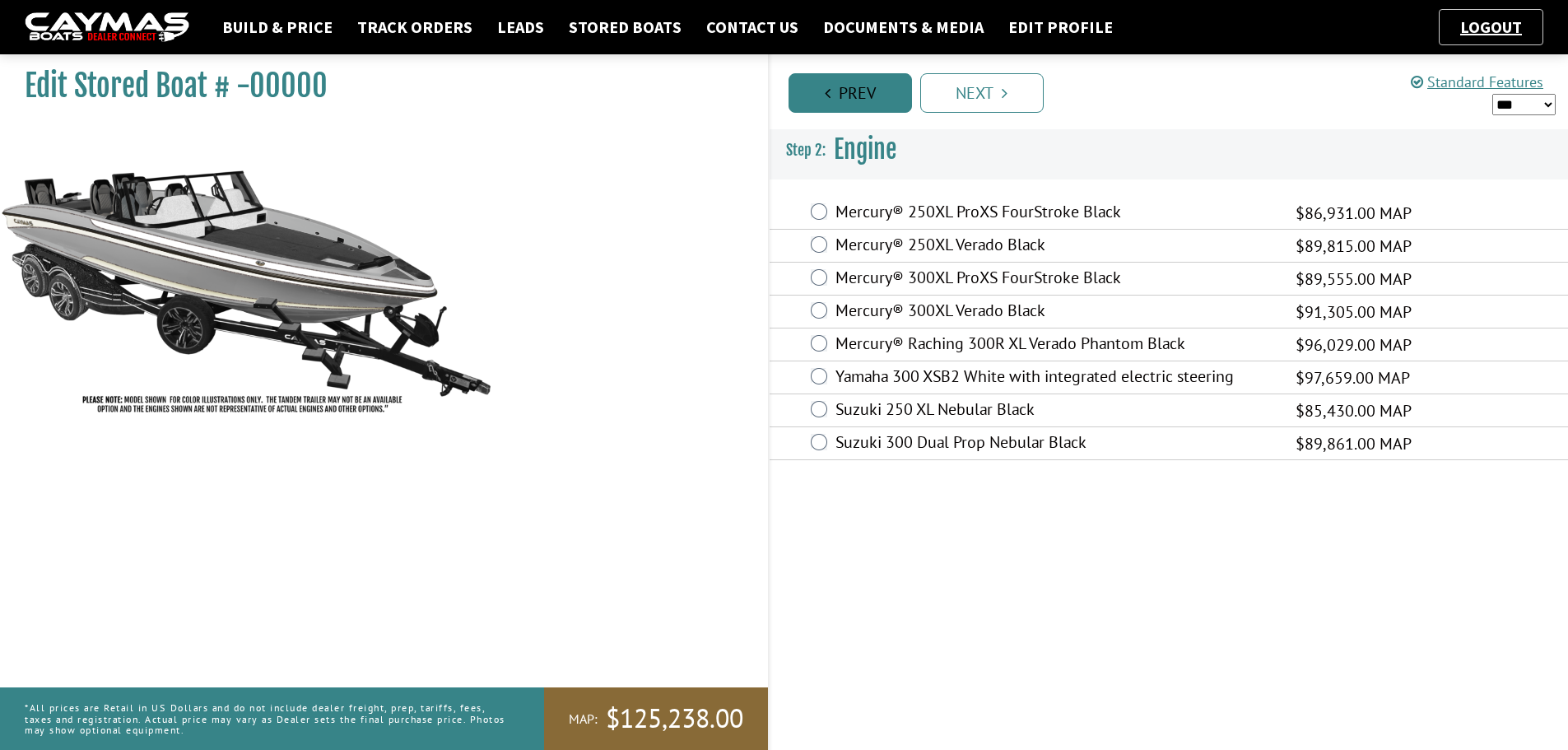
scroll to position [0, 0]
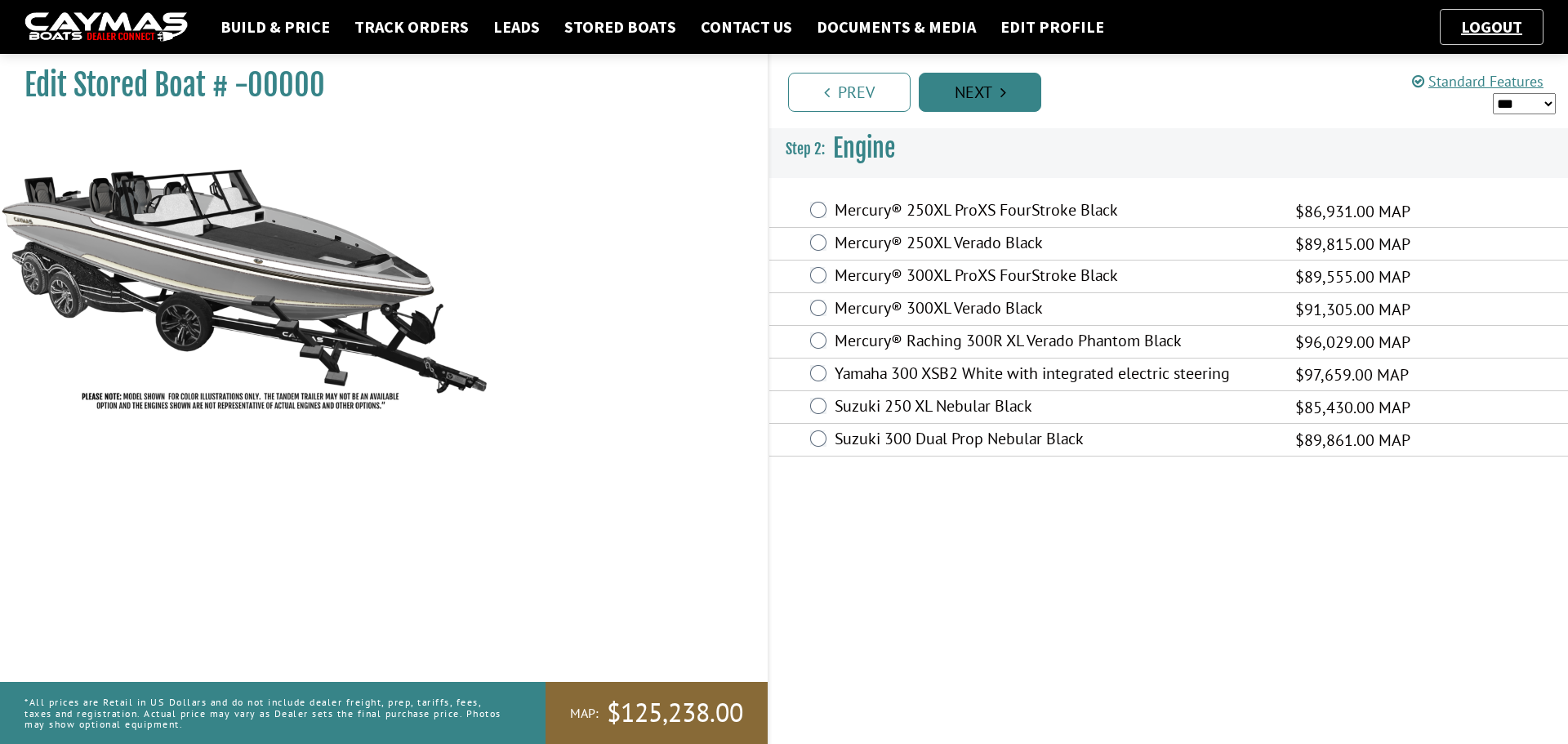
click at [965, 87] on link "Next" at bounding box center [980, 92] width 122 height 40
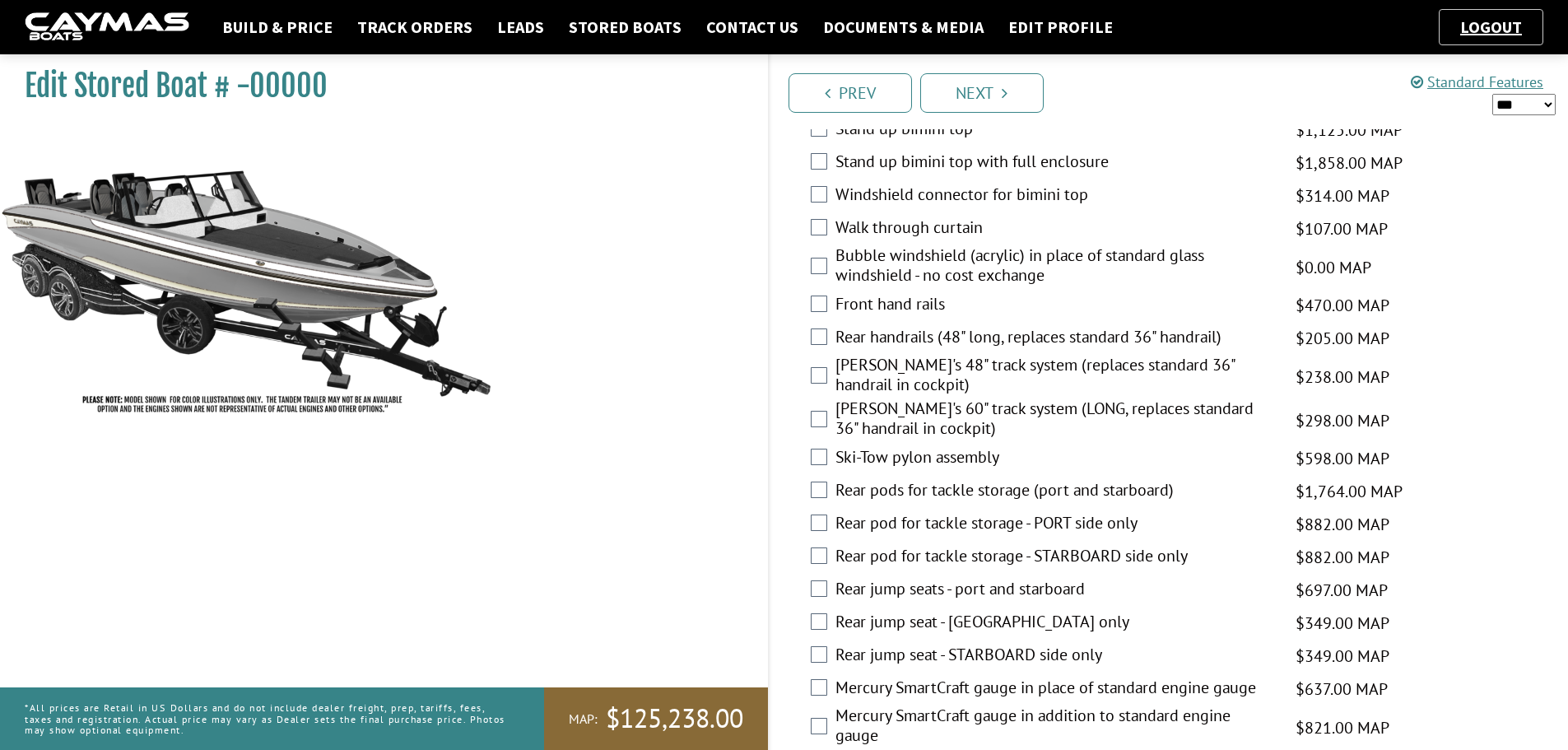
scroll to position [2635, 0]
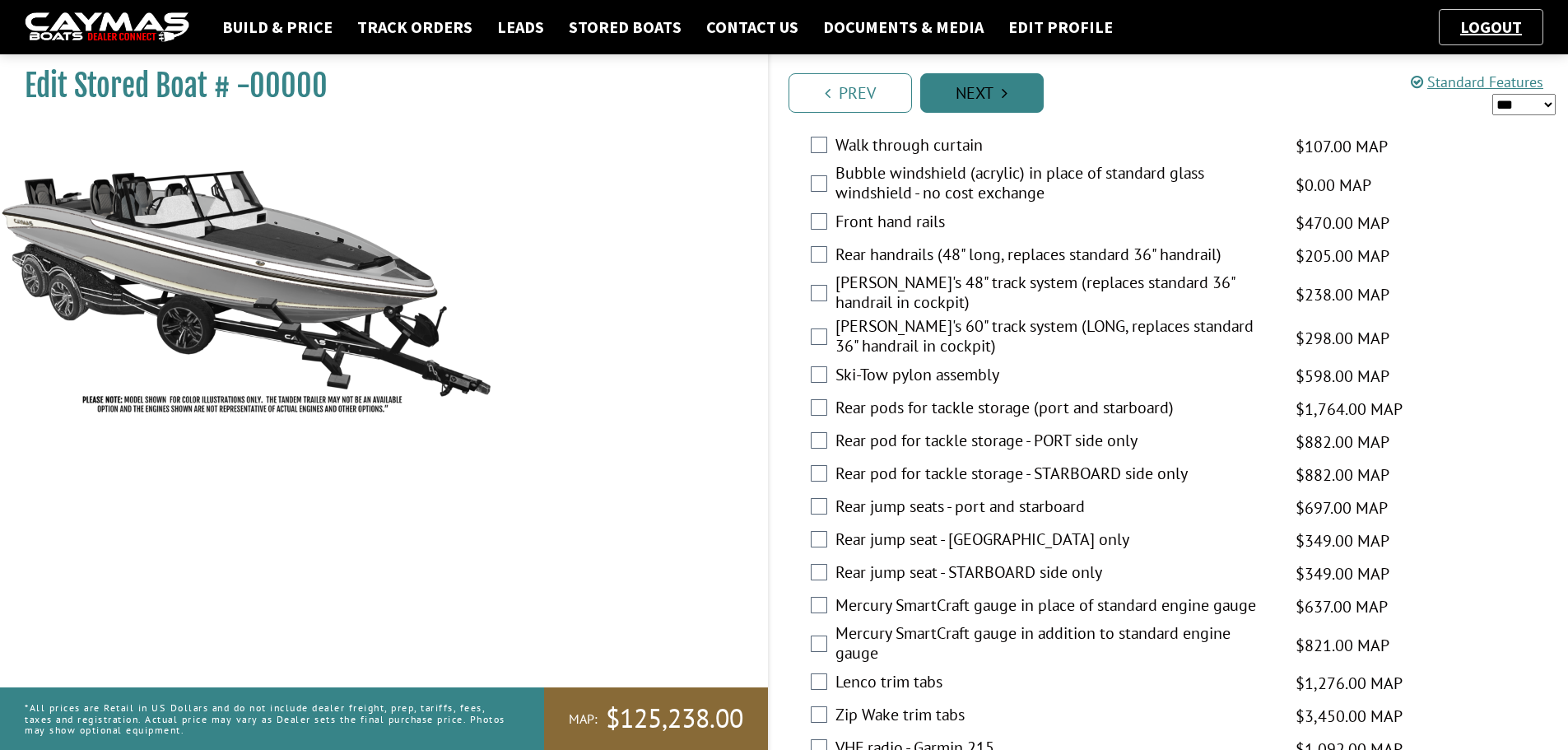
drag, startPoint x: 1003, startPoint y: 89, endPoint x: 1014, endPoint y: 89, distance: 11.0
click at [1003, 89] on icon "Pagination" at bounding box center [1005, 92] width 6 height 16
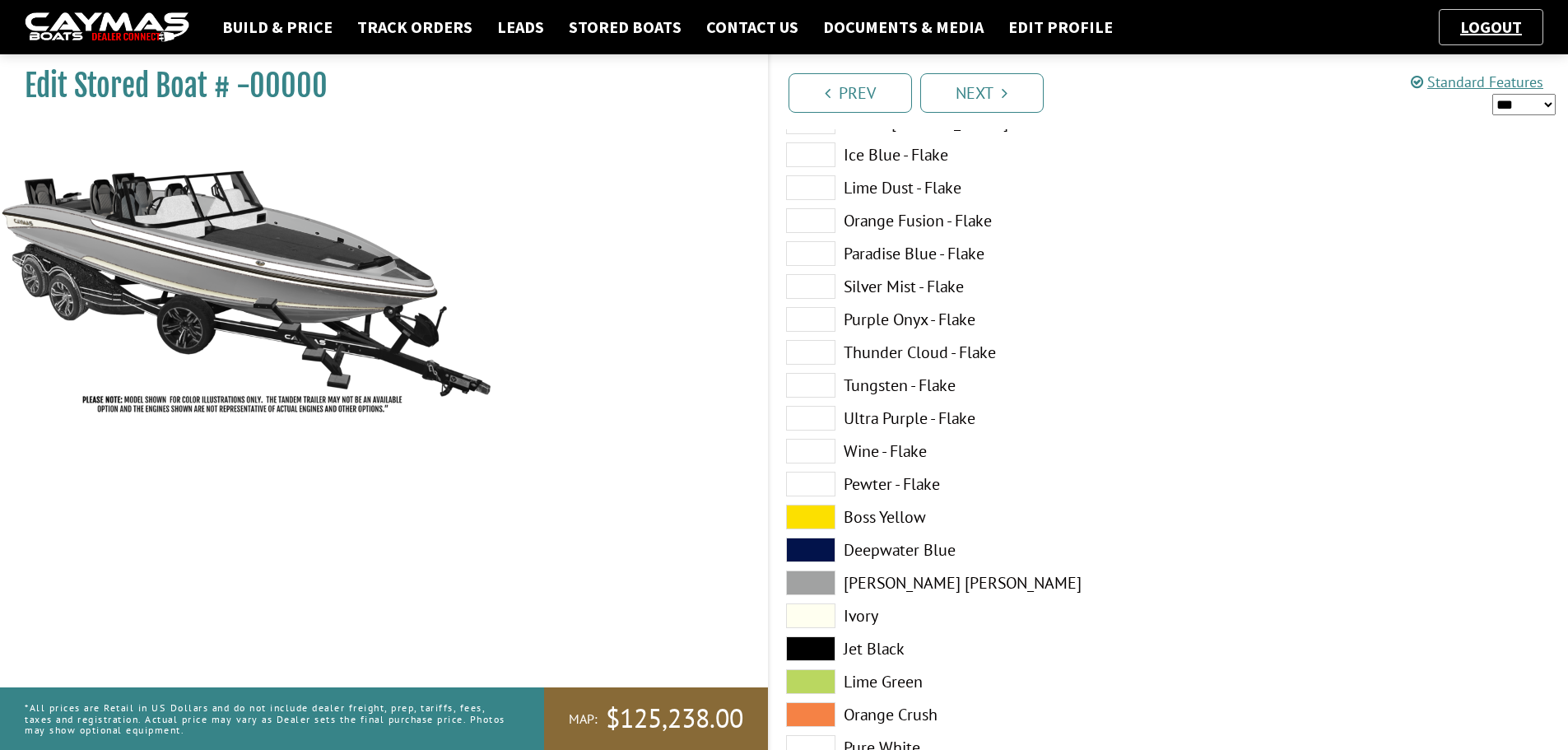
scroll to position [1482, 0]
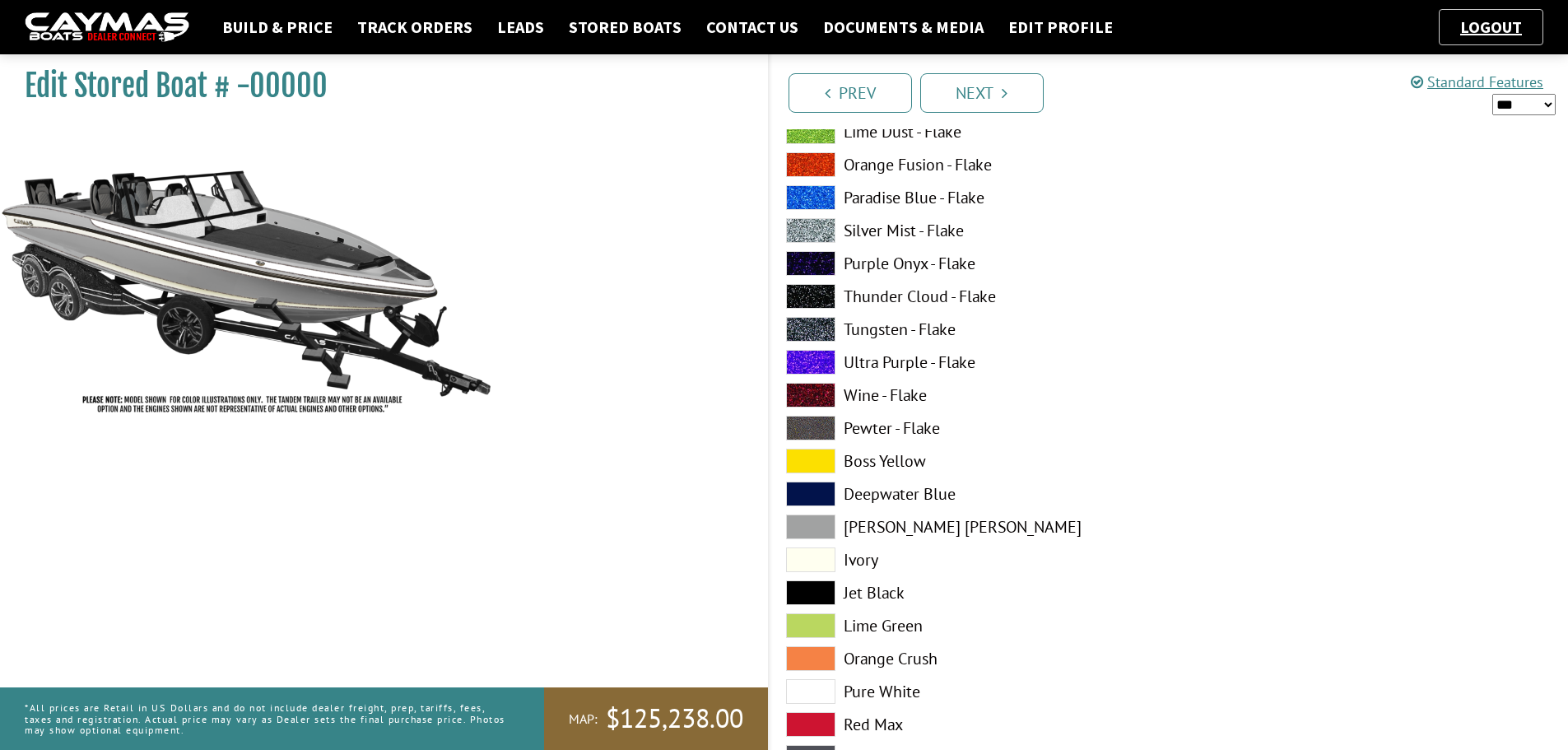
click at [821, 590] on span at bounding box center [811, 593] width 49 height 25
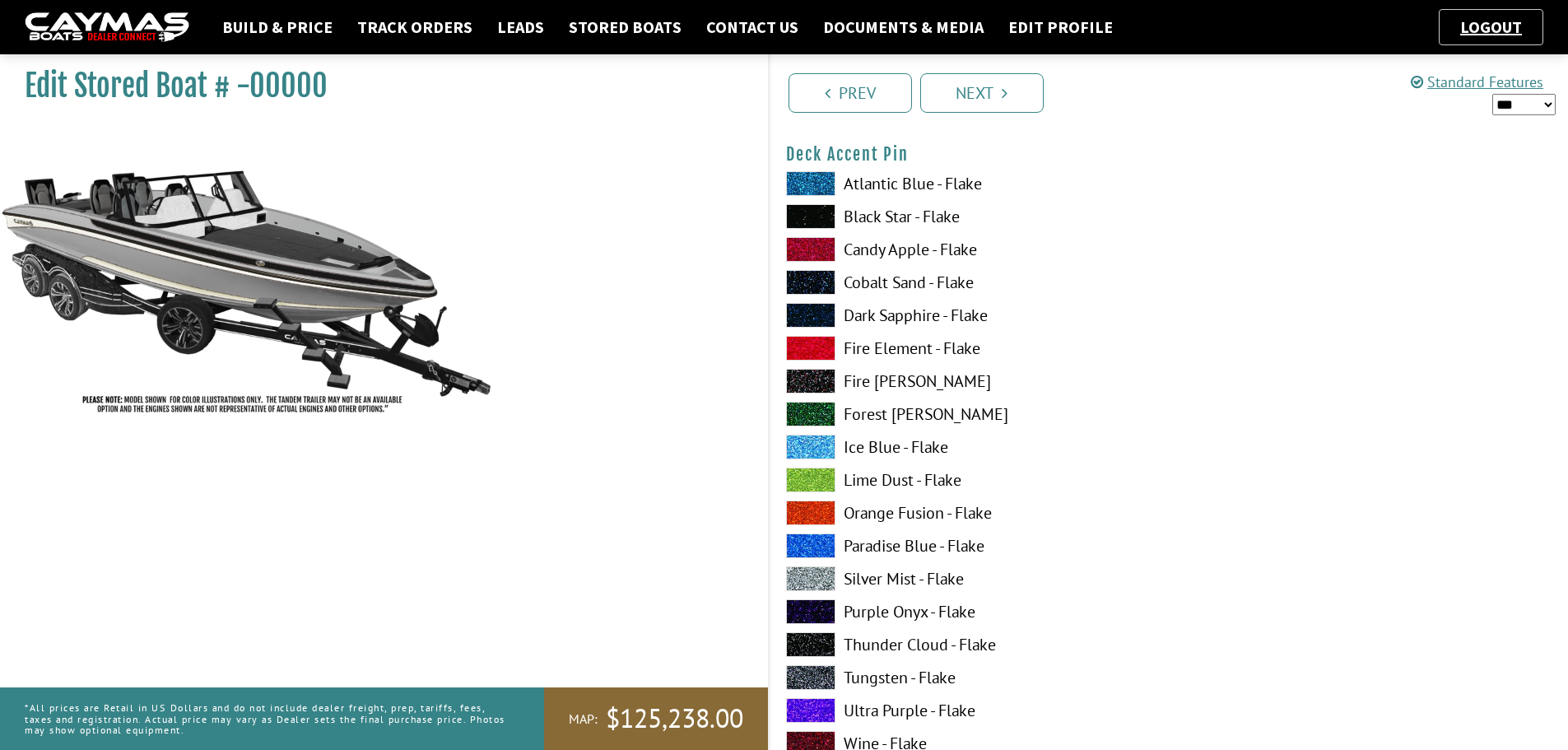
scroll to position [2223, 0]
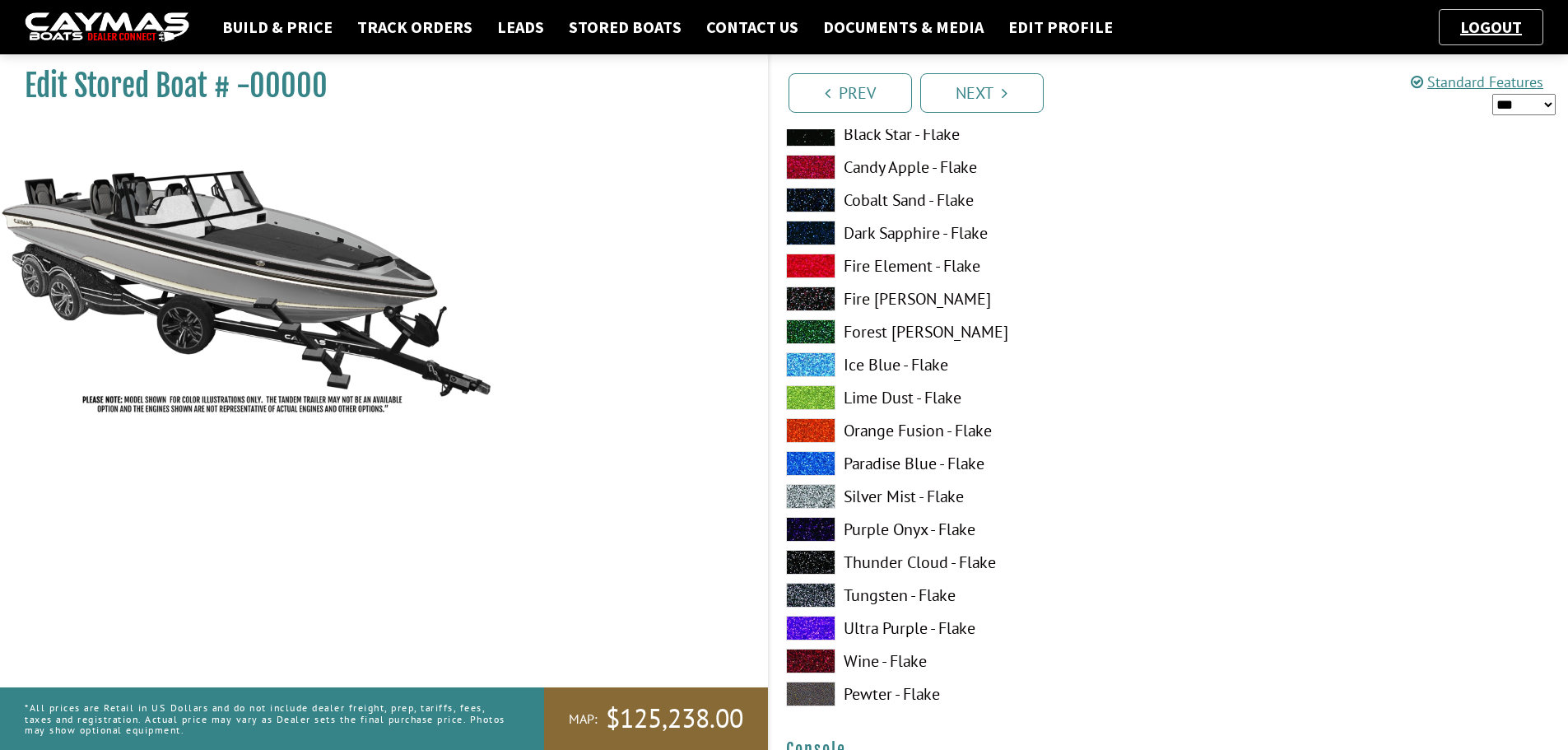
click at [798, 595] on span at bounding box center [811, 595] width 49 height 25
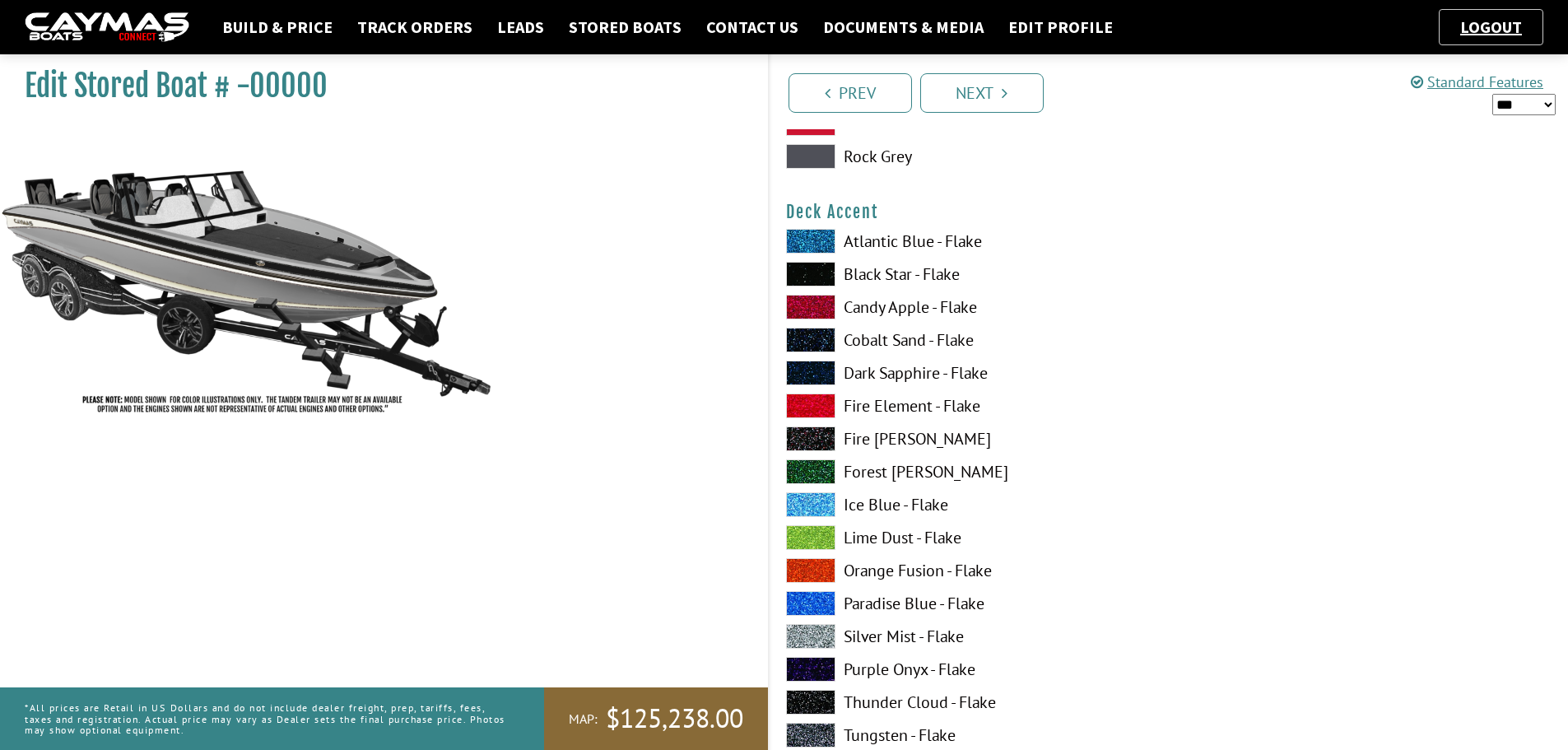
scroll to position [1070, 0]
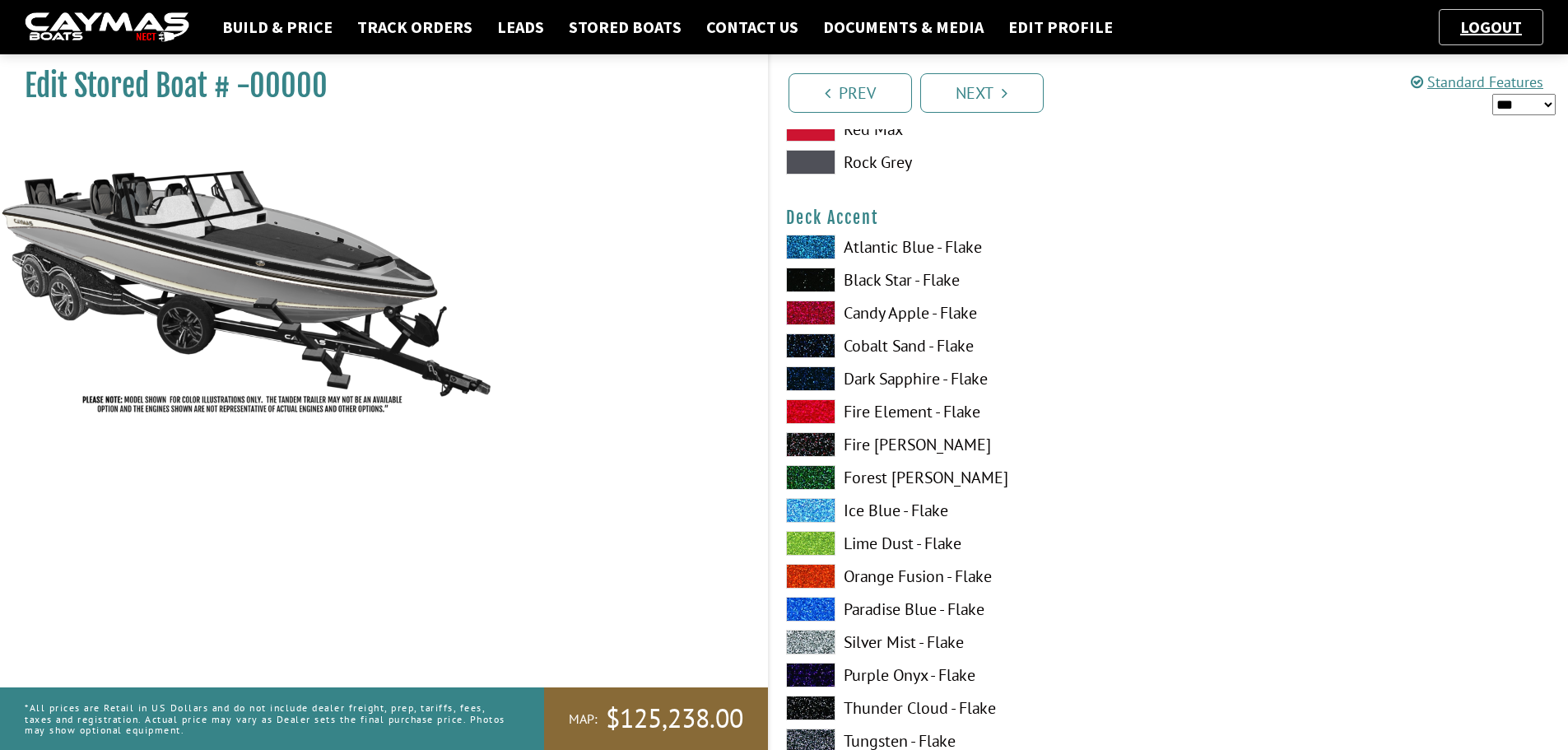
click at [814, 283] on span at bounding box center [811, 280] width 49 height 25
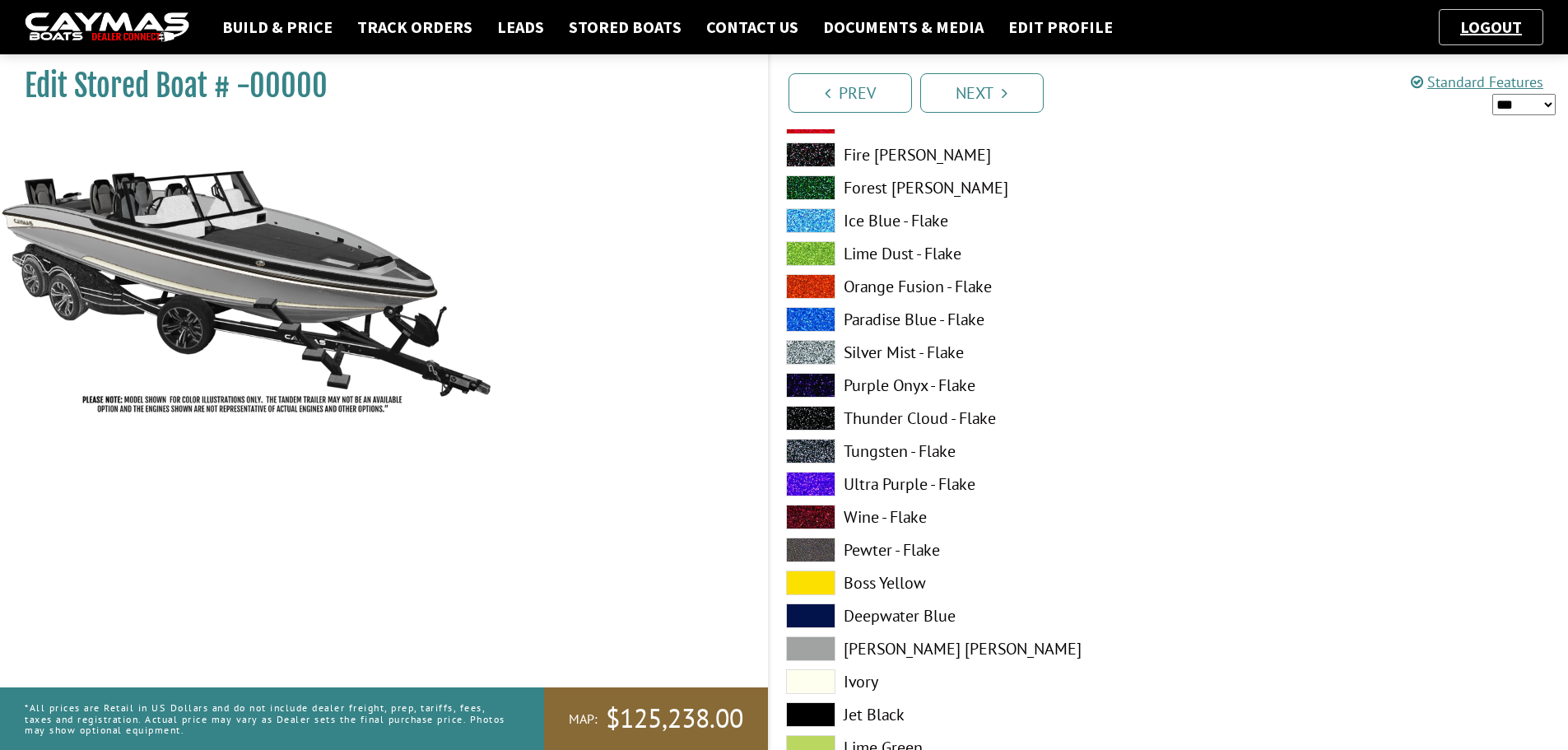
scroll to position [3046, 0]
click at [820, 640] on span at bounding box center [811, 647] width 49 height 25
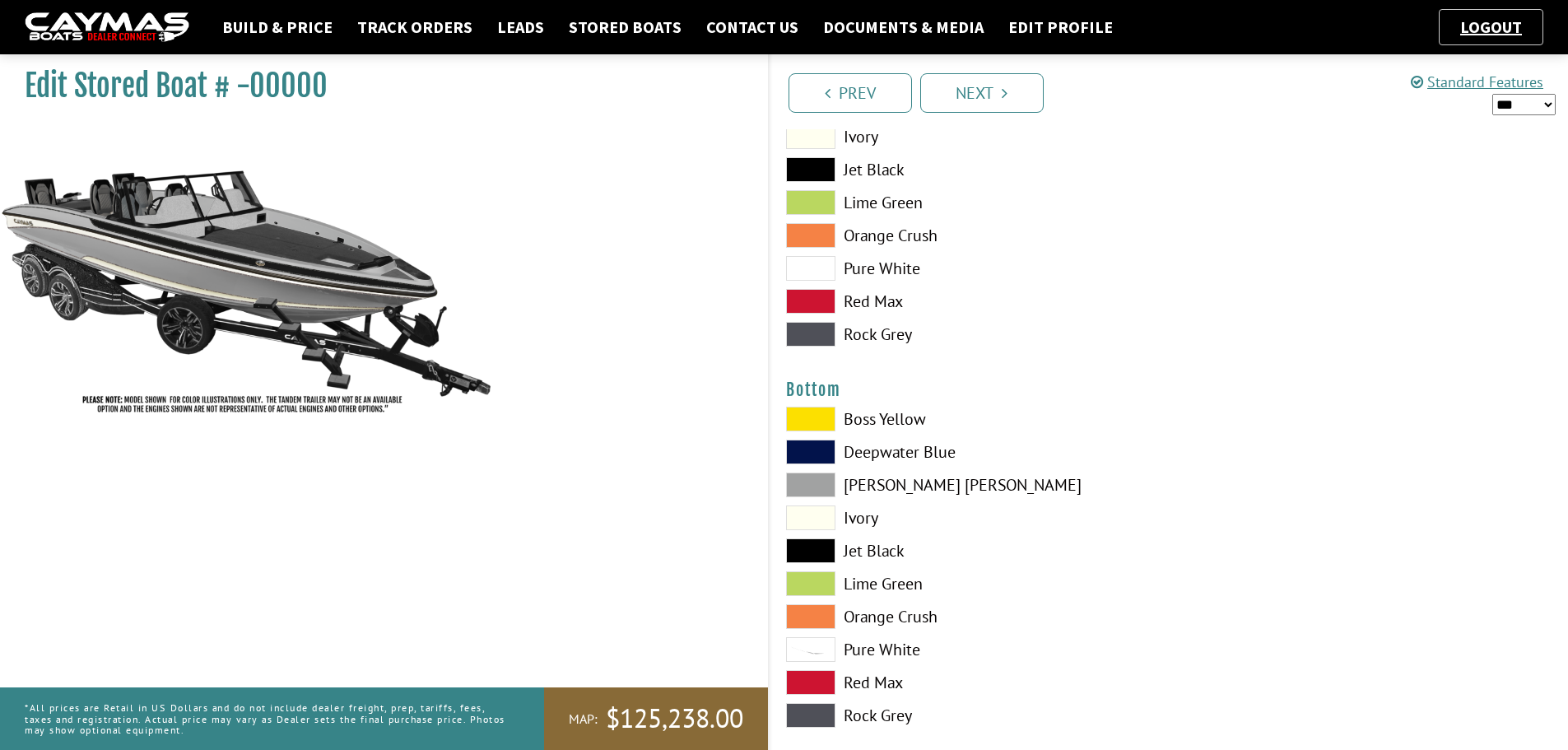
scroll to position [3623, 0]
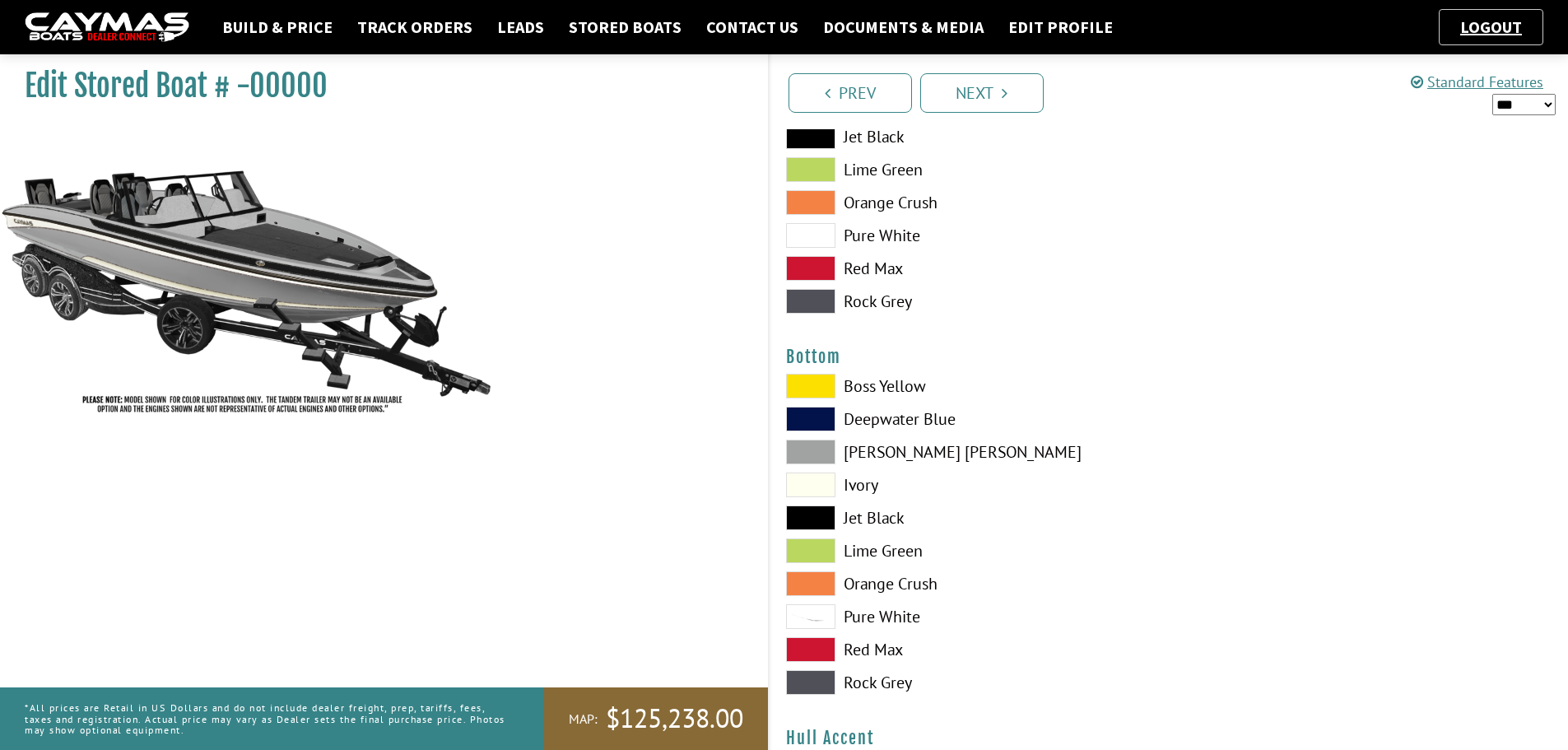
click at [814, 445] on span at bounding box center [811, 452] width 49 height 25
click at [820, 522] on span at bounding box center [811, 518] width 49 height 25
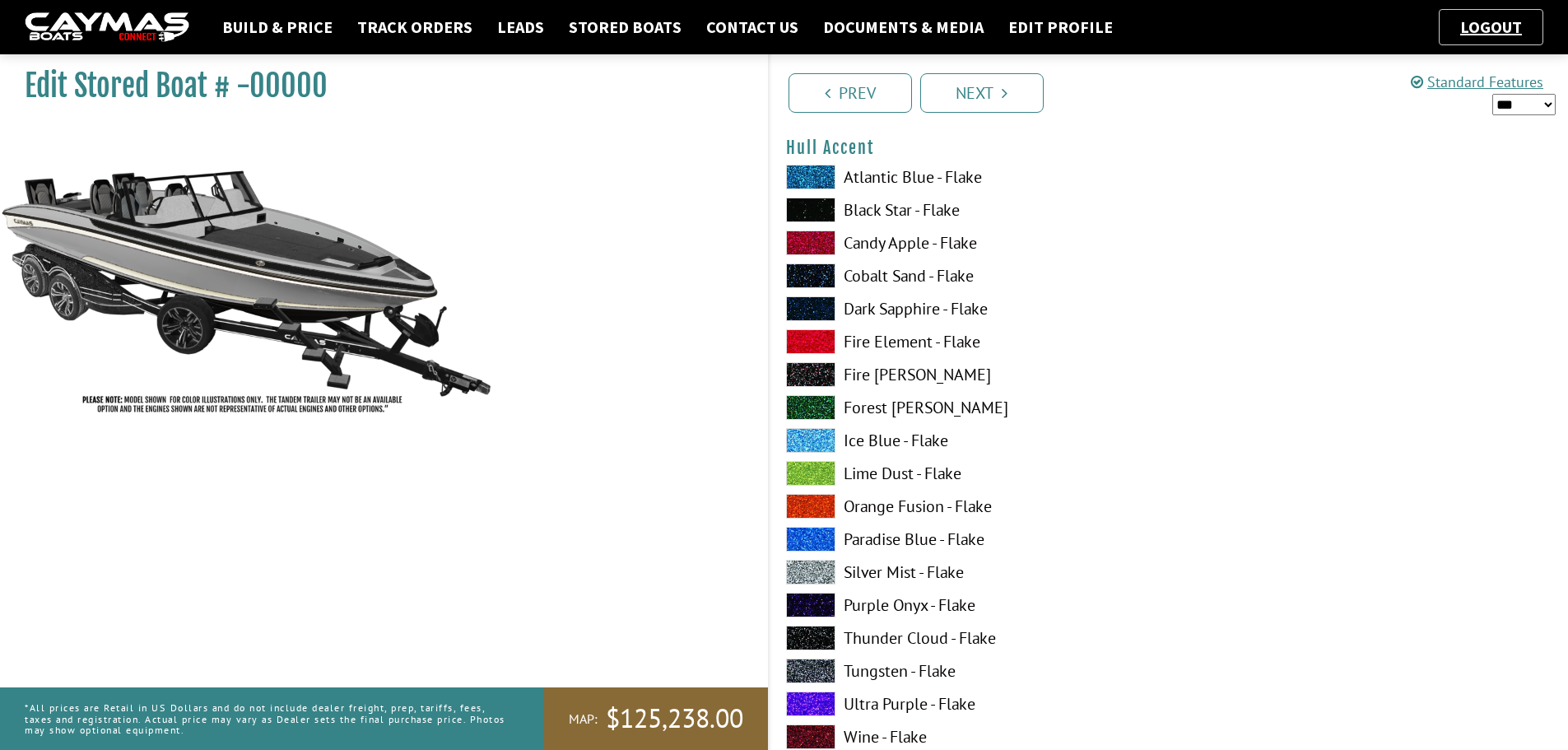
scroll to position [4198, 0]
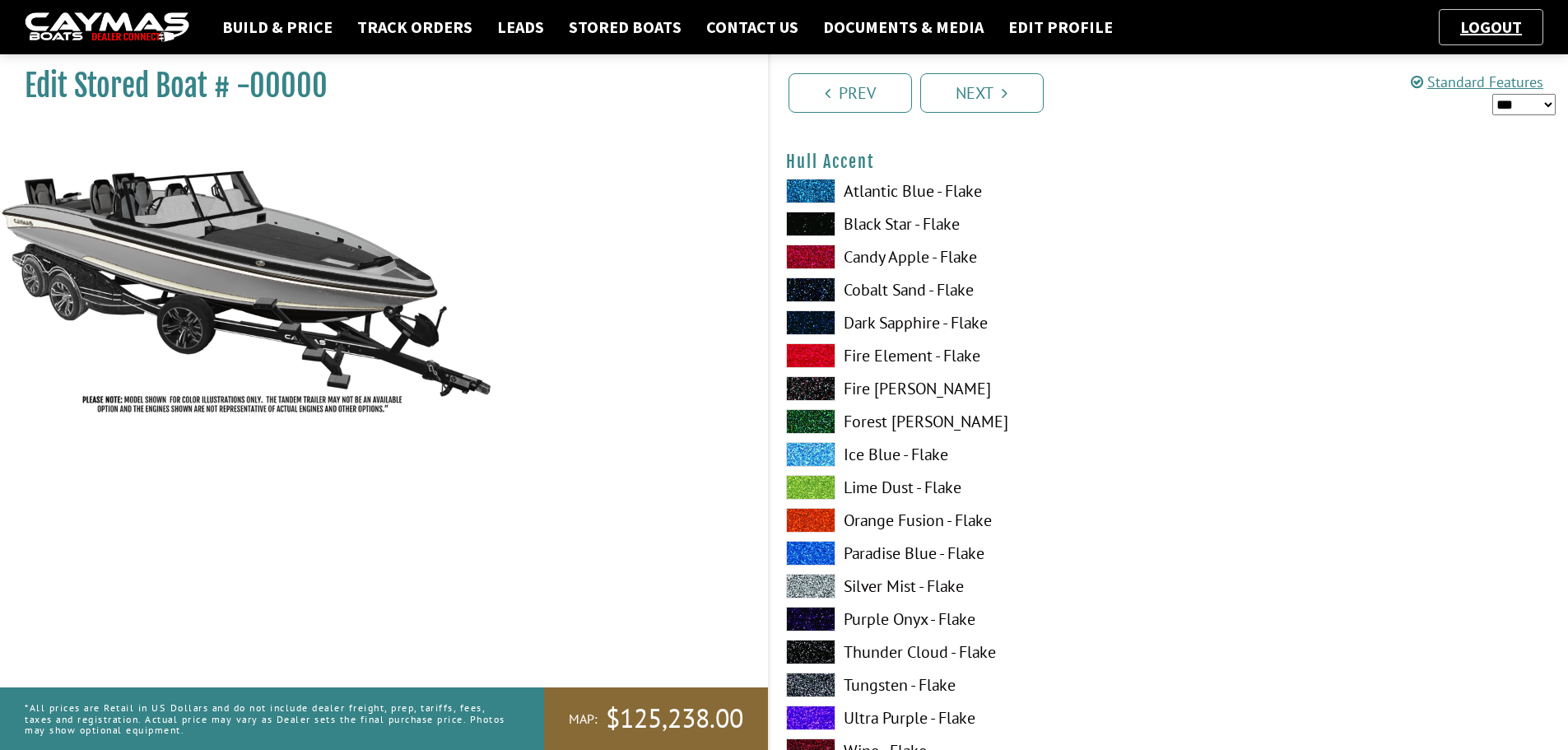
click at [827, 224] on span at bounding box center [811, 224] width 49 height 25
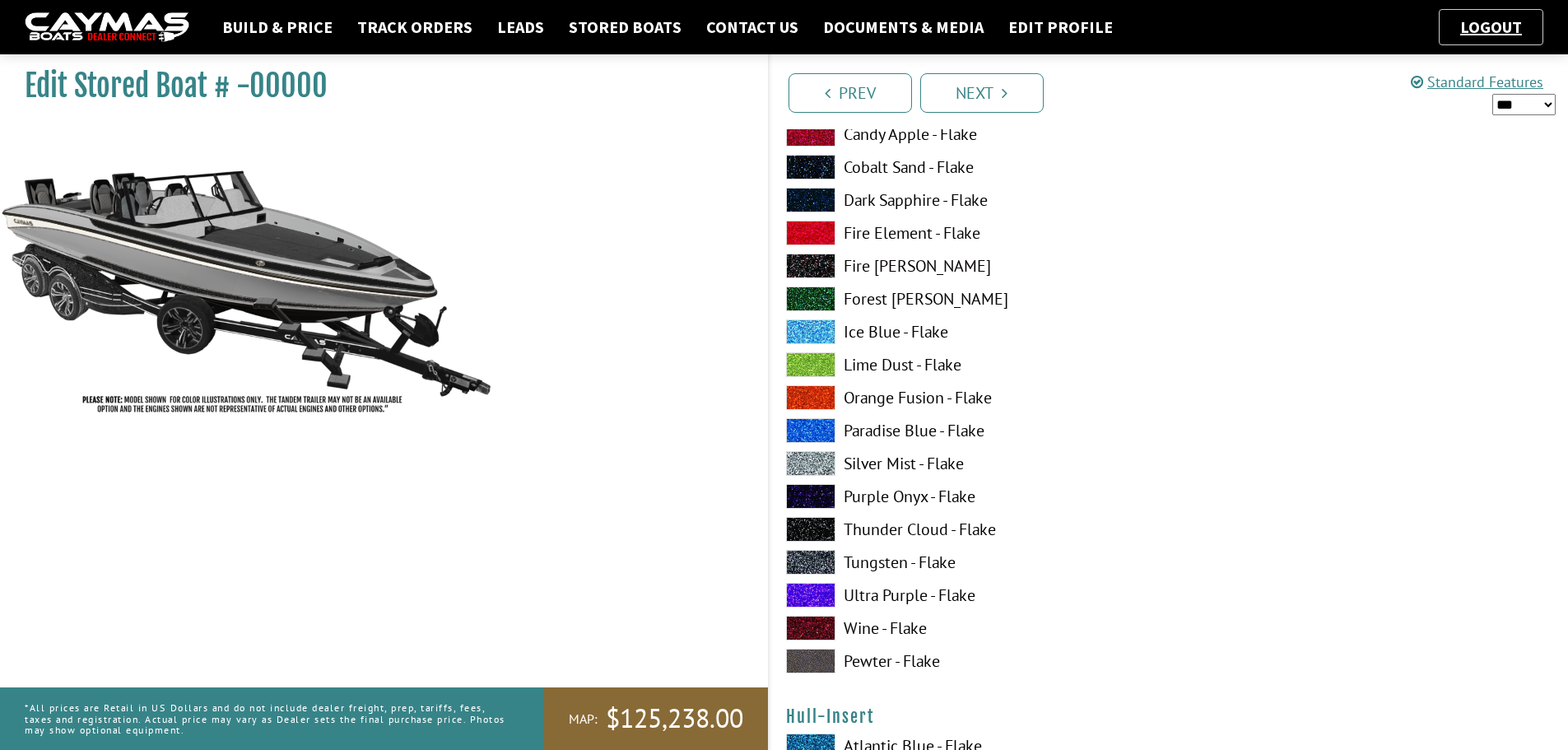
scroll to position [5351, 0]
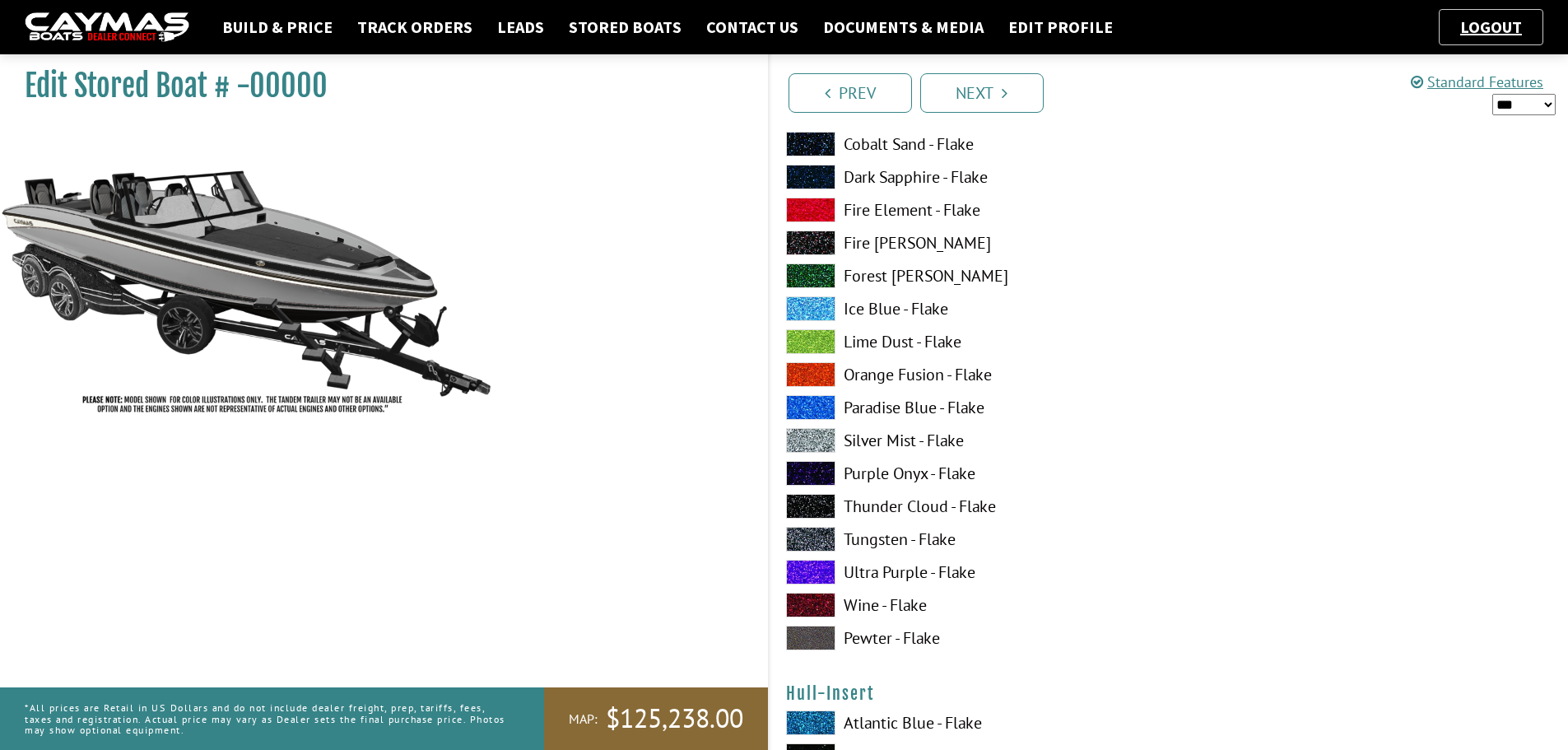
click at [792, 529] on span at bounding box center [811, 540] width 49 height 25
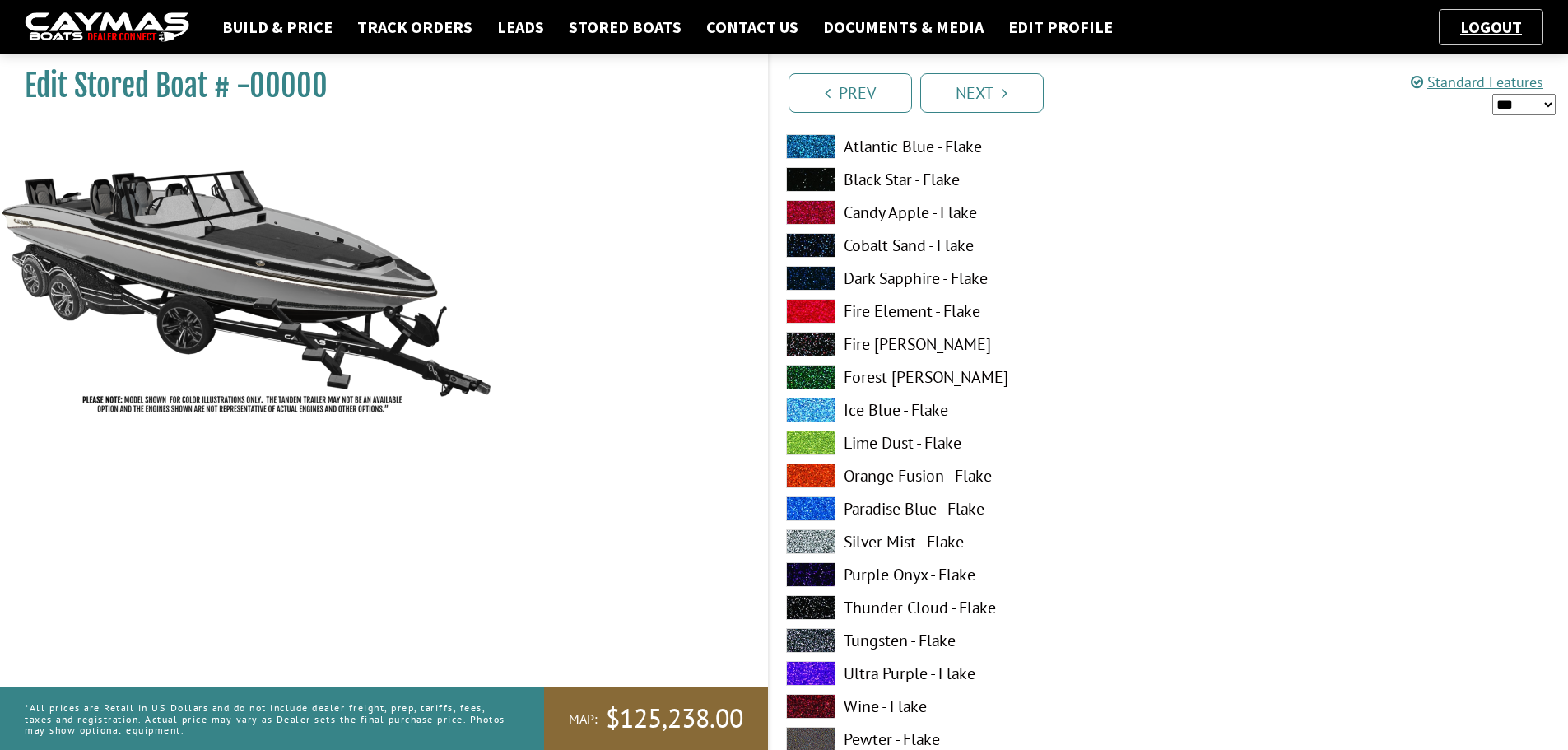
scroll to position [5845, 0]
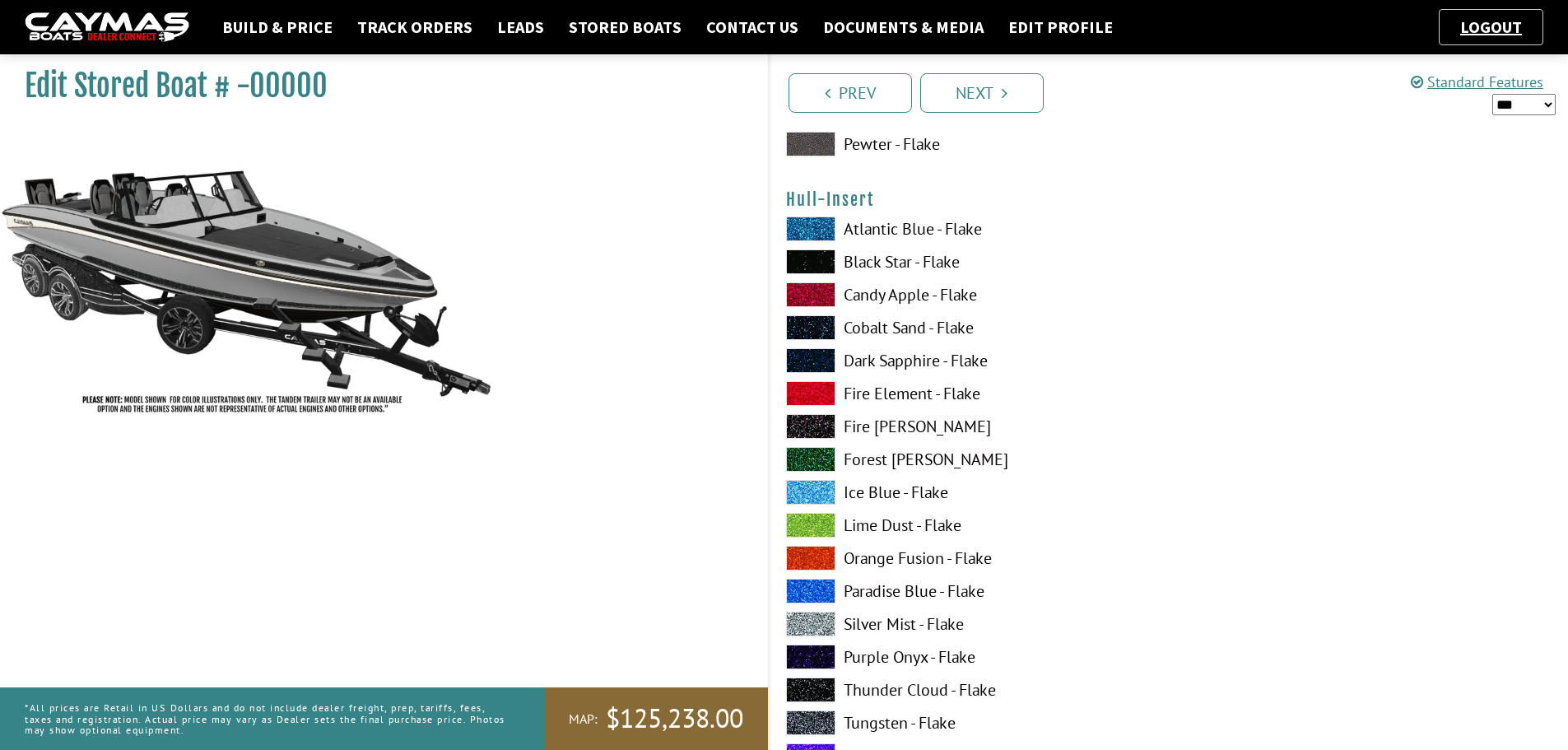
click at [824, 253] on span at bounding box center [811, 262] width 49 height 25
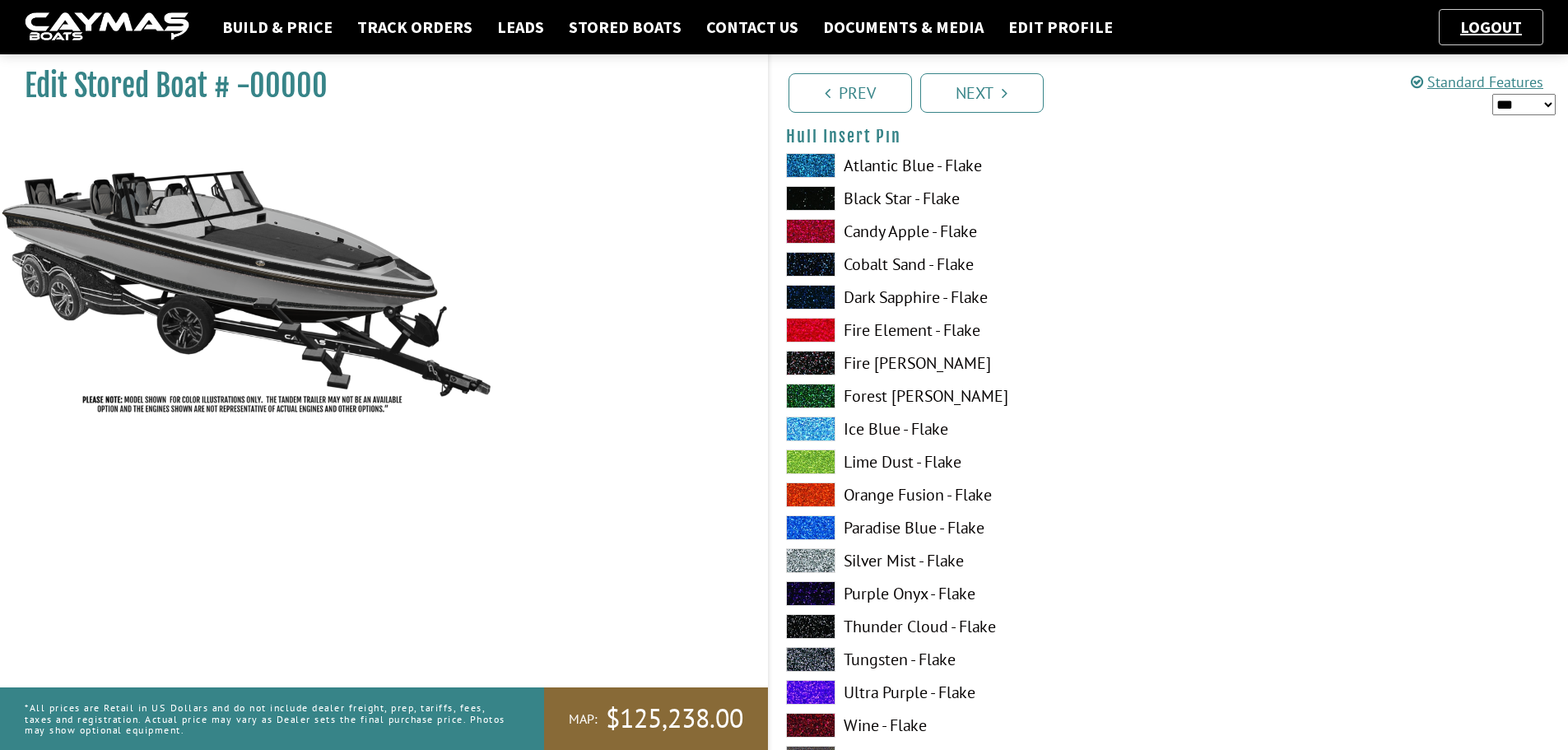
scroll to position [6998, 0]
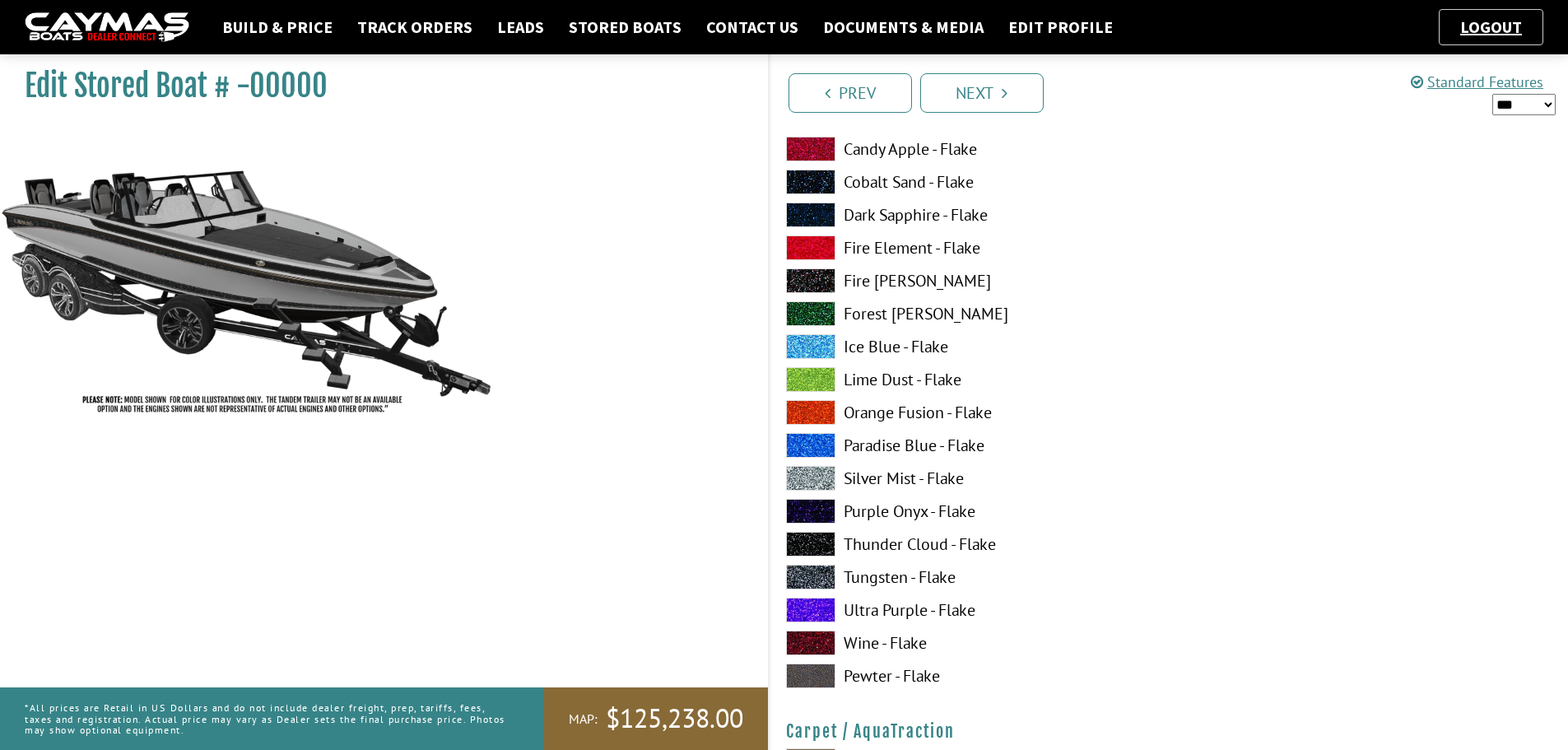
click at [817, 569] on span at bounding box center [811, 577] width 49 height 25
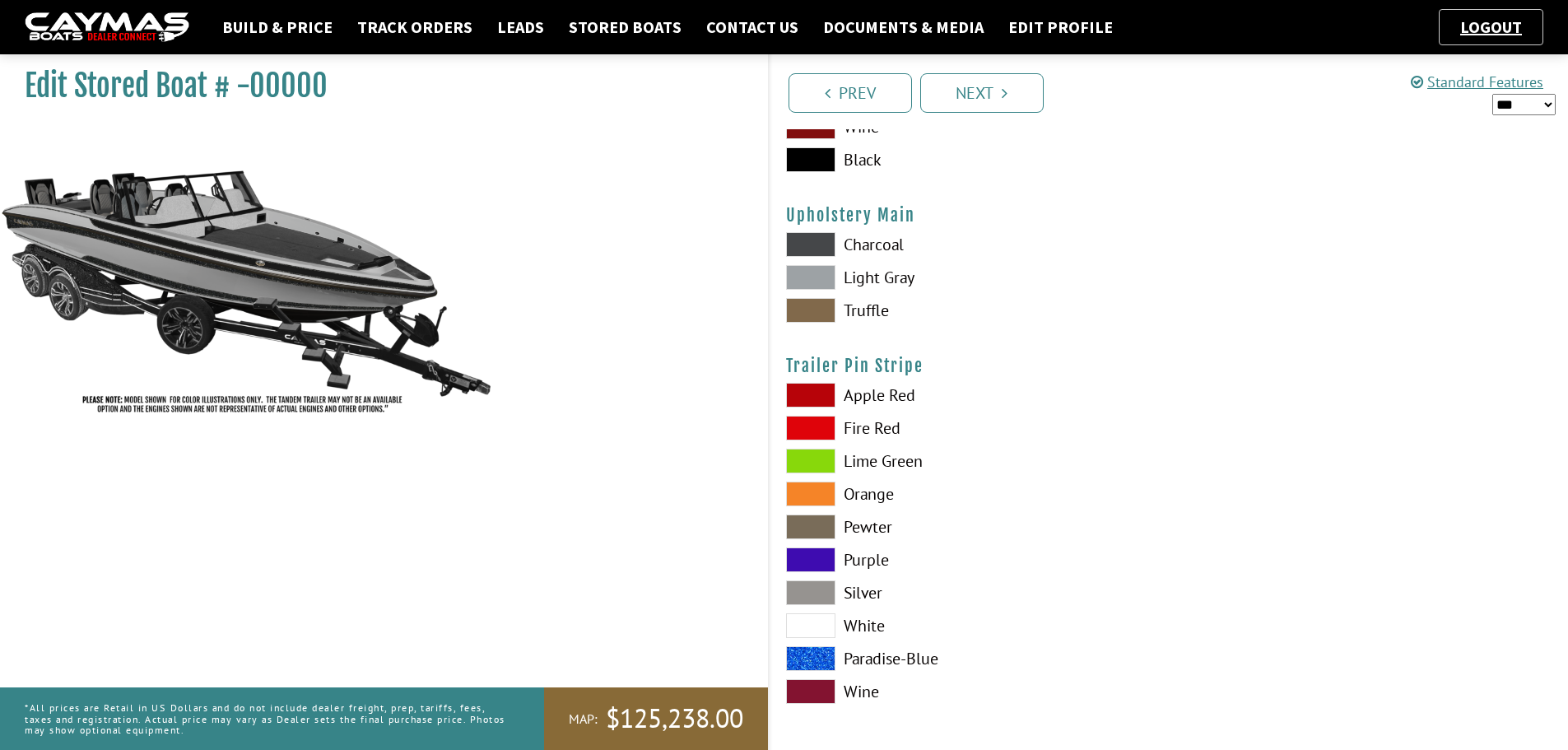
scroll to position [8081, 0]
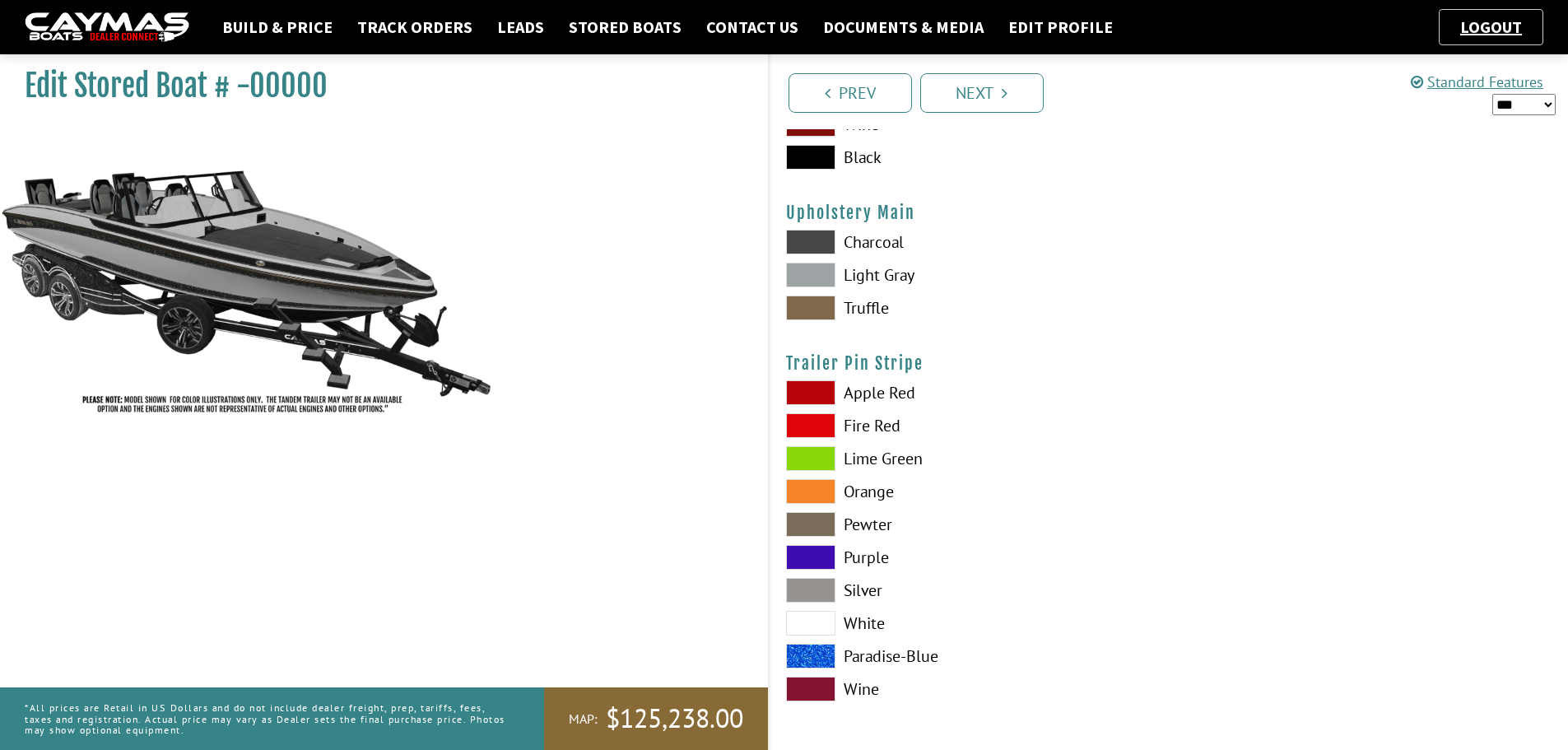
click at [809, 589] on span at bounding box center [811, 591] width 49 height 25
click at [1008, 103] on link "Next" at bounding box center [982, 93] width 123 height 40
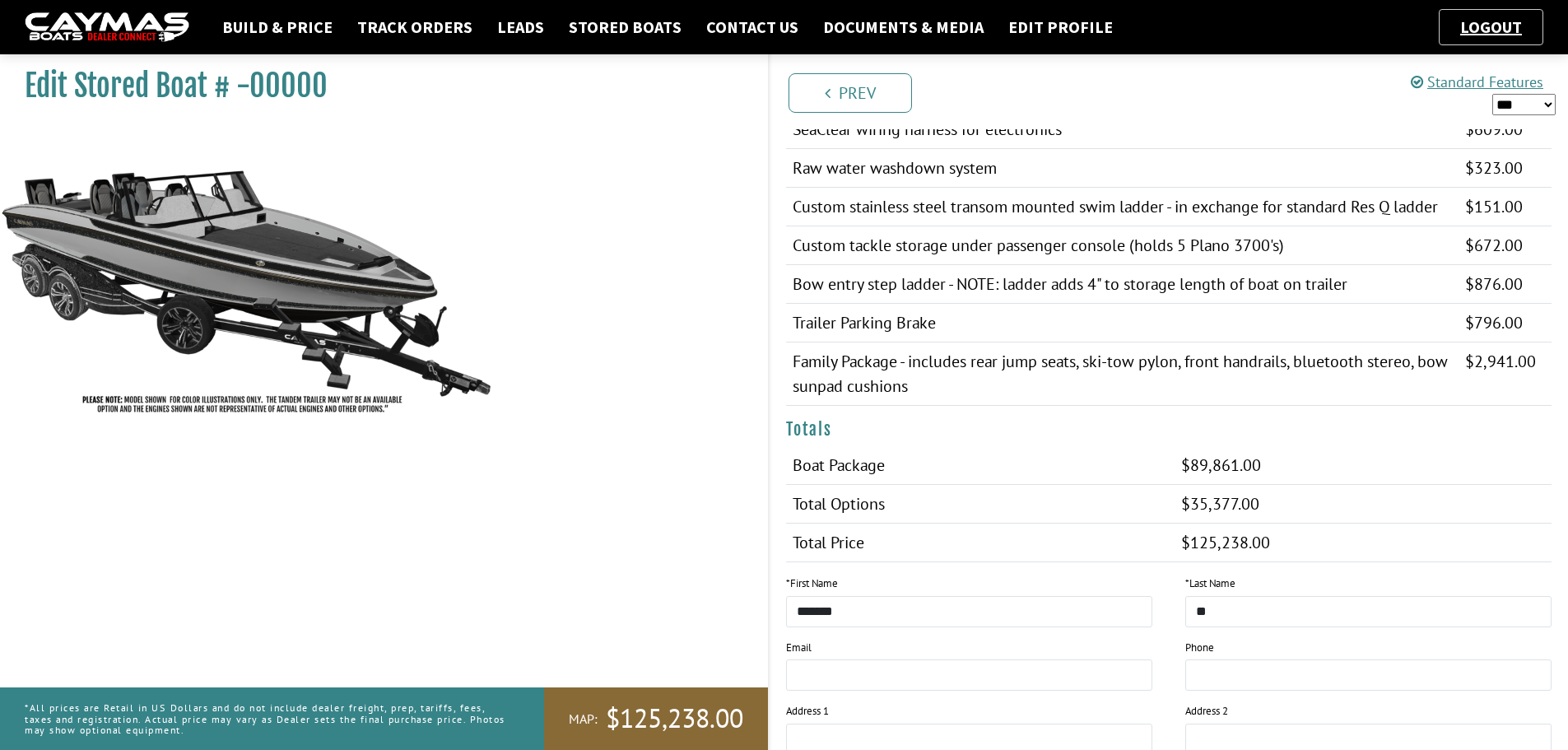
scroll to position [1867, 0]
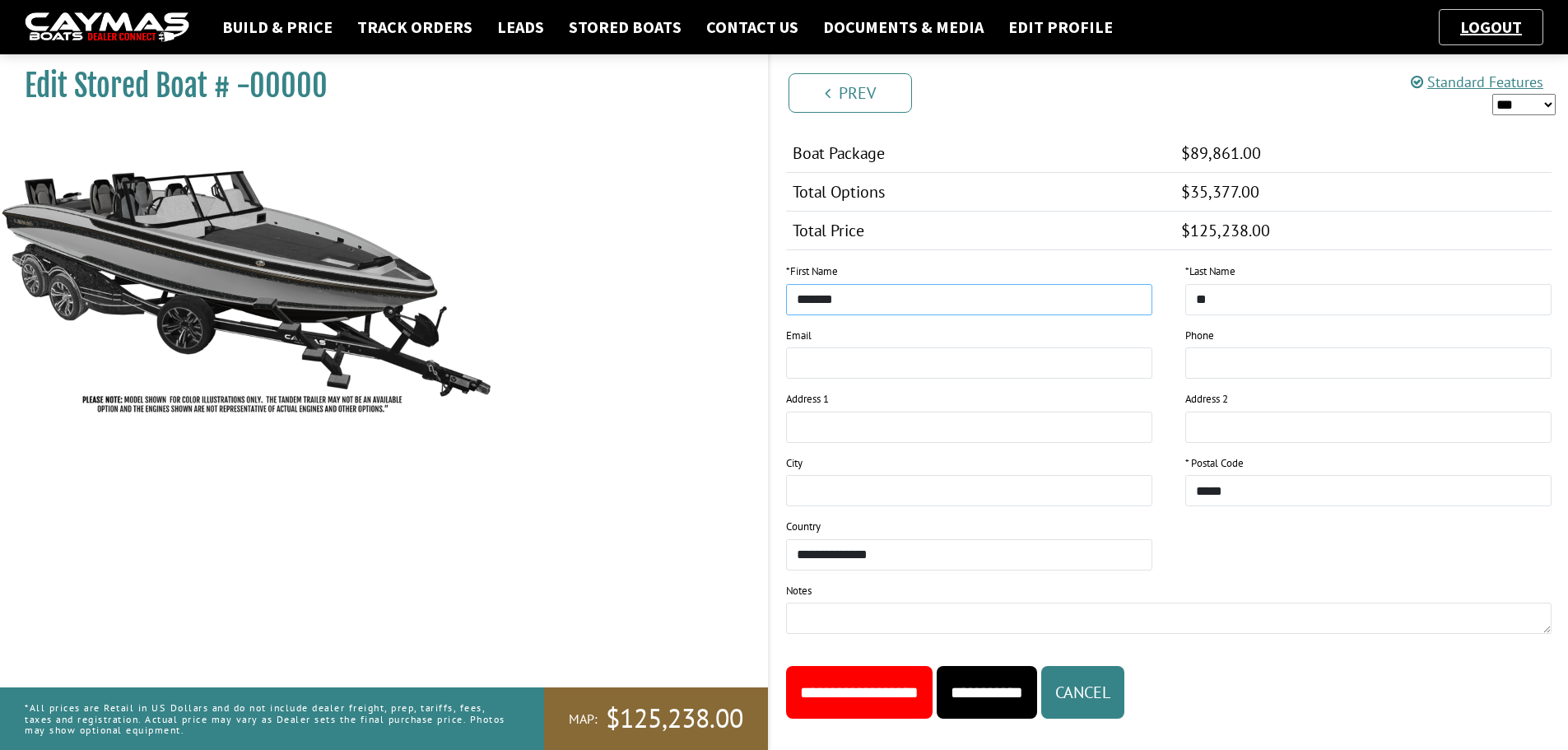
click at [910, 284] on input "*******" at bounding box center [969, 300] width 366 height 31
type input "*****"
click at [1203, 284] on input "*******" at bounding box center [1368, 300] width 366 height 31
type input "*******"
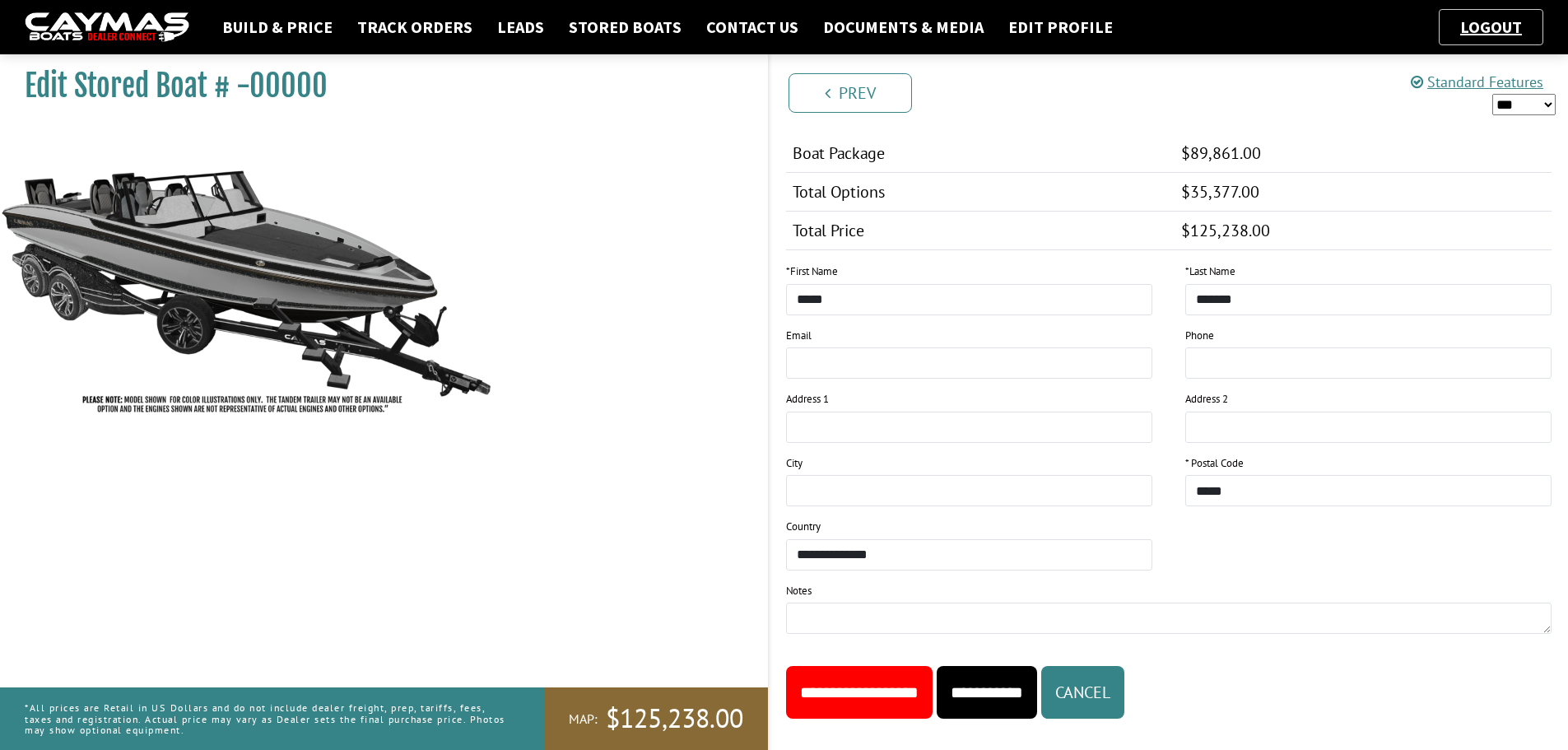
click at [860, 666] on input "**********" at bounding box center [859, 692] width 147 height 53
